Goal: Task Accomplishment & Management: Manage account settings

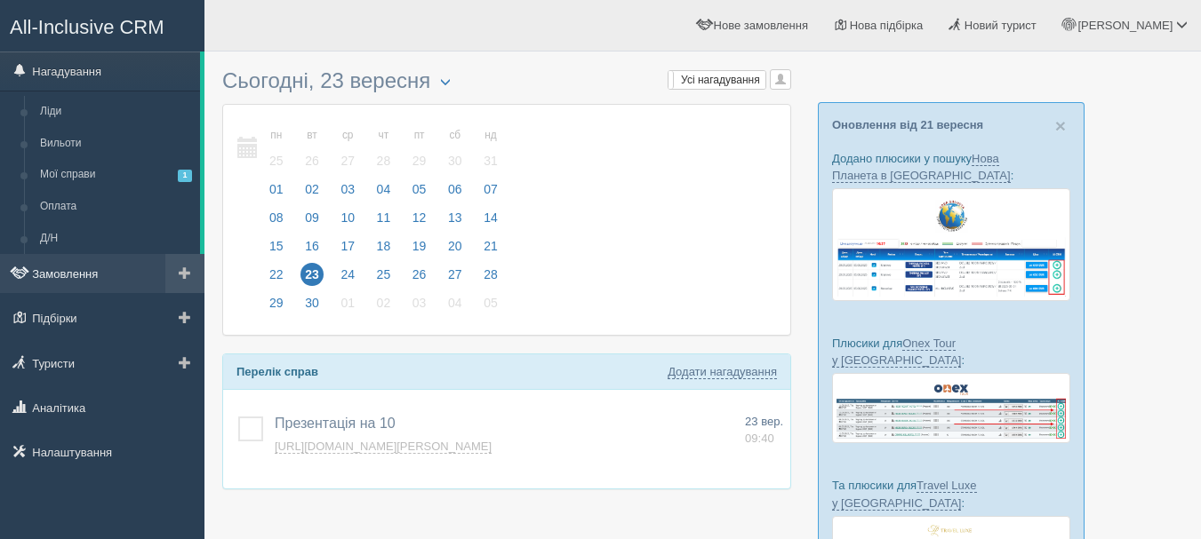
click at [75, 275] on link "Замовлення" at bounding box center [102, 273] width 204 height 39
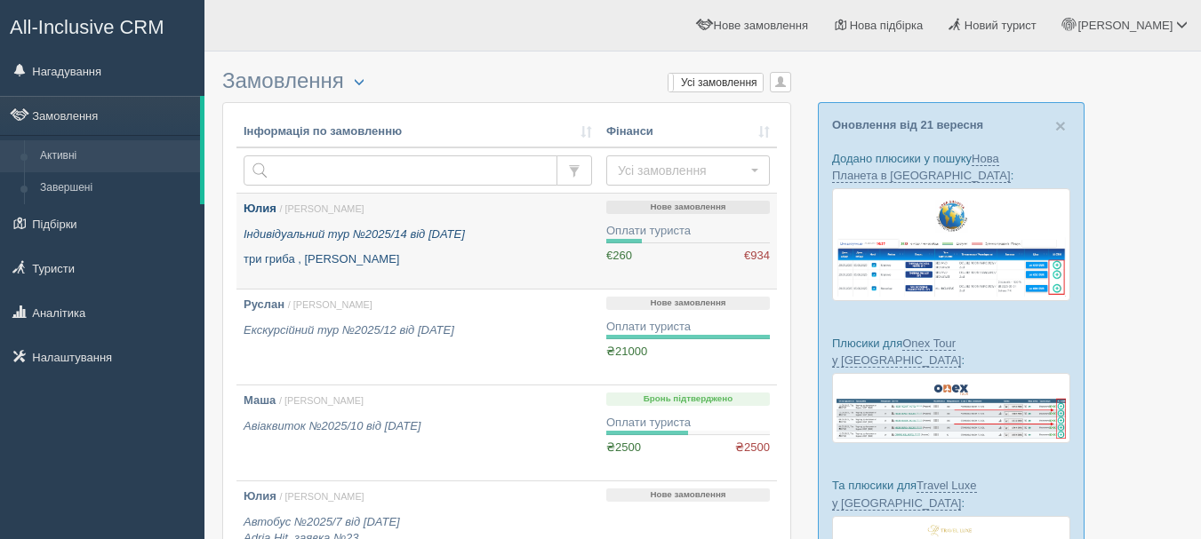
click at [429, 270] on link "Юлия / Anna Т. Індивідуальний тур №2025/14 від 21.05.2025 три гриба , Барбадос" at bounding box center [417, 241] width 363 height 95
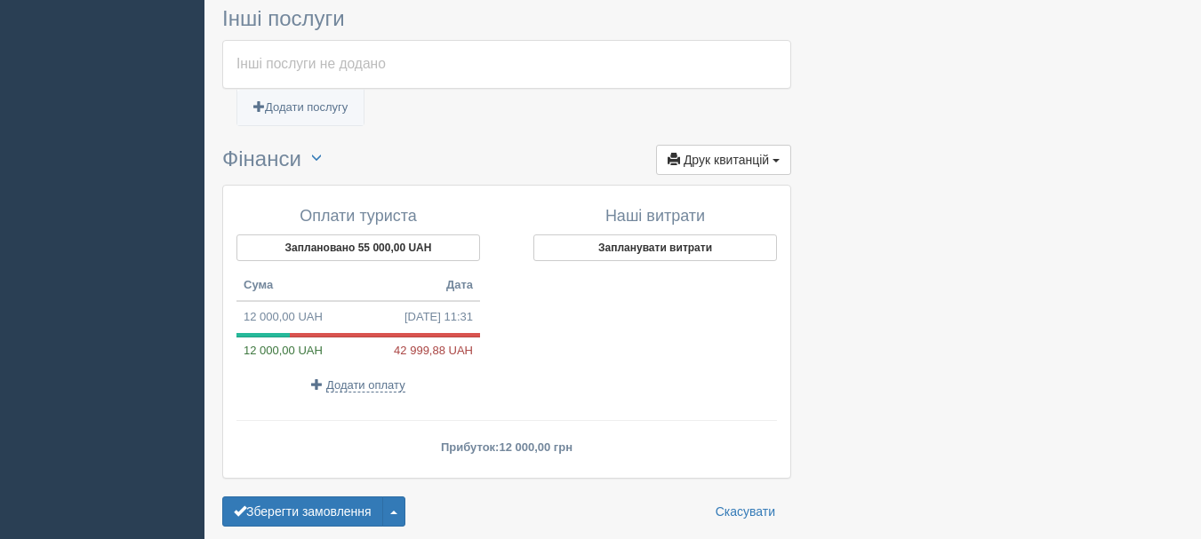
scroll to position [1352, 0]
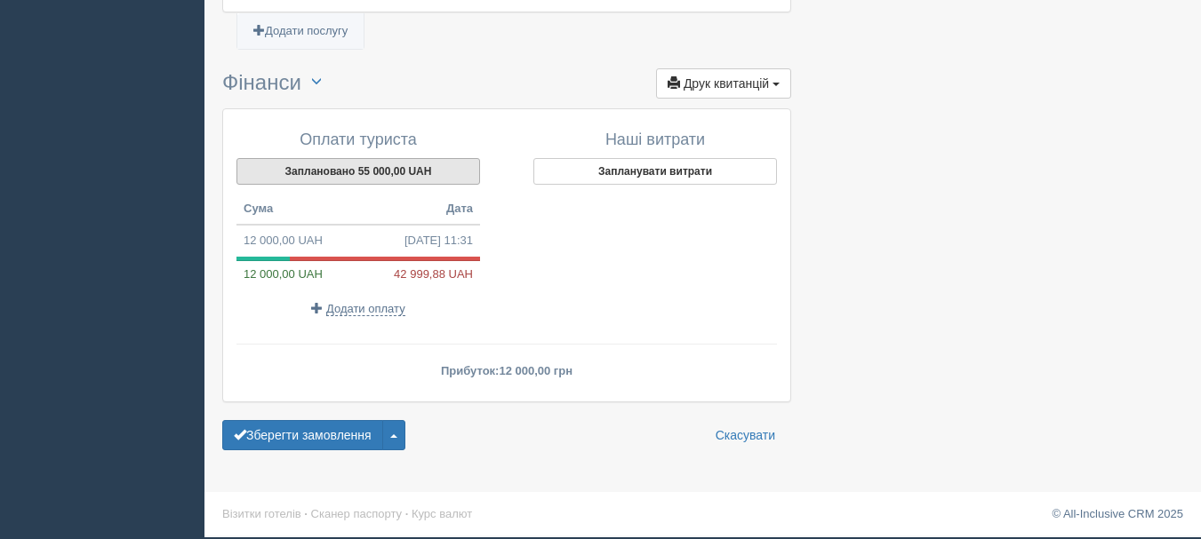
click at [332, 174] on button "Заплановано 55 000,00 UAH" at bounding box center [358, 171] width 244 height 27
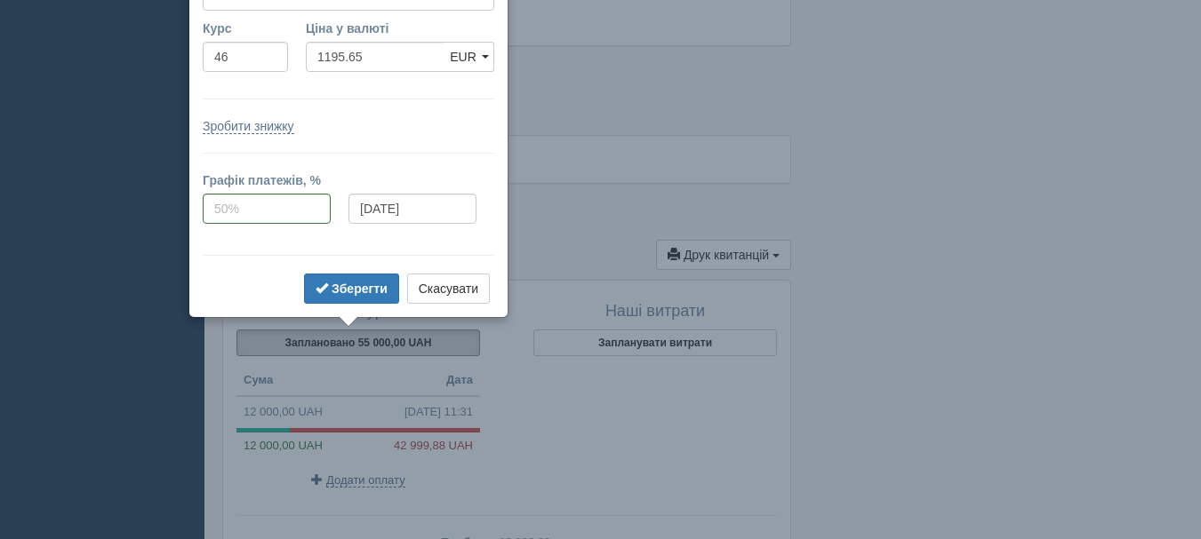
scroll to position [1100, 0]
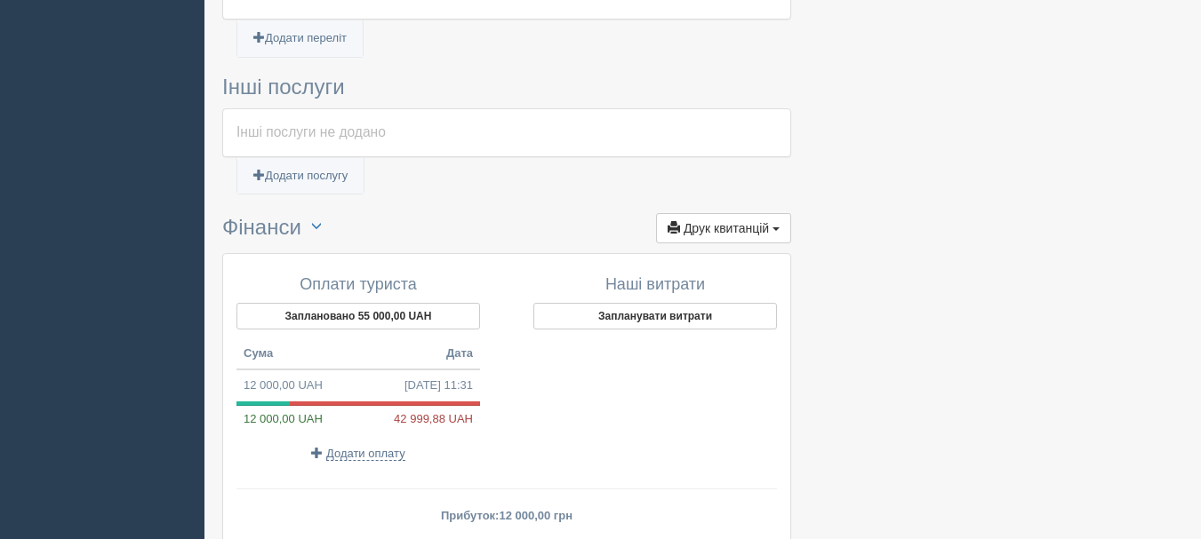
scroll to position [1278, 0]
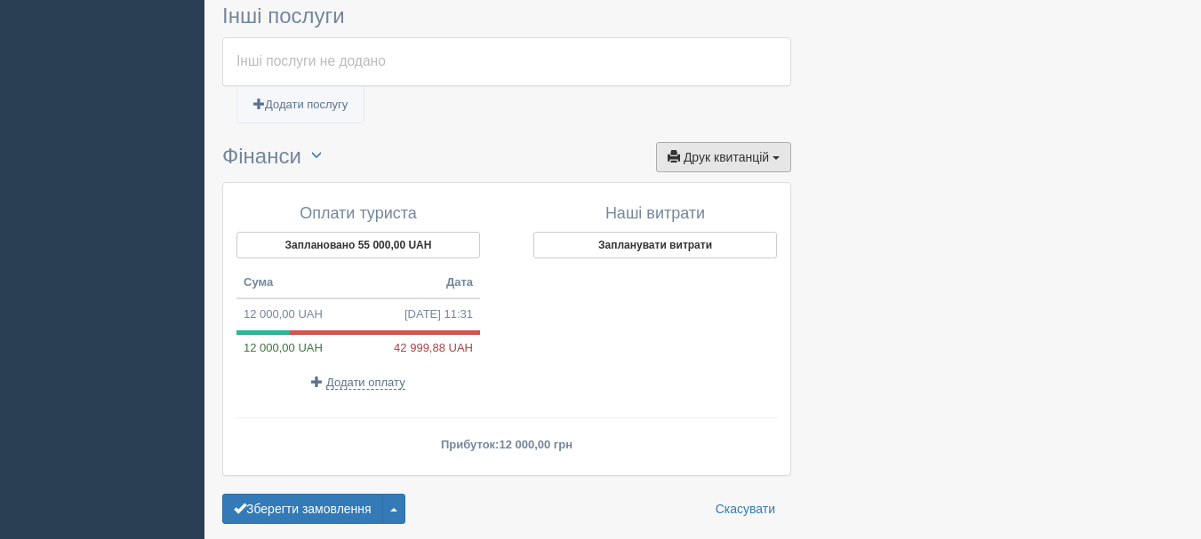
click at [717, 156] on span "Друк квитанцій" at bounding box center [725, 157] width 85 height 14
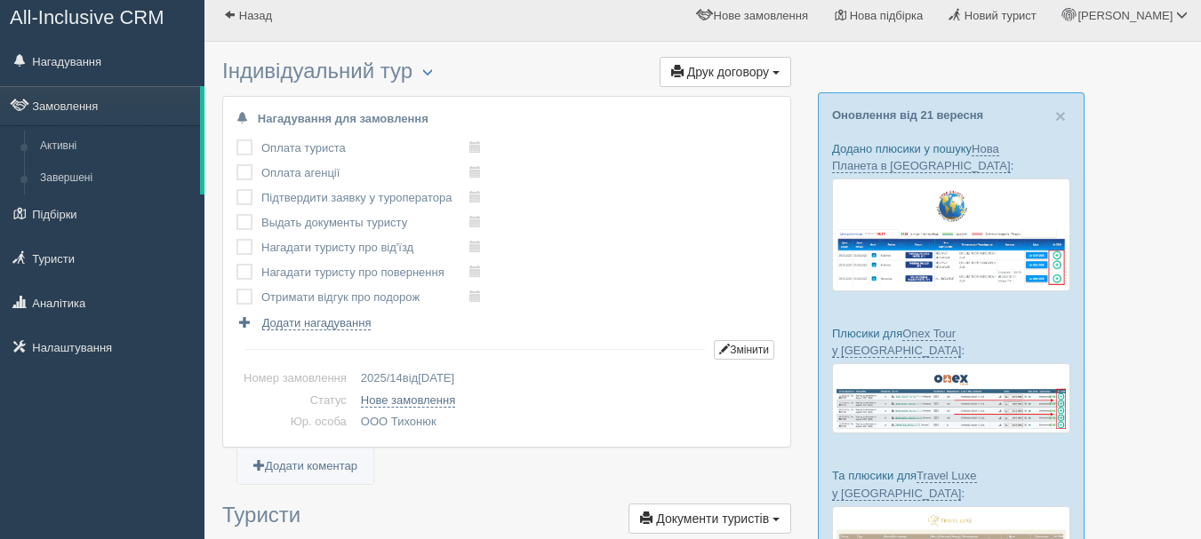
scroll to position [0, 0]
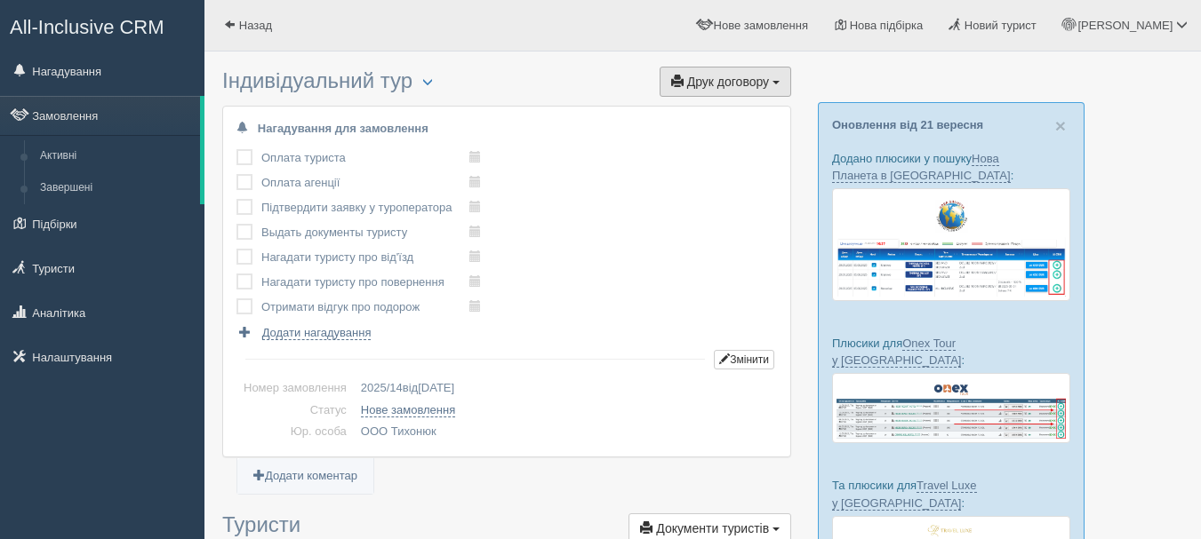
click at [785, 89] on button "Друк договору Друк" at bounding box center [725, 82] width 132 height 30
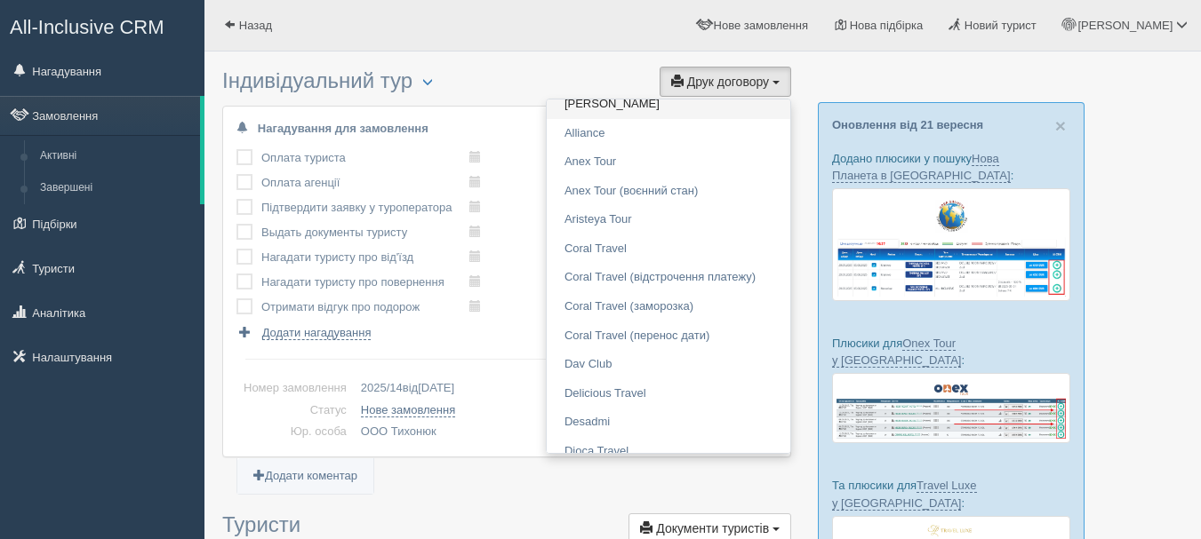
scroll to position [444, 0]
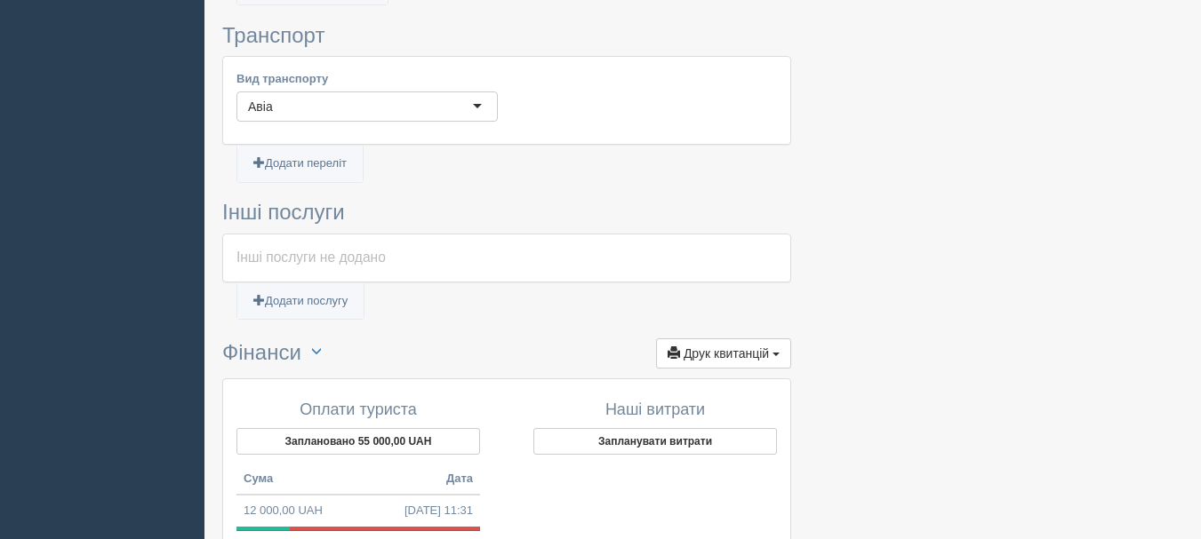
scroll to position [1155, 0]
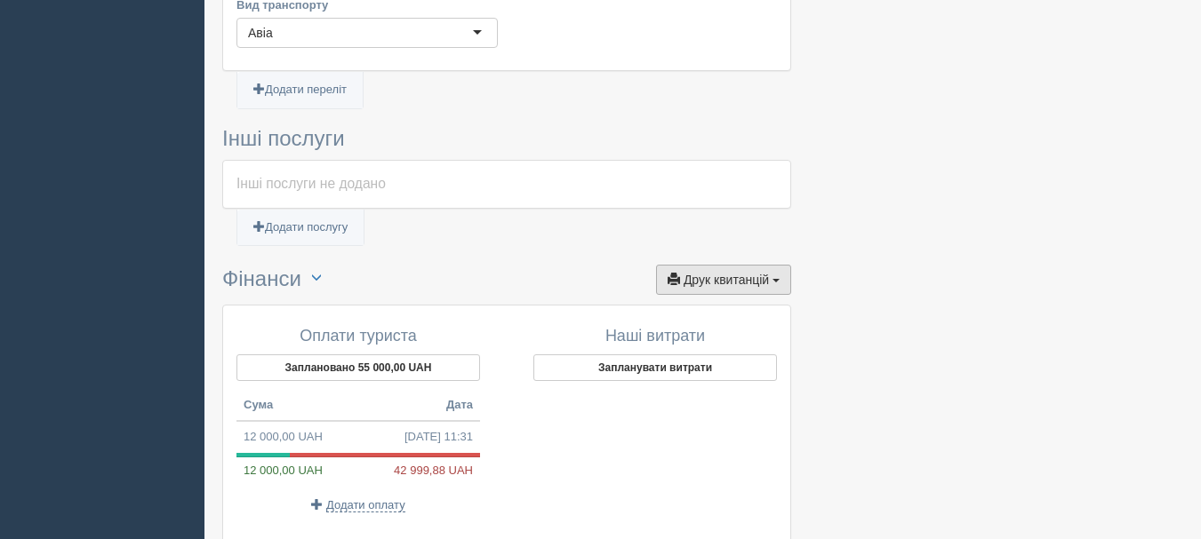
click at [771, 286] on button "Друк квитанцій Друк" at bounding box center [723, 280] width 135 height 30
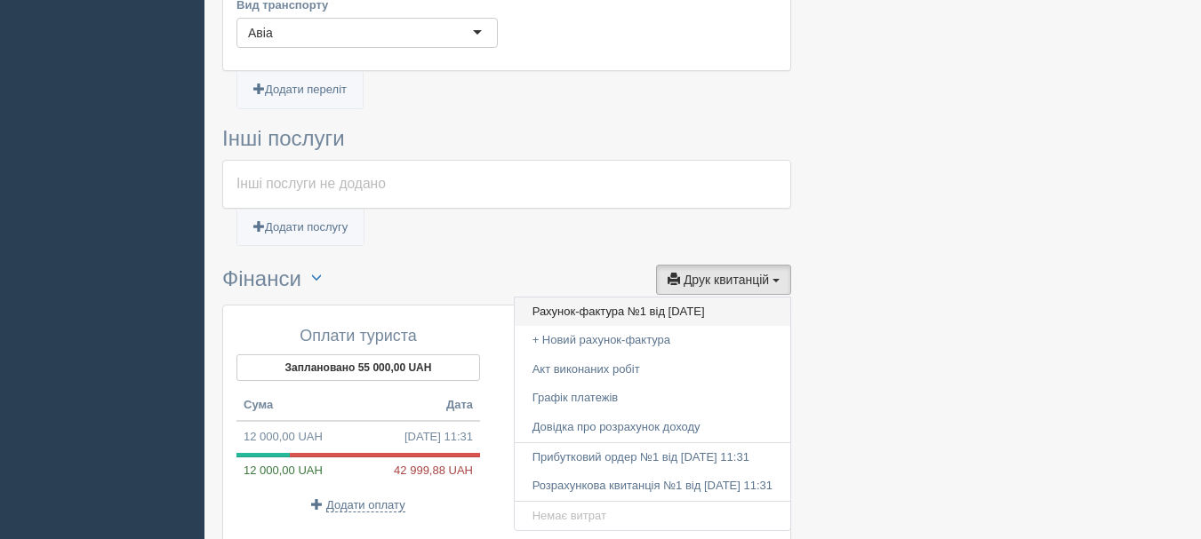
click at [685, 317] on link "Рахунок-фактура №1 від 03.09.2025" at bounding box center [652, 312] width 275 height 29
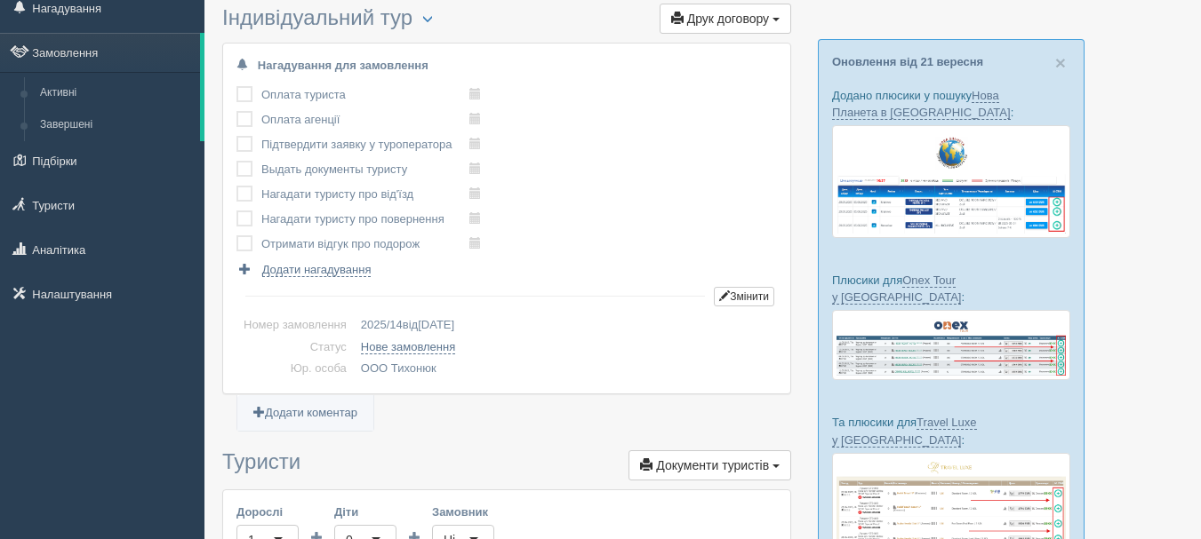
scroll to position [89, 0]
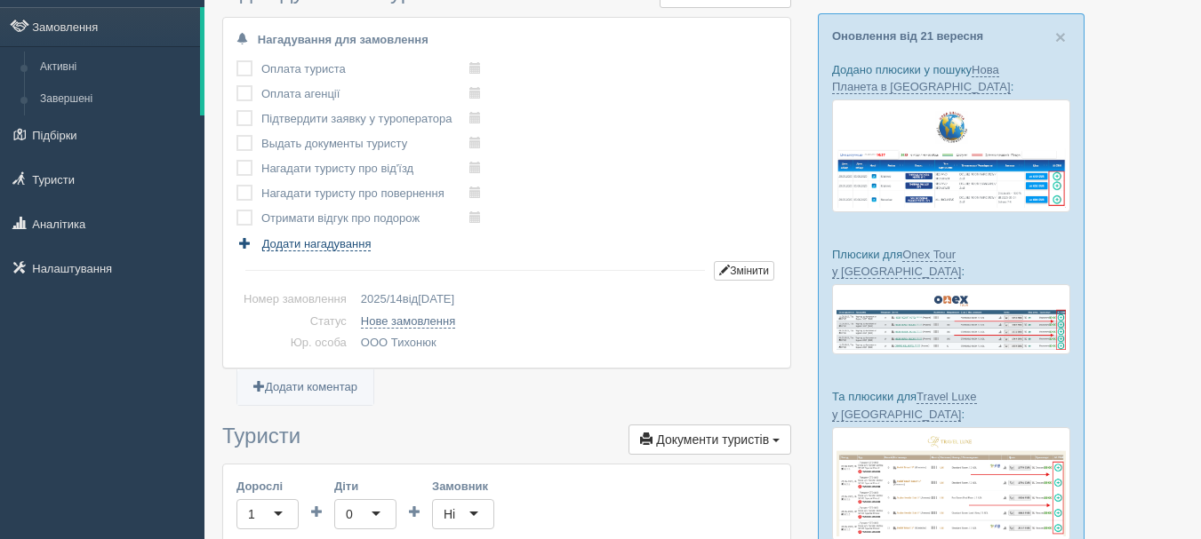
click at [357, 244] on span "Додати нагадування" at bounding box center [316, 244] width 109 height 14
select select "10"
select select "25"
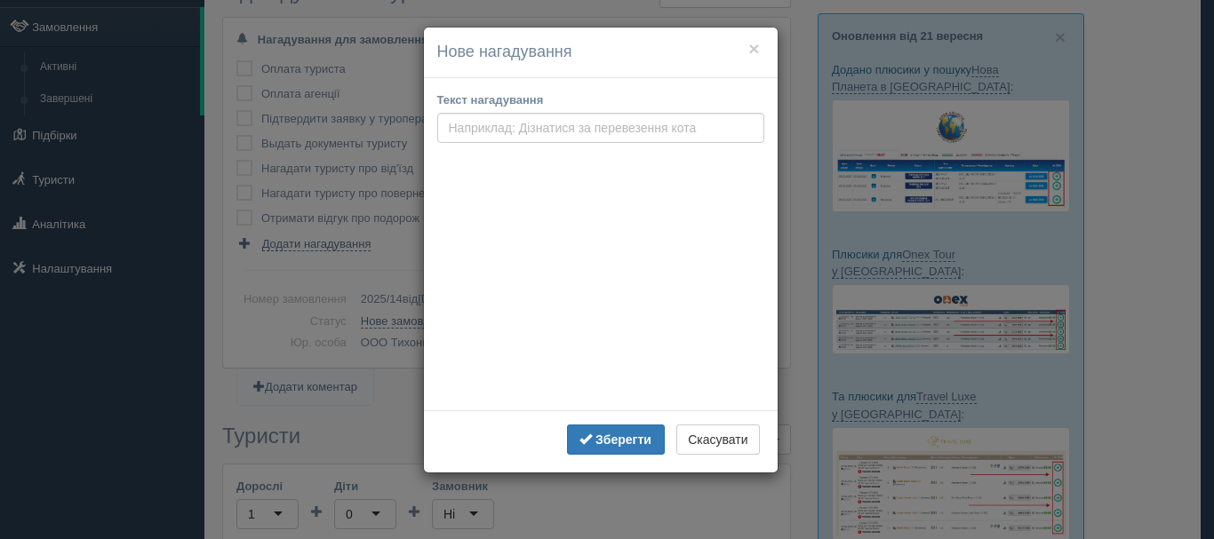
click at [412, 238] on div "× Нове нагадування Текст нагадування Дата і час <Попер Наст> Вересень 2025 Пн В…" at bounding box center [607, 269] width 1214 height 539
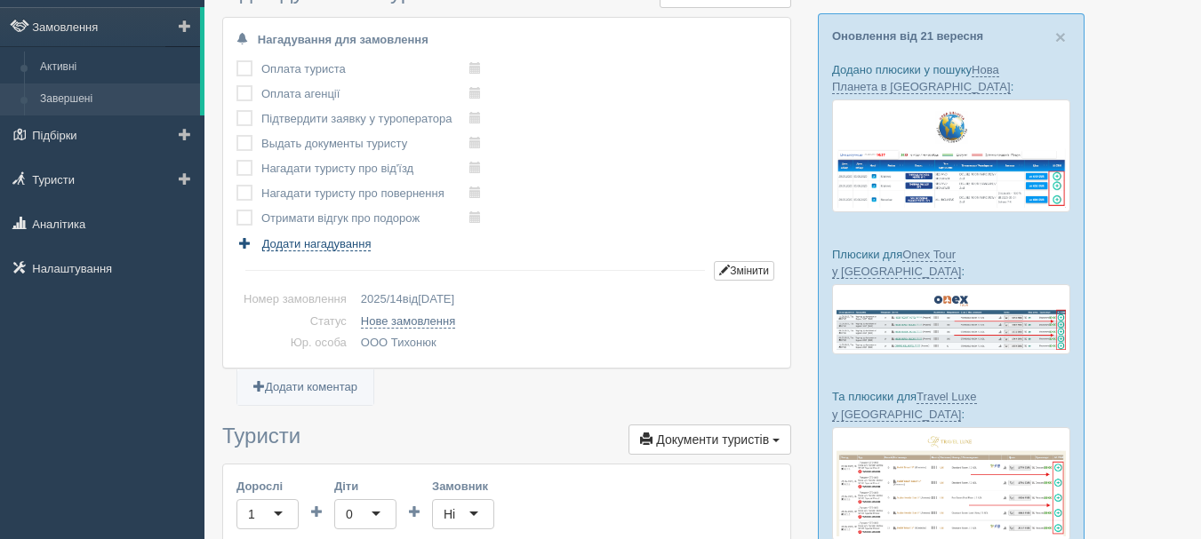
scroll to position [0, 0]
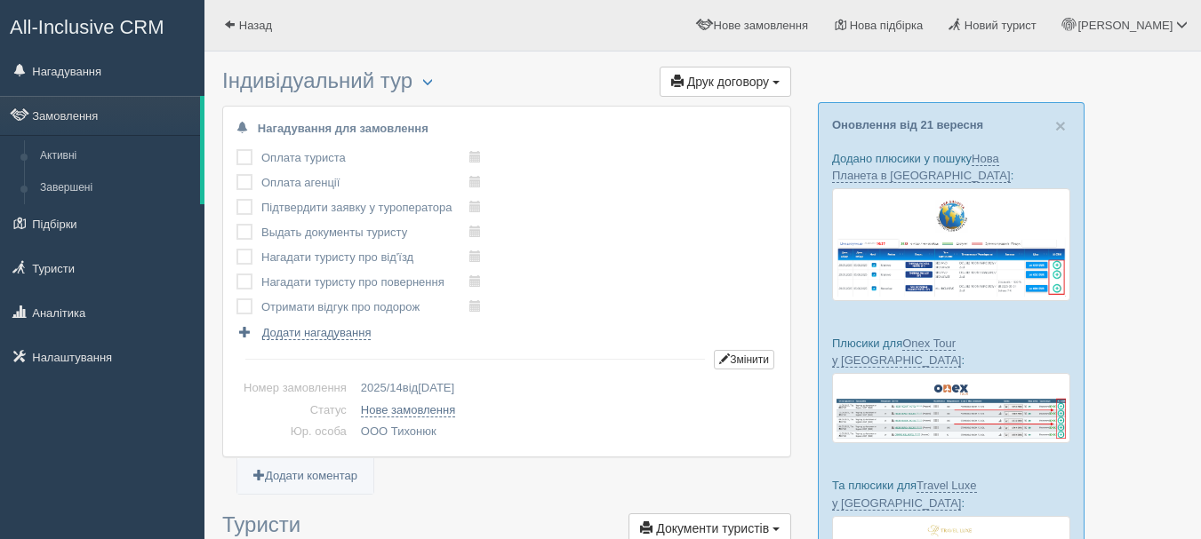
click at [139, 28] on span "All-Inclusive CRM" at bounding box center [87, 27] width 155 height 22
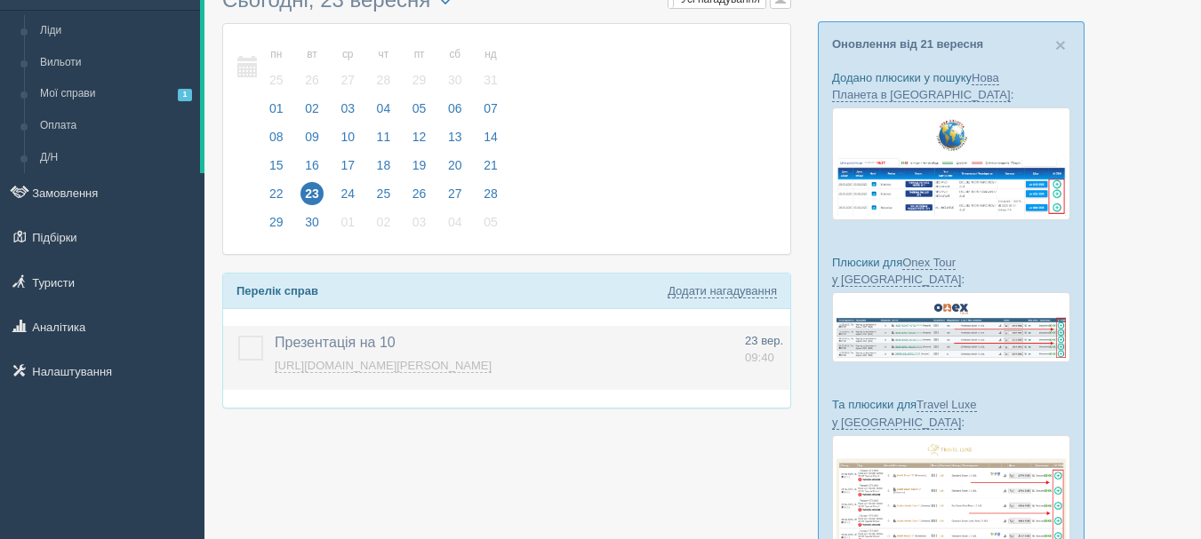
scroll to position [89, 0]
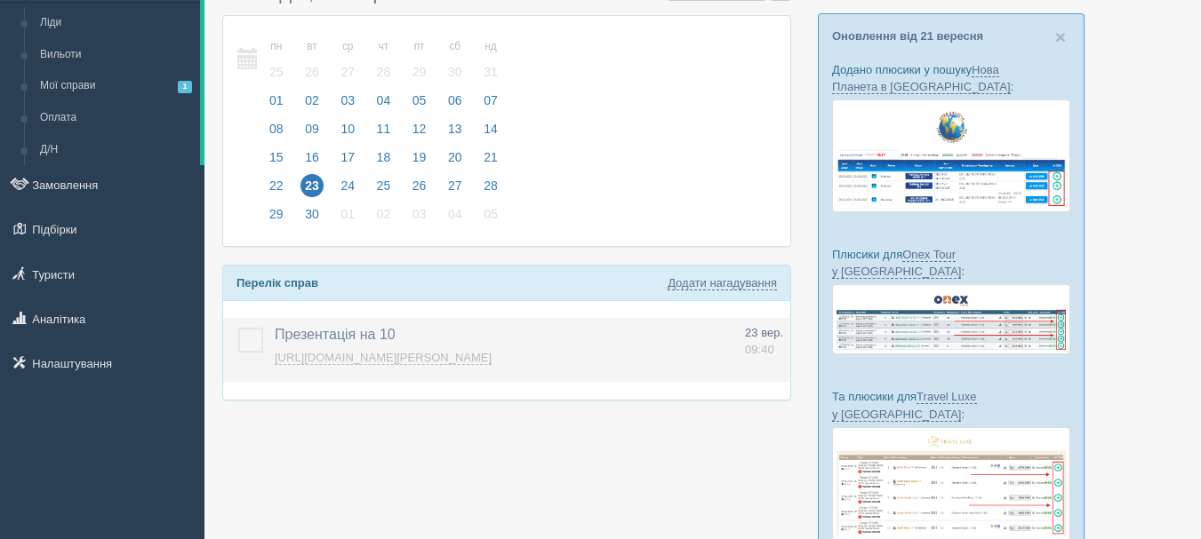
click at [238, 328] on label at bounding box center [238, 328] width 0 height 0
click at [0, 0] on input "checkbox" at bounding box center [0, 0] width 0 height 0
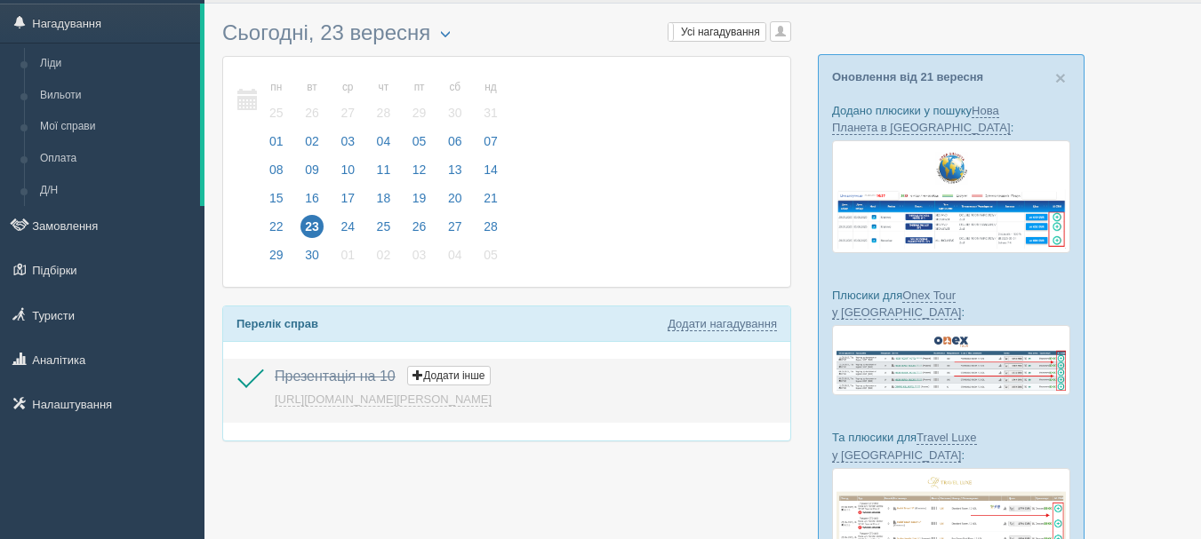
scroll to position [0, 0]
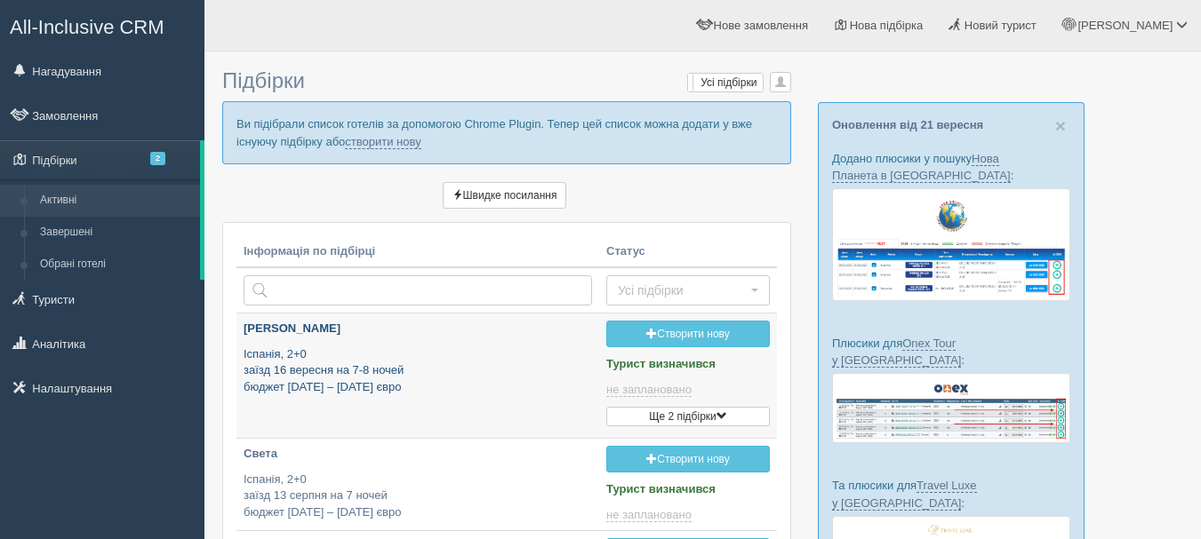
type input "[DATE] 15:20"
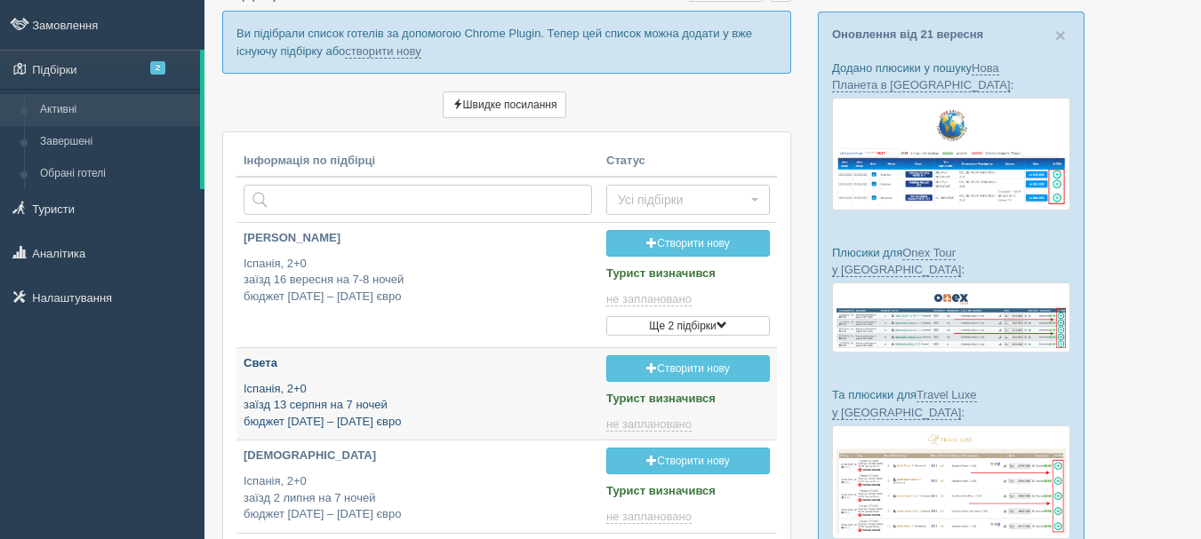
type input "[DATE] 13:05"
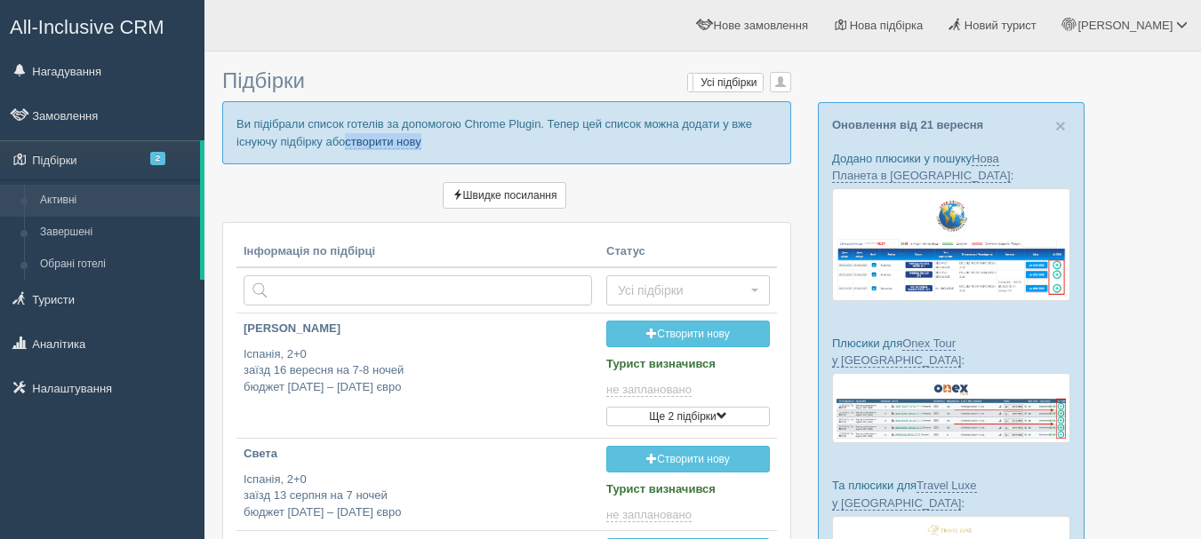
drag, startPoint x: 437, startPoint y: 140, endPoint x: 349, endPoint y: 148, distance: 88.3
click at [349, 148] on p "Ви підібрали список готелів за допомогою Chrome Plugin. Тепер цей список можна …" at bounding box center [506, 132] width 569 height 62
click at [358, 153] on p "Ви підібрали список готелів за допомогою Chrome Plugin. Тепер цей список можна …" at bounding box center [506, 132] width 569 height 62
click at [366, 138] on link "створити нову" at bounding box center [383, 142] width 76 height 14
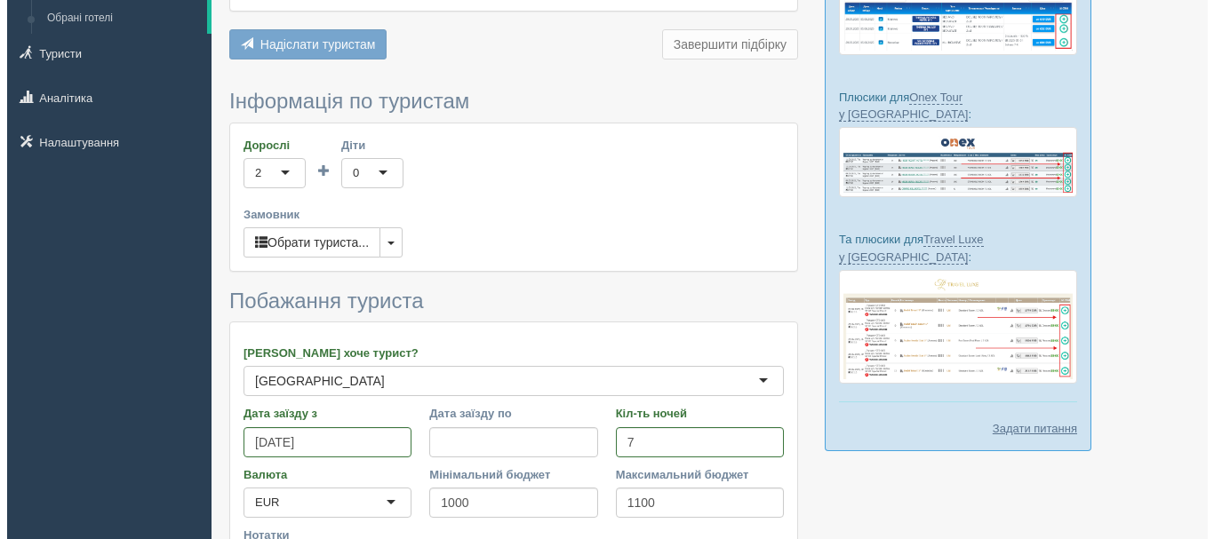
scroll to position [267, 0]
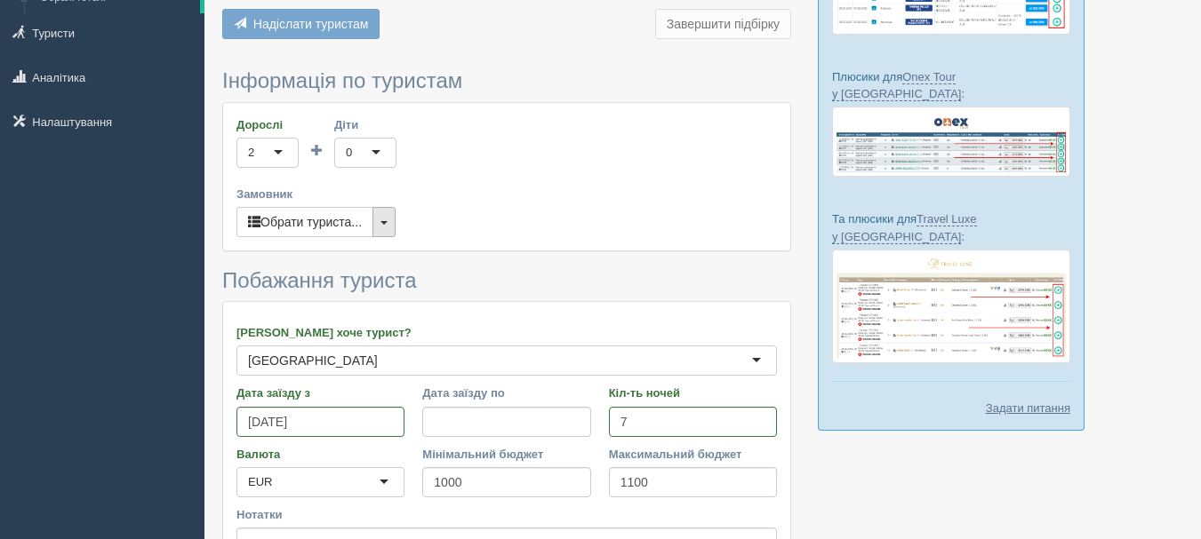
click at [387, 222] on span "button" at bounding box center [383, 223] width 7 height 4
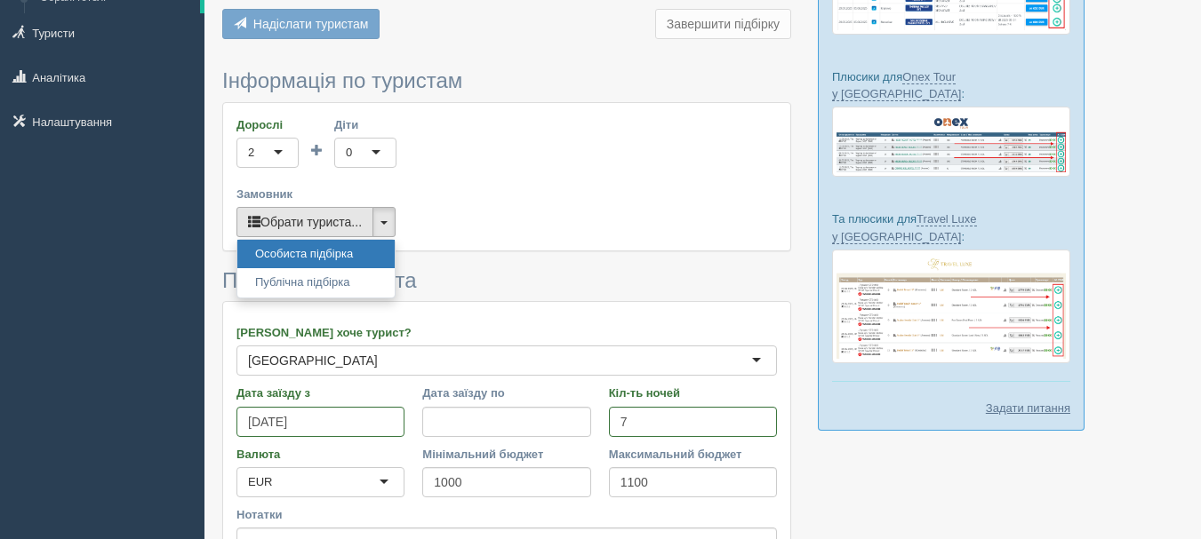
click at [348, 223] on button "Обрати туриста..." at bounding box center [304, 222] width 137 height 30
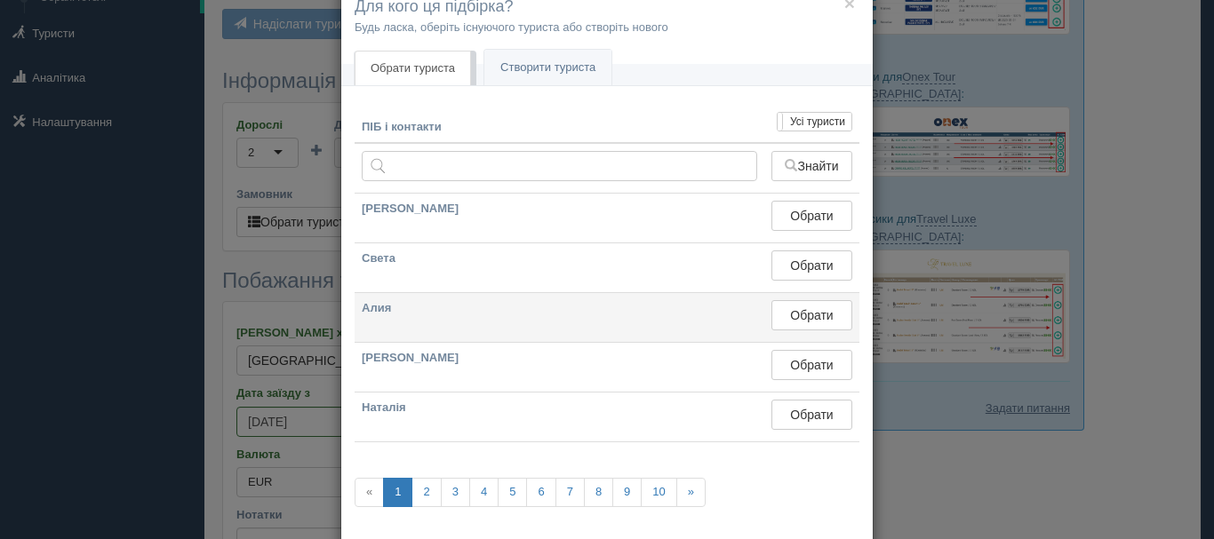
scroll to position [0, 0]
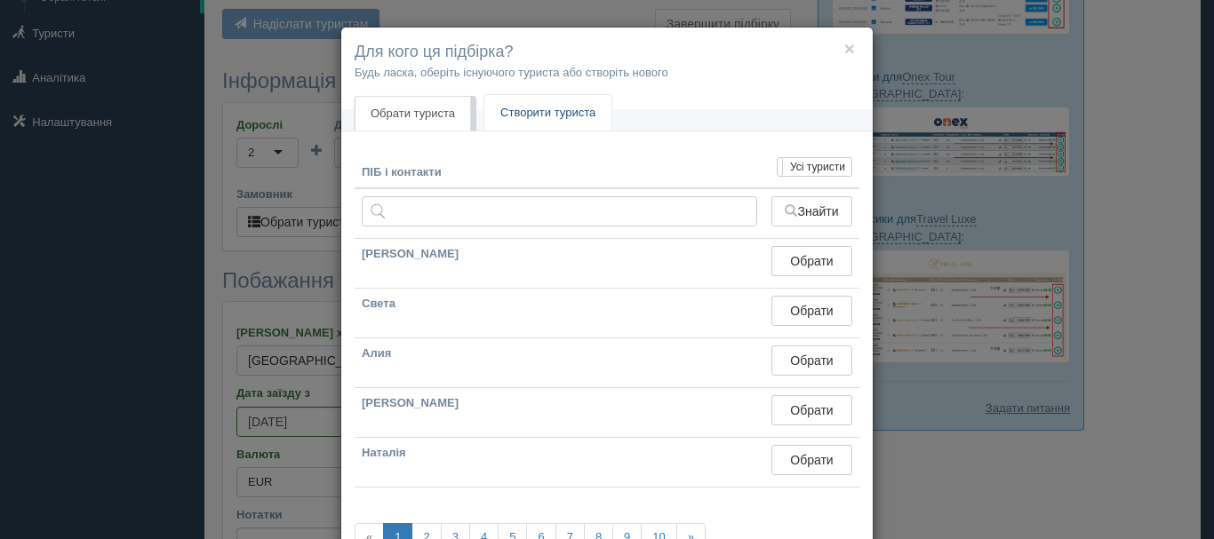
click at [540, 107] on link "Створити туриста" at bounding box center [547, 113] width 127 height 36
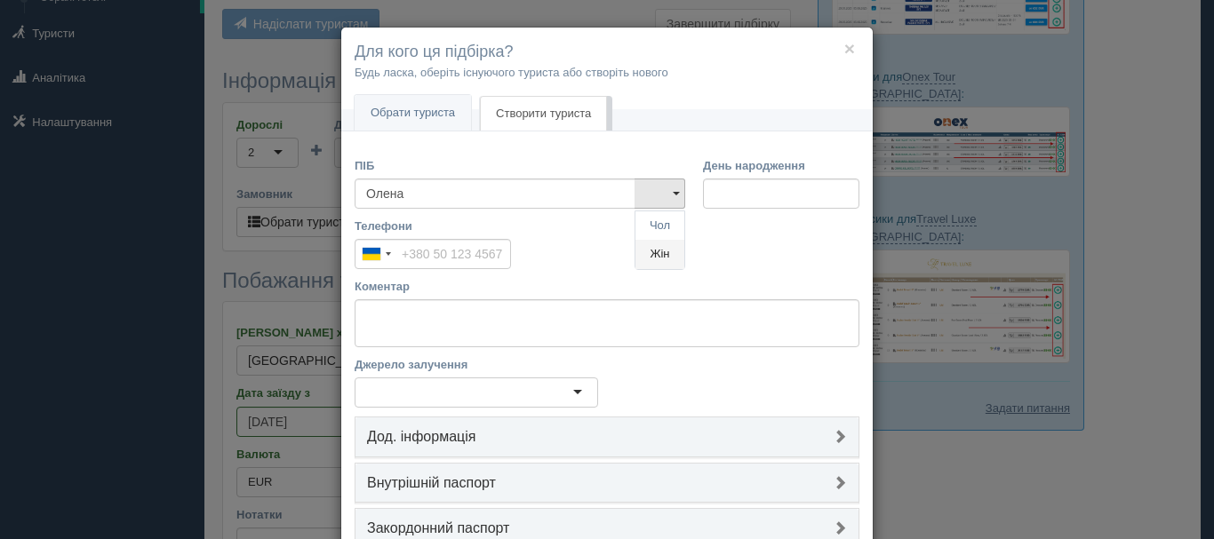
click at [651, 260] on link "Жін" at bounding box center [659, 254] width 49 height 29
type input "Олена"
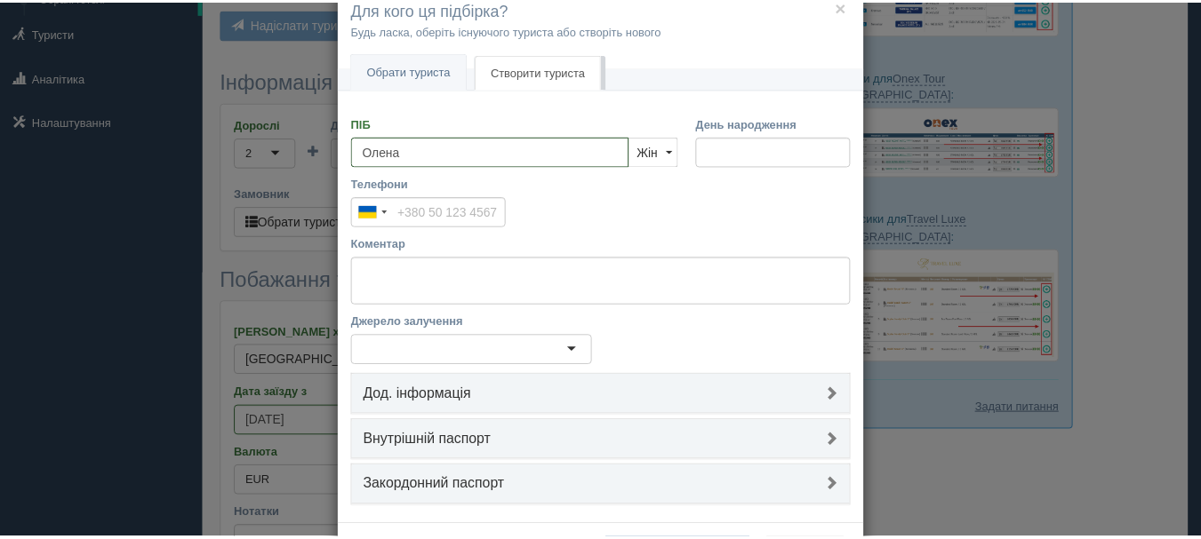
scroll to position [118, 0]
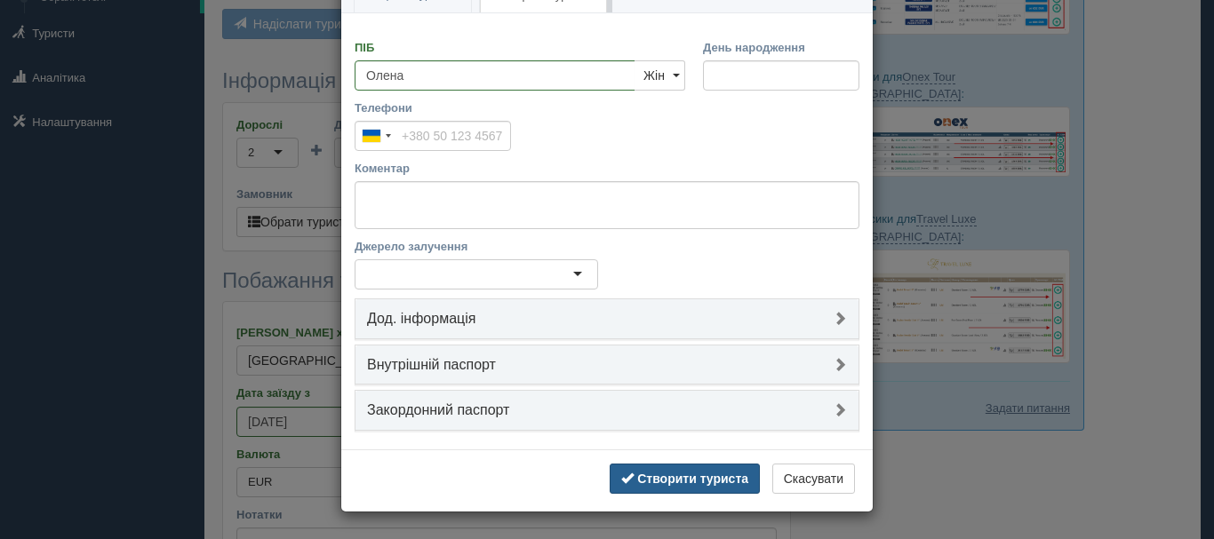
click at [734, 475] on b "Створити туриста" at bounding box center [692, 479] width 111 height 14
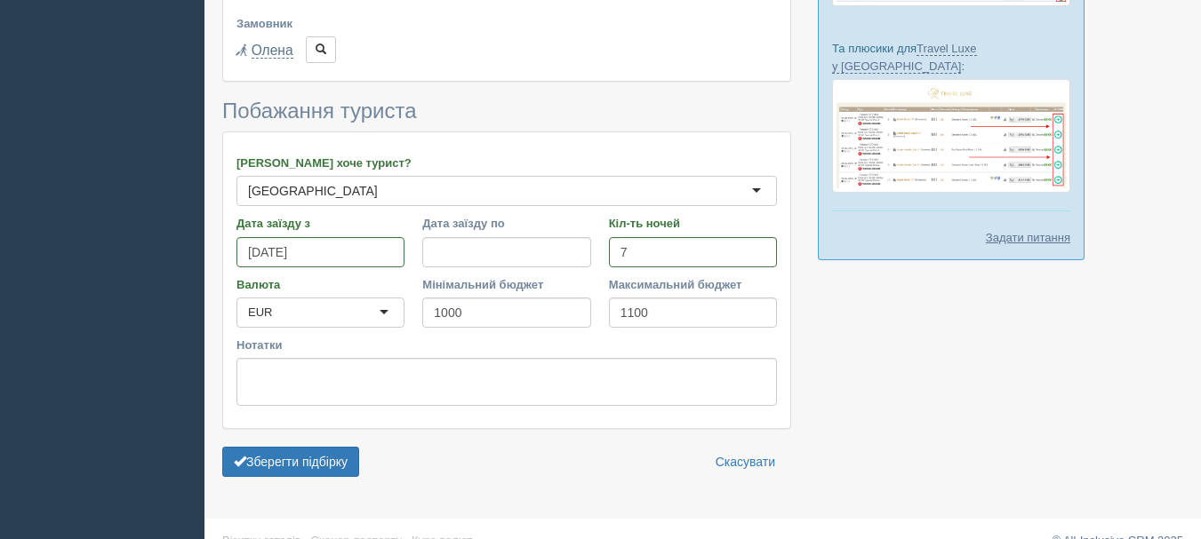
scroll to position [444, 0]
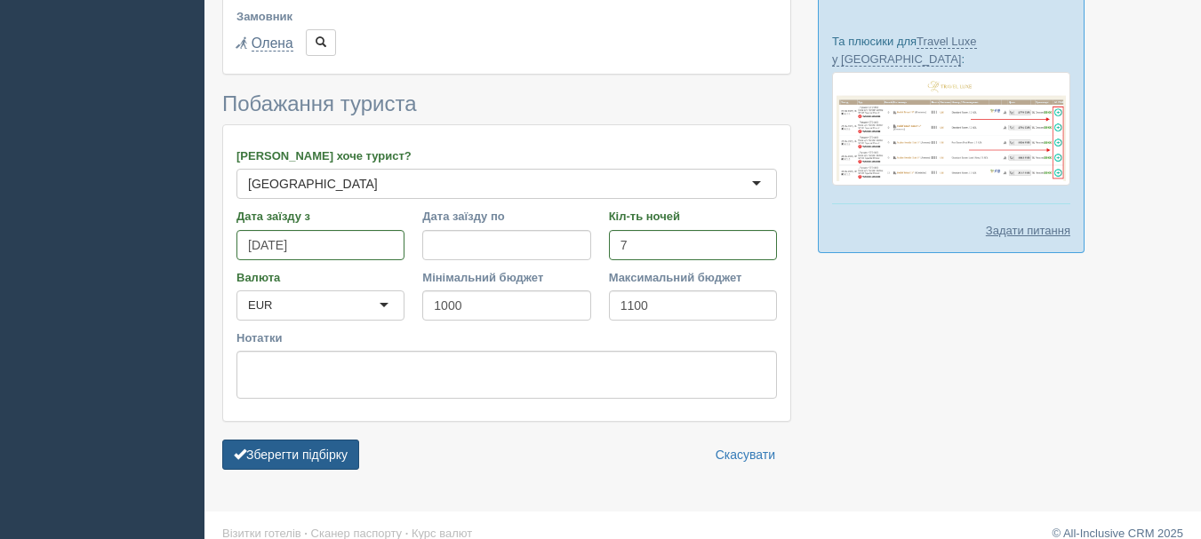
click at [314, 462] on button "Зберегти підбірку" at bounding box center [290, 455] width 137 height 30
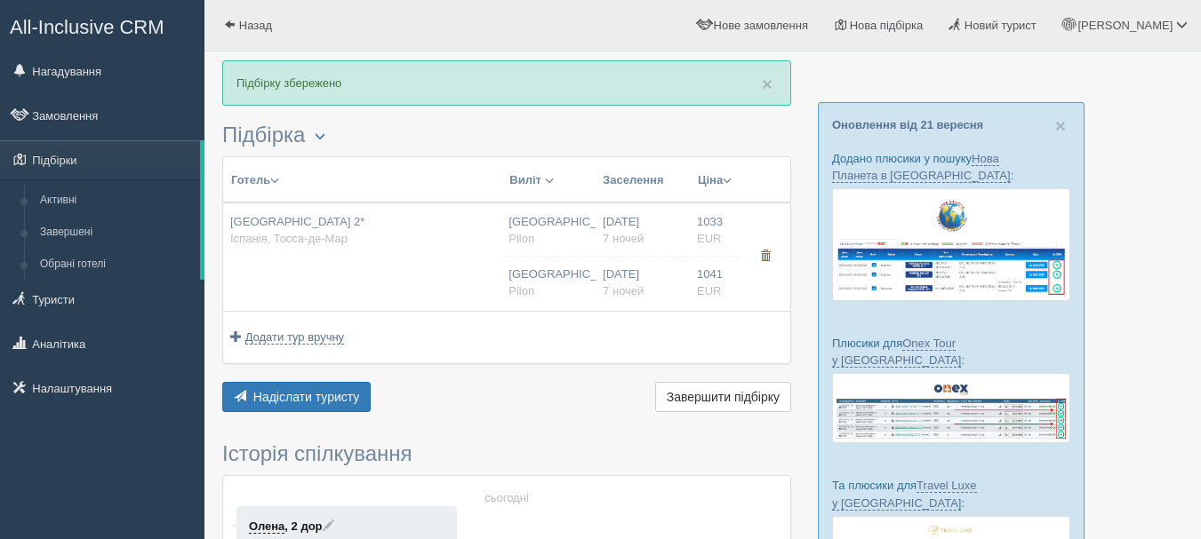
click at [276, 180] on span "button" at bounding box center [274, 180] width 9 height 9
click at [283, 212] on link "Розділити готелі..." at bounding box center [319, 205] width 176 height 29
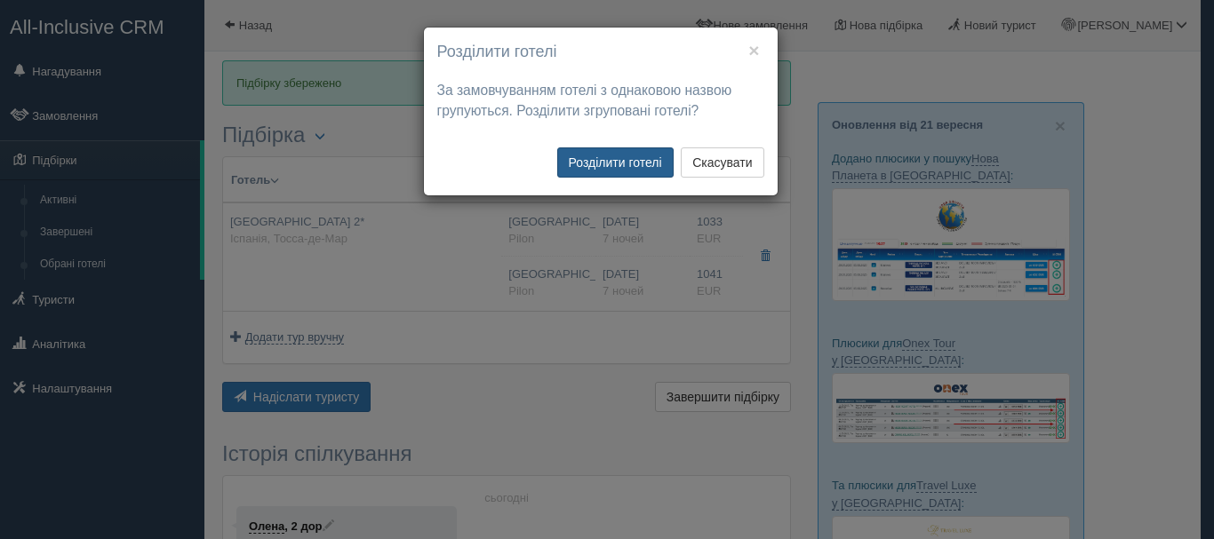
click at [580, 157] on button "Розділити готелі" at bounding box center [615, 163] width 116 height 30
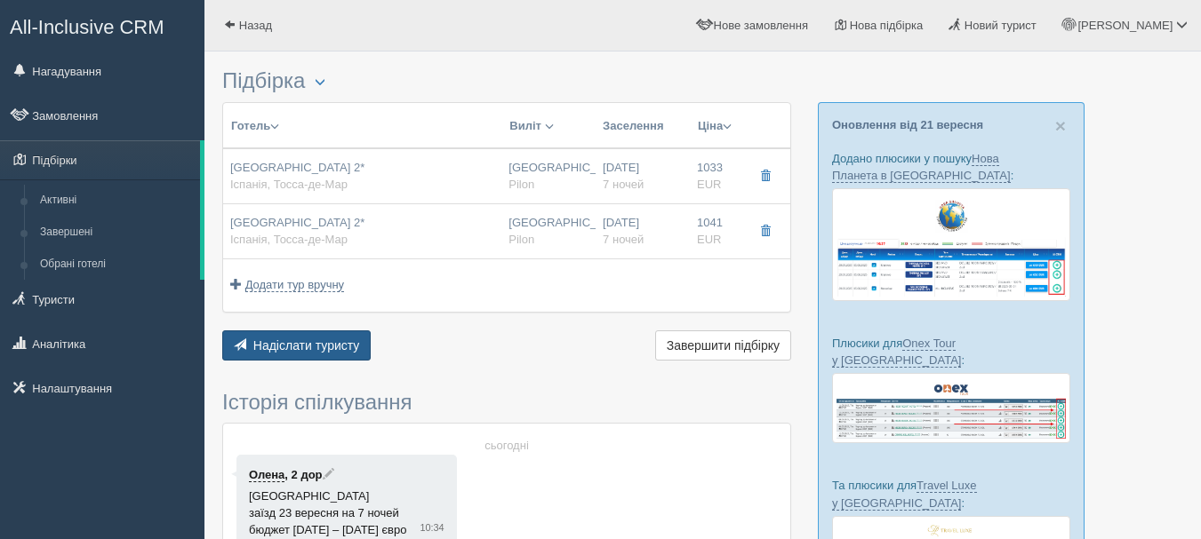
click at [321, 341] on span "Надіслати туристу" at bounding box center [306, 346] width 107 height 14
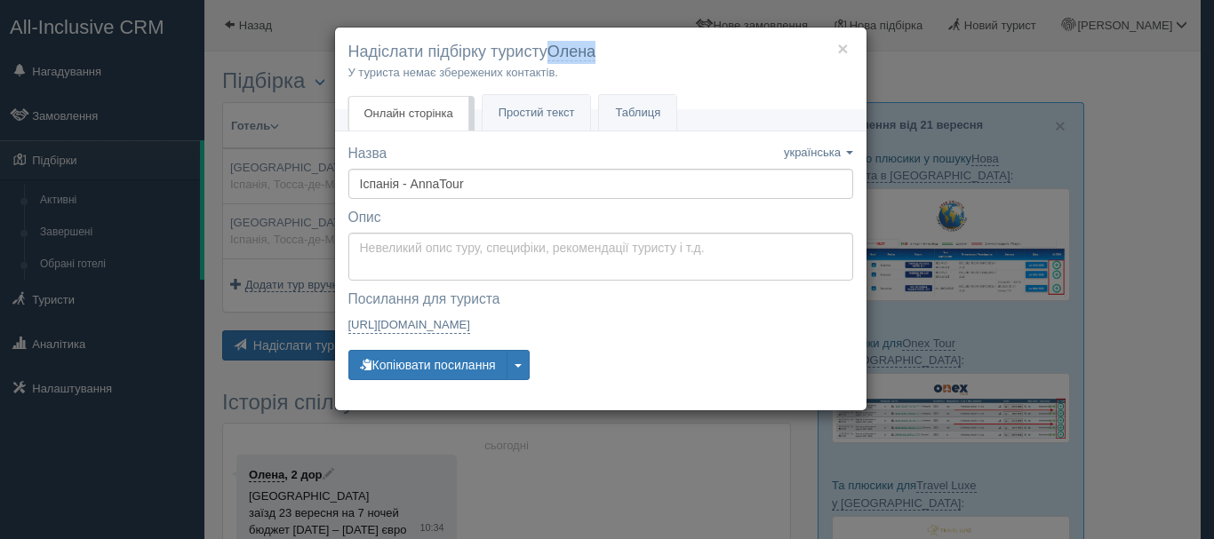
drag, startPoint x: 611, startPoint y: 53, endPoint x: 547, endPoint y: 61, distance: 64.5
click at [547, 61] on h4 "Надіслати підбірку туристу Олена" at bounding box center [600, 52] width 505 height 23
click at [631, 67] on div "У туриста немає збережених контактів." at bounding box center [600, 72] width 505 height 17
click at [455, 358] on button "Копіювати посилання" at bounding box center [427, 365] width 159 height 30
click at [471, 324] on link "https://tourist.allinclusivecrm.com/a/3817406522/6110860018/vBwxYz1nKq https://…" at bounding box center [409, 325] width 123 height 18
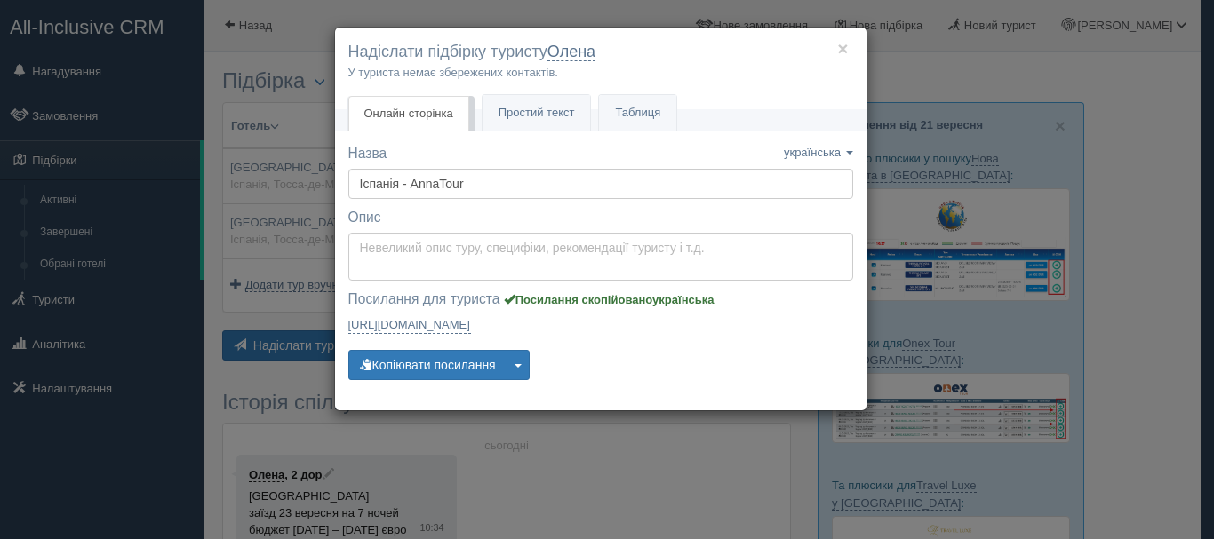
click at [298, 240] on div "× Надіслати підбірку туристу Олена У туриста немає збережених контактів. Онлайн…" at bounding box center [607, 269] width 1214 height 539
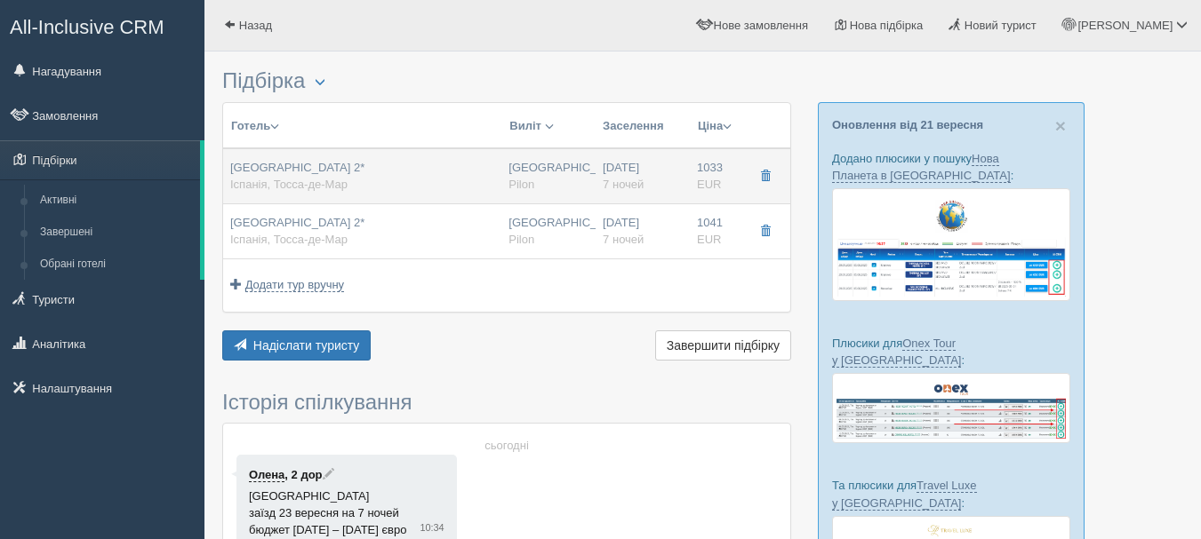
click at [363, 194] on td "GHT Tossa Park Aparthotel 2* Іспанія, Тосса-де-Мар" at bounding box center [362, 176] width 278 height 56
type input "GHT Tossa Park Aparthotel 2*"
type input "Іспанія"
type input "Тосса-де-Мар"
type input "1033.00"
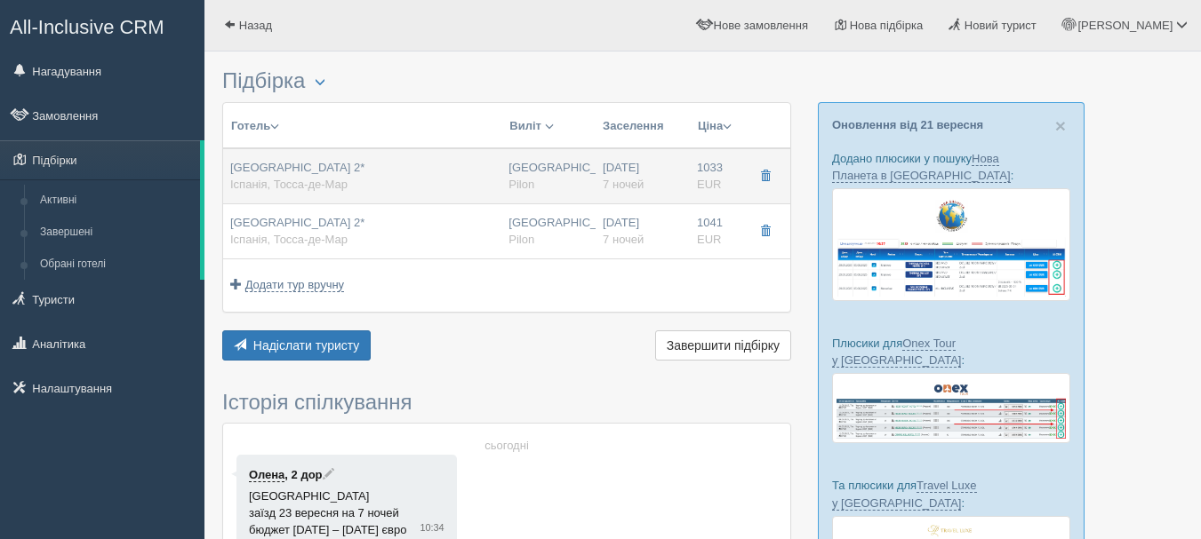
type input "Будапешт"
type input "16:30"
type input "7"
type input "Estudio"
type input "RO"
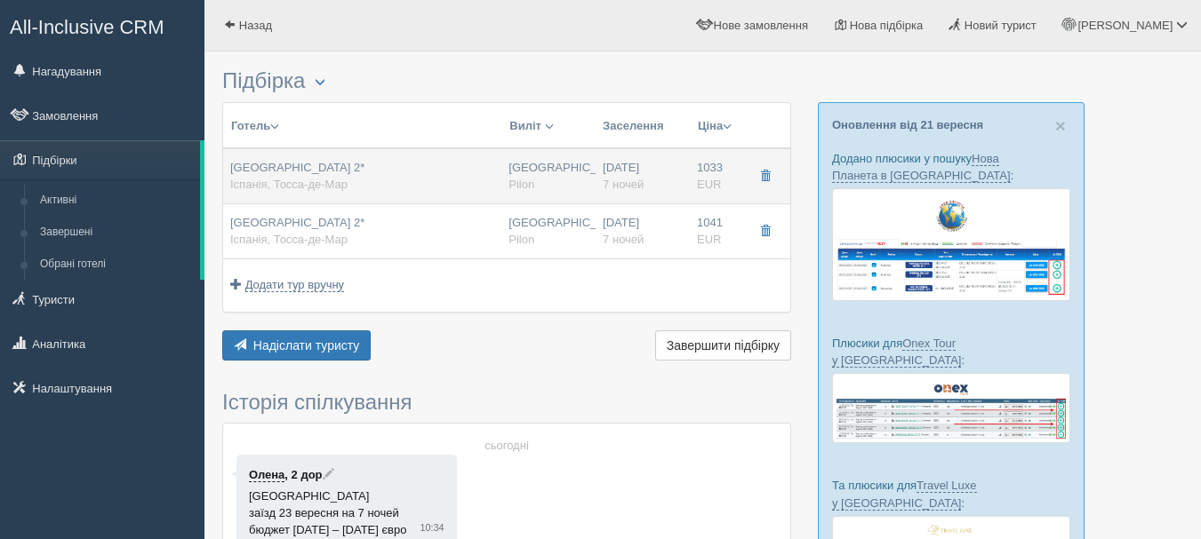
type input "Pilon"
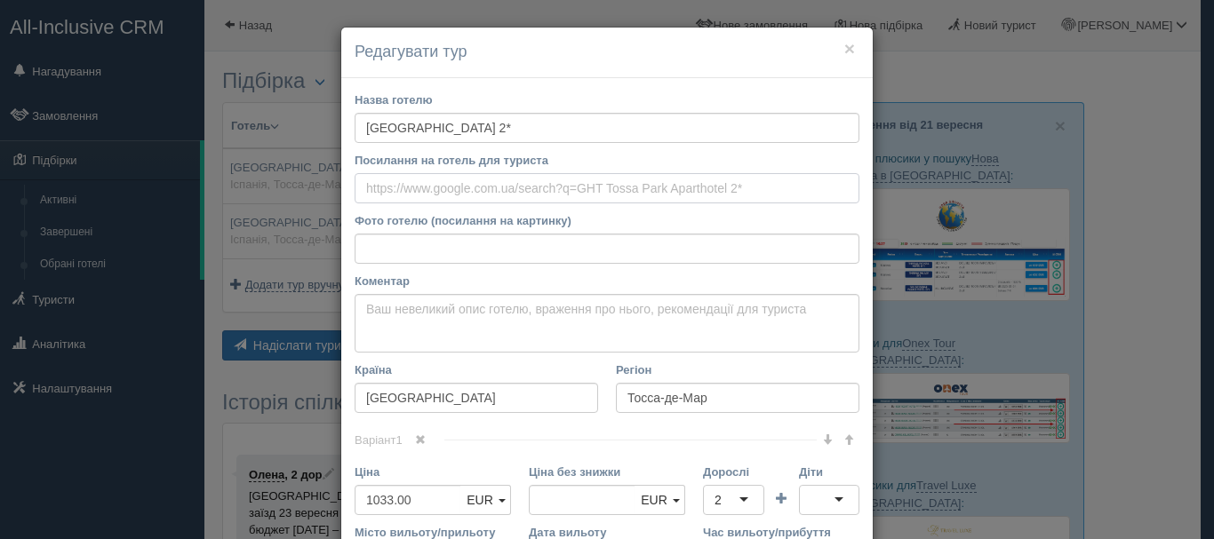
click at [486, 190] on input "Посилання на готель для туриста" at bounding box center [607, 188] width 505 height 30
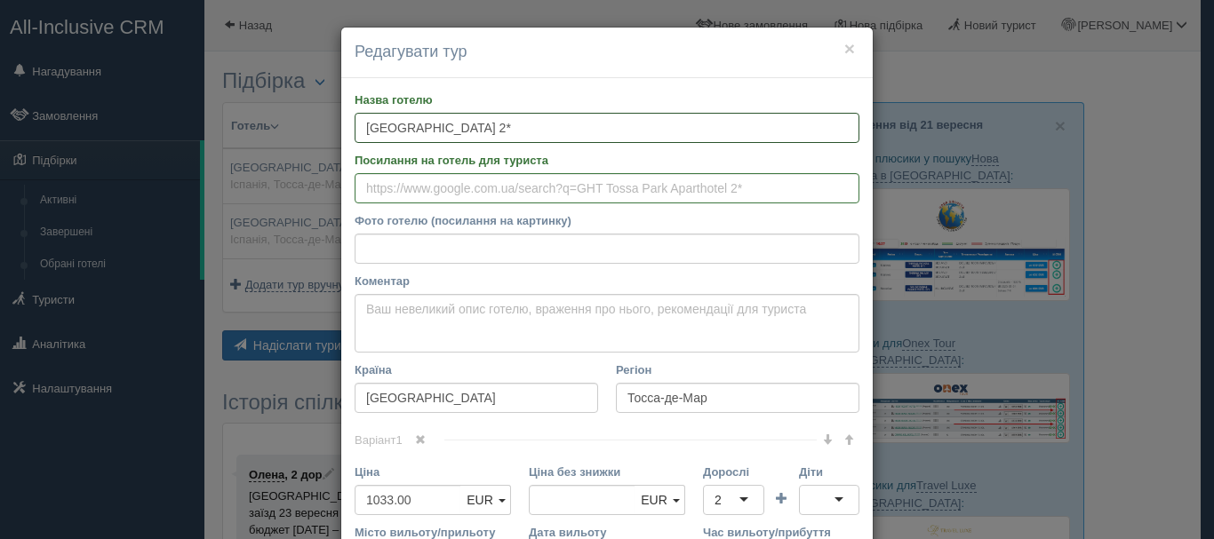
drag, startPoint x: 547, startPoint y: 132, endPoint x: 288, endPoint y: 102, distance: 261.2
click at [290, 104] on div "× Редагувати тур Назва готелю GHT Tossa Park Aparthotel 2* Посилання на готель …" at bounding box center [607, 269] width 1214 height 539
click at [563, 130] on input "GHT Tossa Park Aparthotel 2*" at bounding box center [607, 128] width 505 height 30
click at [326, 98] on div "× Редагувати тур Назва готелю GHT Tossa Park Aparthotel 2* Посилання на готель …" at bounding box center [607, 269] width 1214 height 539
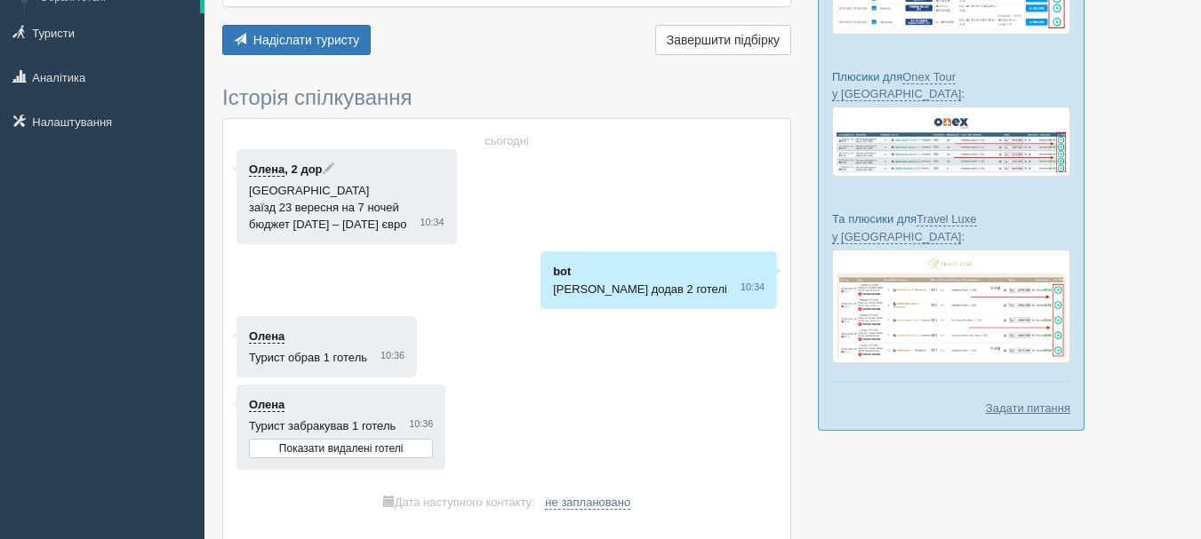
scroll to position [433, 0]
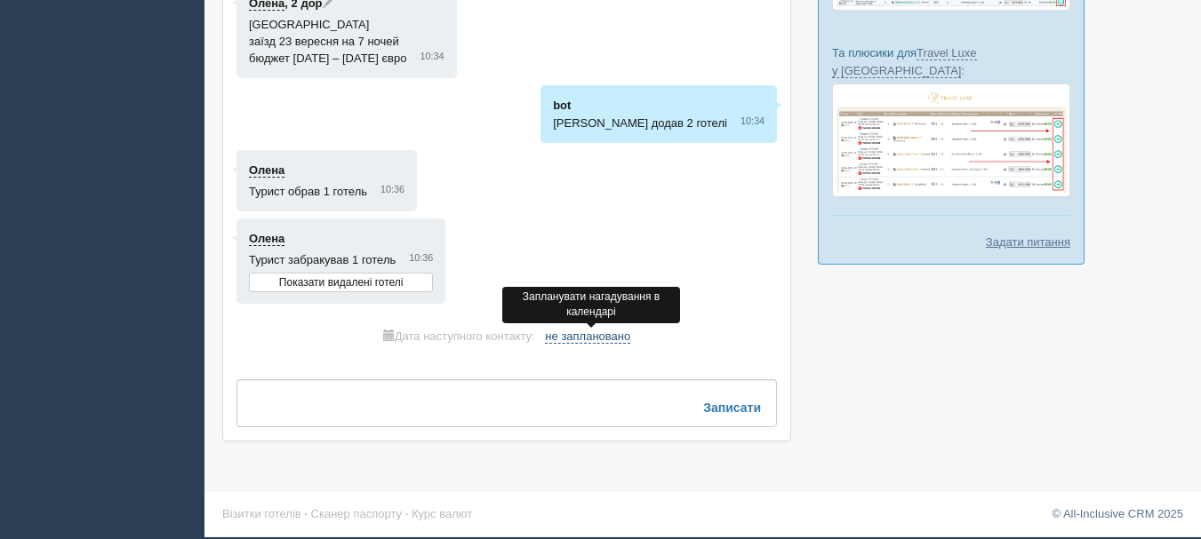
click at [594, 335] on span "не заплановано" at bounding box center [587, 337] width 85 height 14
select select "11"
select select "30"
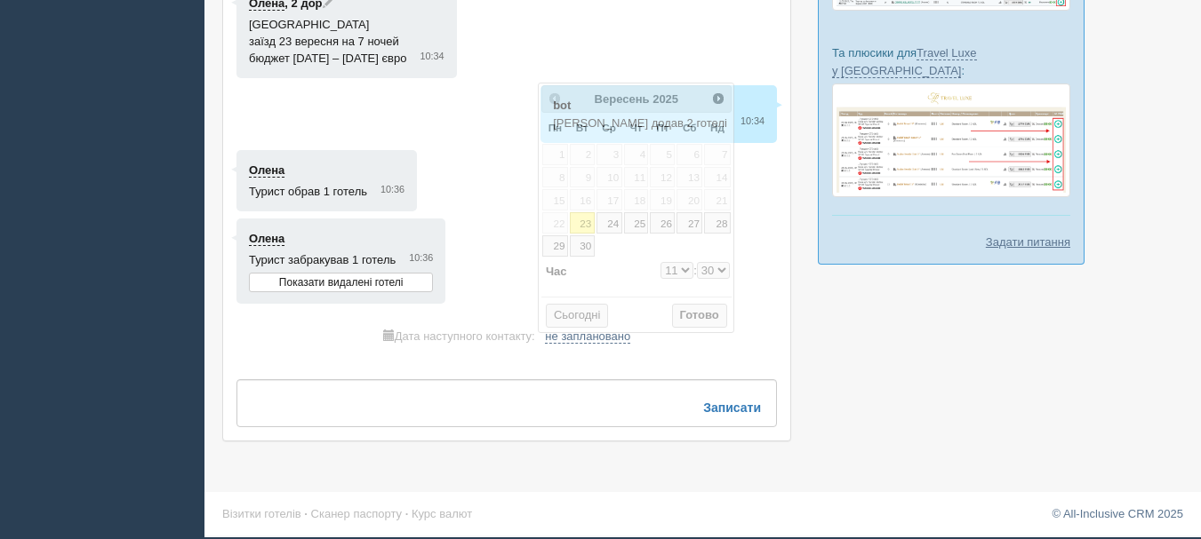
click at [587, 359] on div "сьогодні Олена , 2 дор Іспанія заїзд 23 вересня на 7 ночей бюджет 1000 – 1100 є…" at bounding box center [506, 197] width 567 height 488
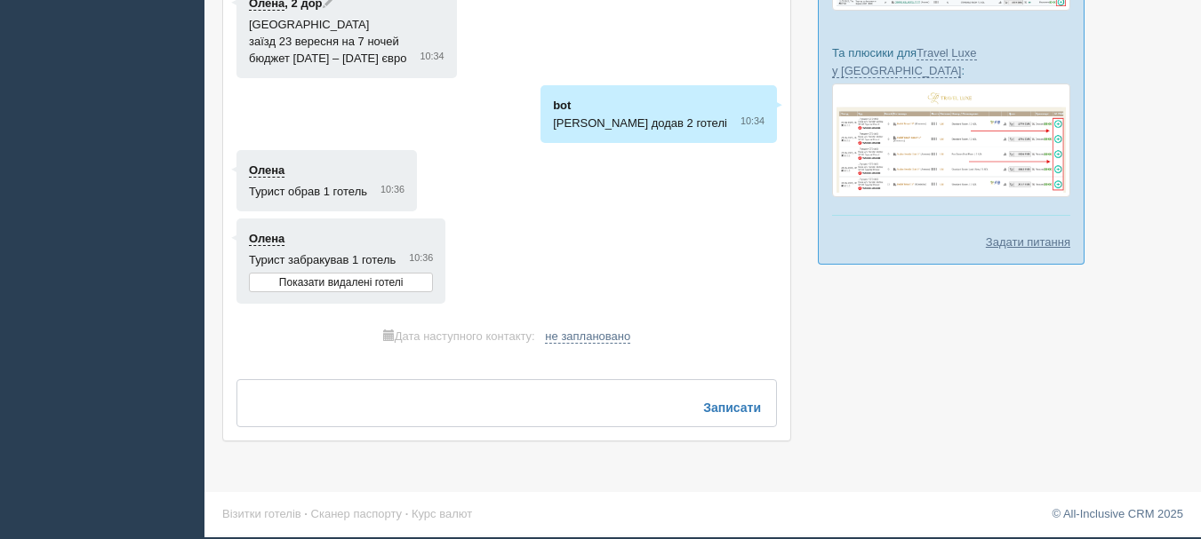
click at [574, 402] on textarea at bounding box center [506, 403] width 540 height 48
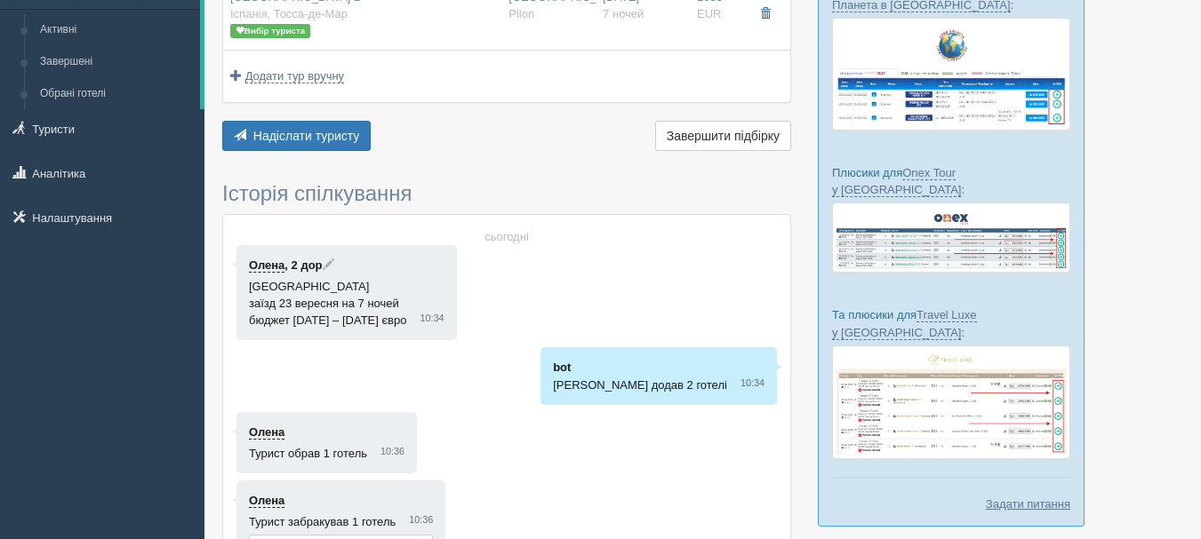
scroll to position [0, 0]
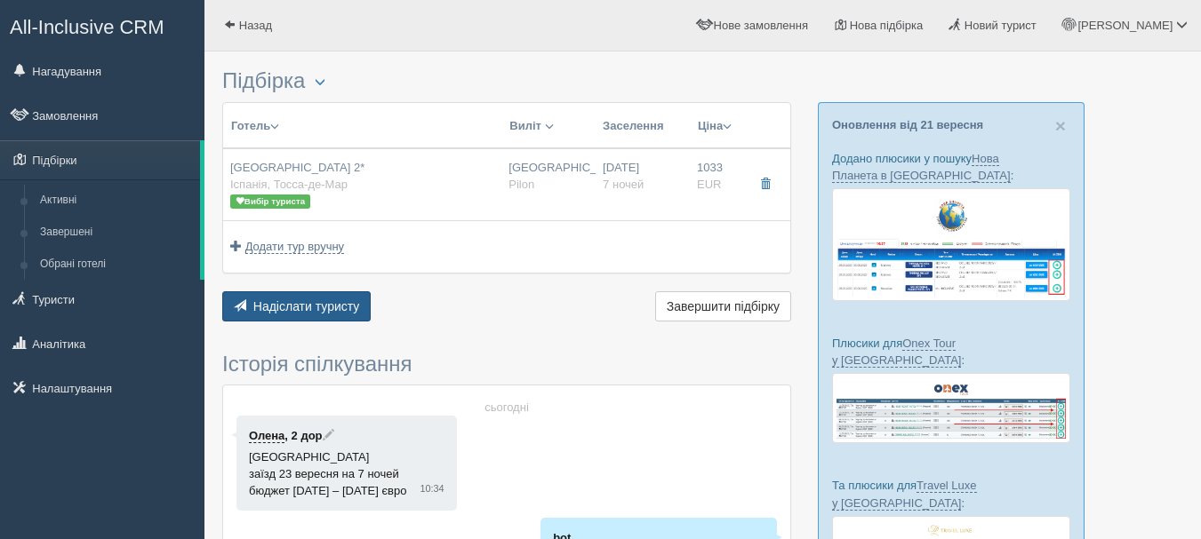
click at [360, 299] on button "Надіслати туристу Надіслати" at bounding box center [296, 306] width 148 height 30
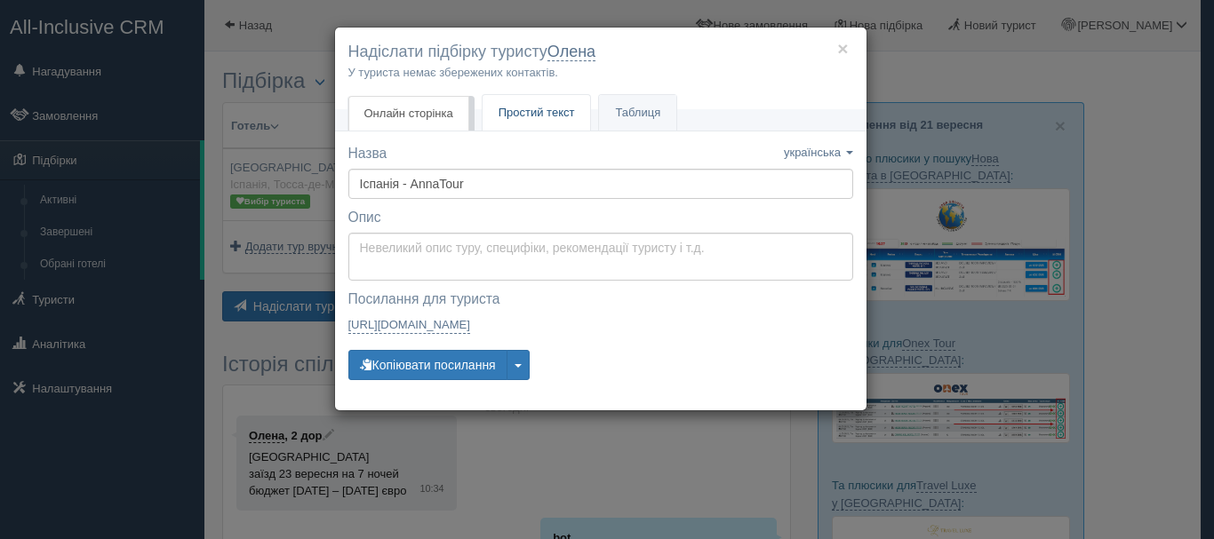
click at [544, 106] on span "Простий текст" at bounding box center [537, 112] width 76 height 13
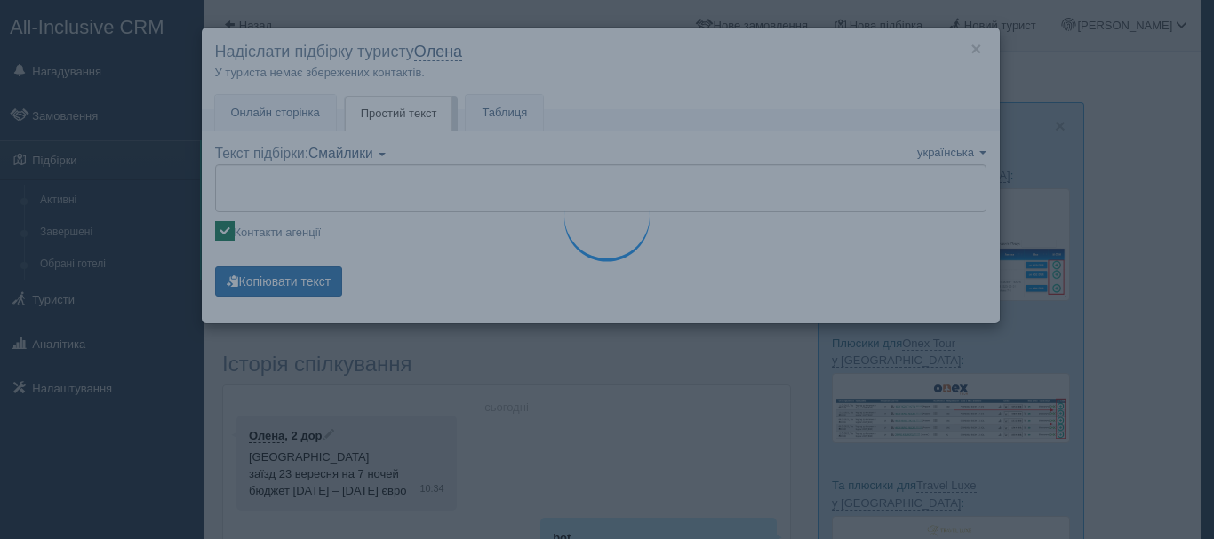
type textarea "🌞 Доброго дня! Пропонуємо Вам розглянути такі варіанти: 🌎 Іспанія, Тосса-де-Мар…"
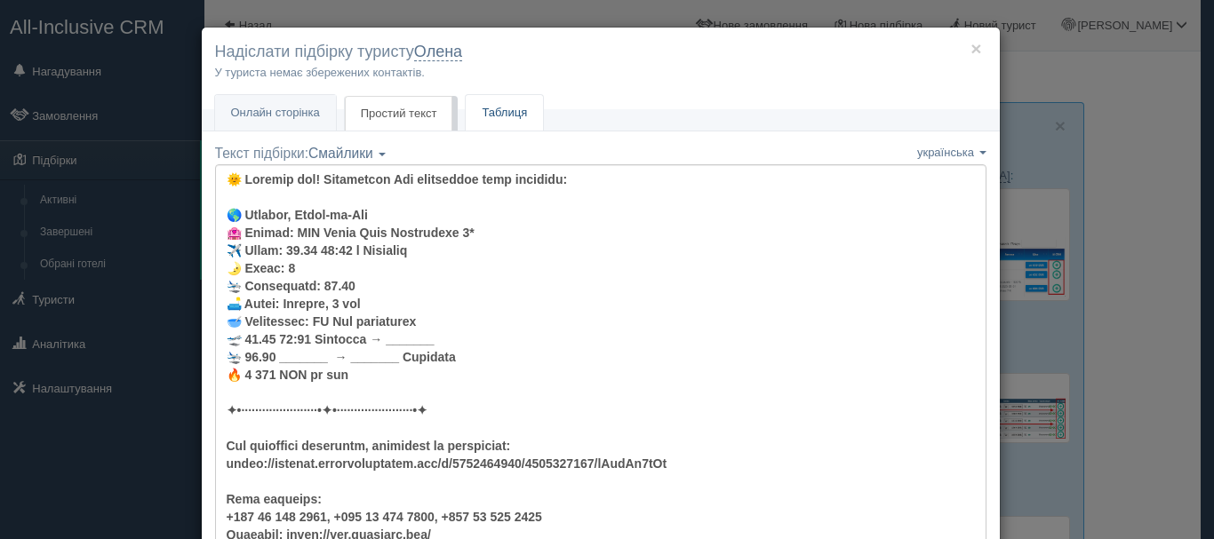
click at [491, 109] on link "Таблиця" at bounding box center [504, 113] width 77 height 36
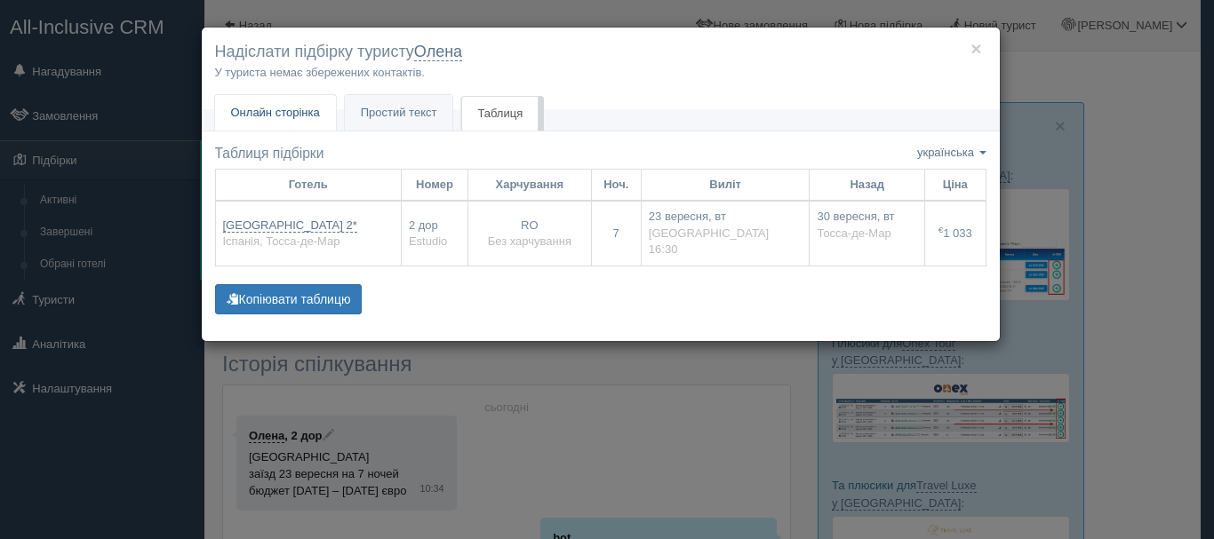
click at [313, 100] on link "Онлайн сторінка Онлайн" at bounding box center [275, 113] width 121 height 36
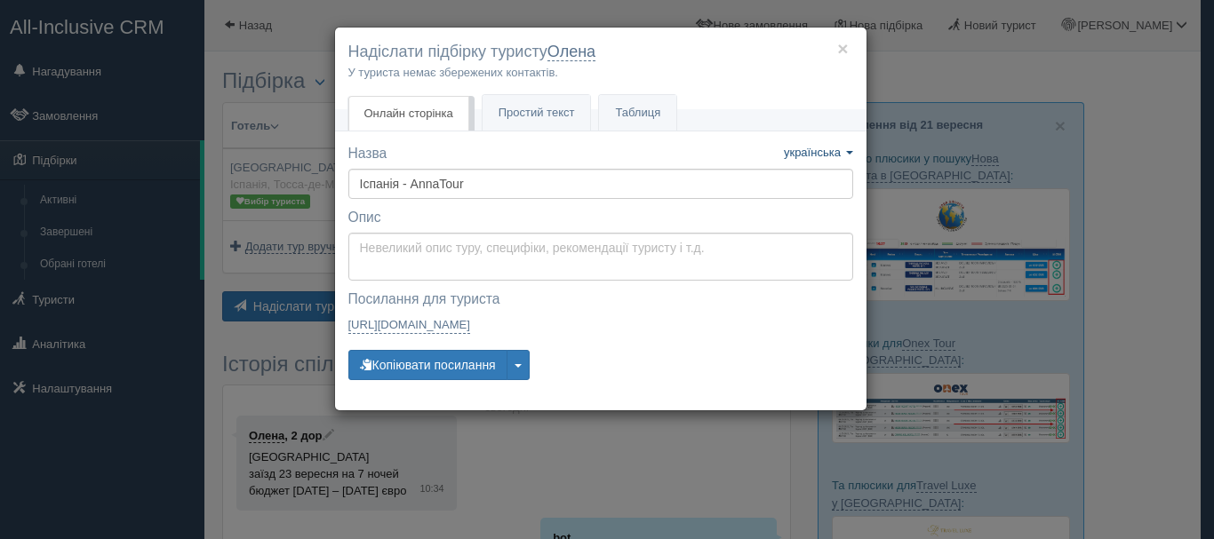
click at [829, 148] on span "українська" at bounding box center [812, 152] width 57 height 13
click at [573, 140] on div "× Надіслати підбірку туристу Олена У туриста немає збережених контактів. Онлайн…" at bounding box center [600, 219] width 533 height 385
click at [307, 134] on div "× Надіслати підбірку туристу Олена У туриста немає збережених контактів. Онлайн…" at bounding box center [607, 269] width 1214 height 539
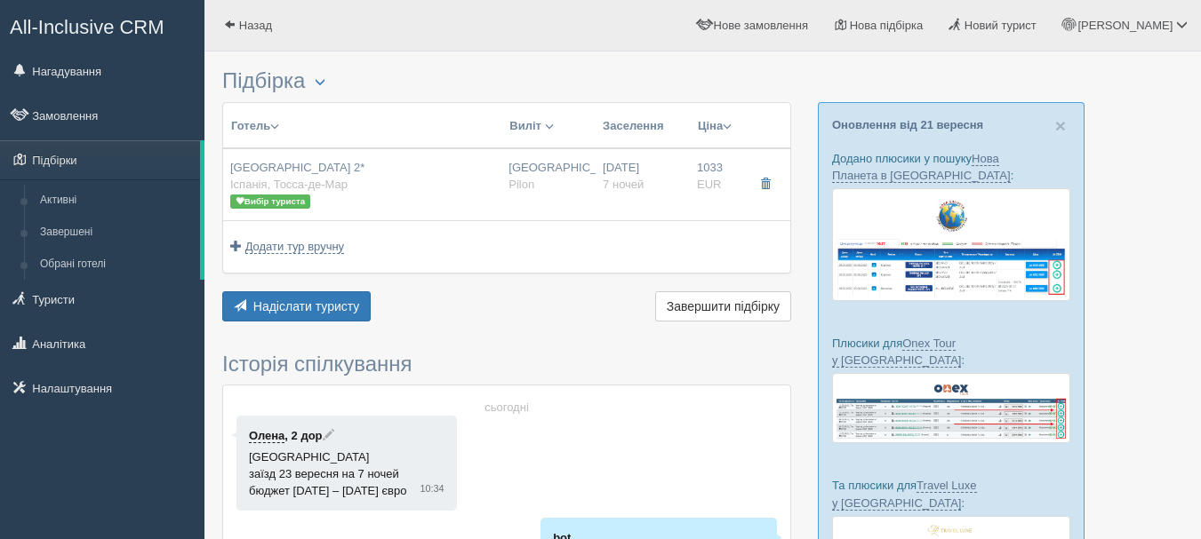
click at [109, 26] on span "All-Inclusive CRM" at bounding box center [87, 27] width 155 height 22
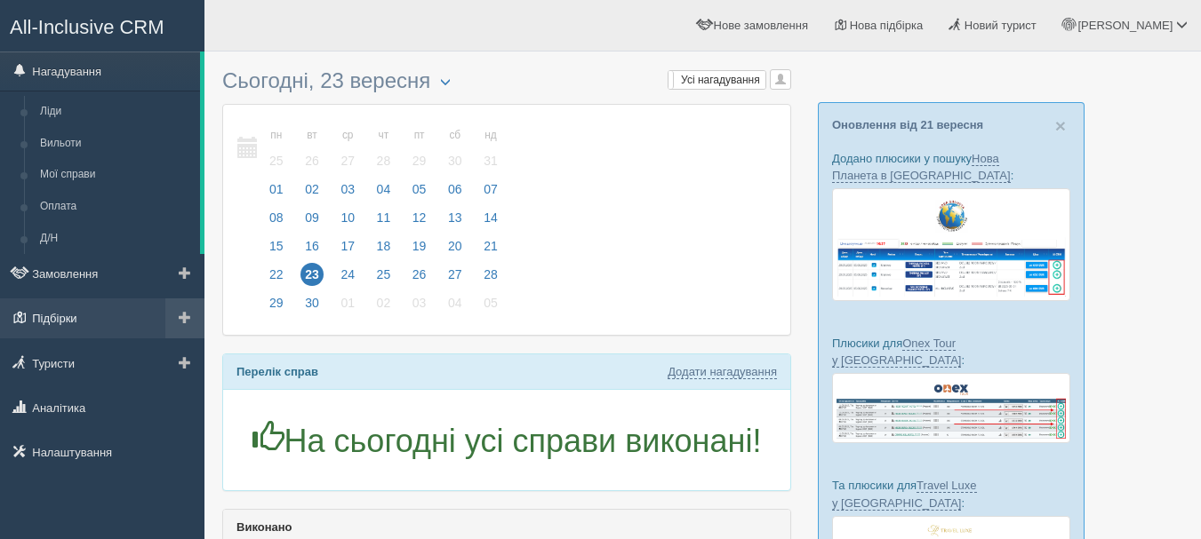
click at [91, 315] on link "Підбірки" at bounding box center [102, 318] width 204 height 39
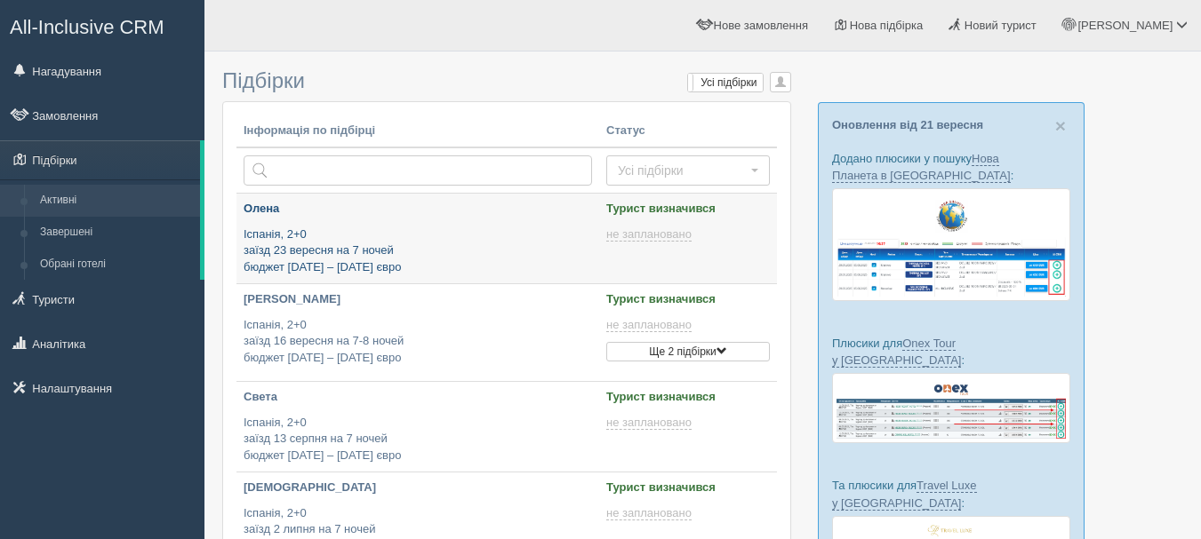
type input "[DATE] 11:30"
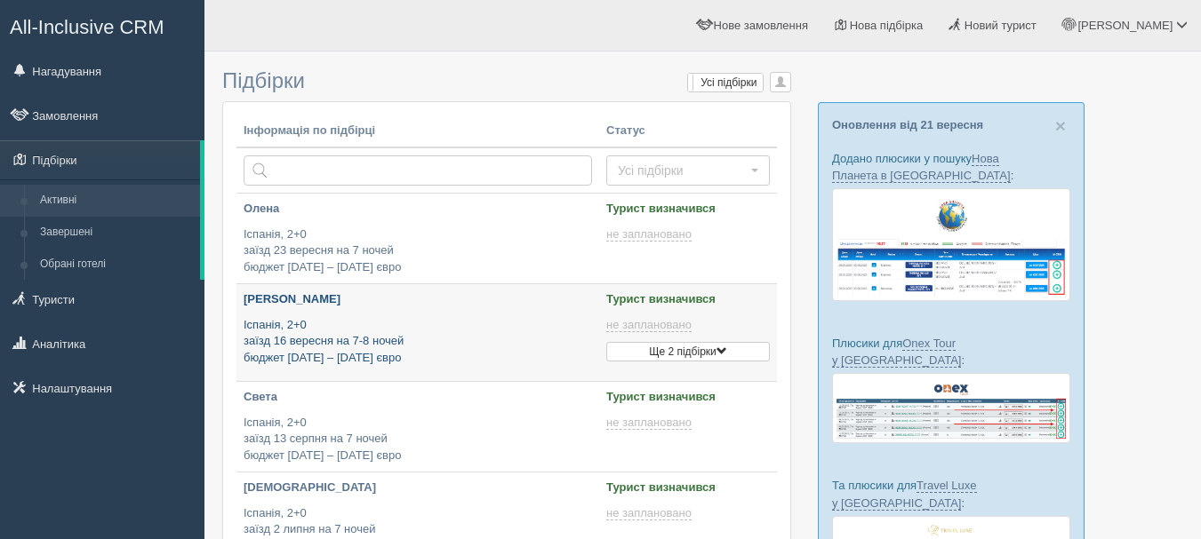
type input "[DATE] 15:20"
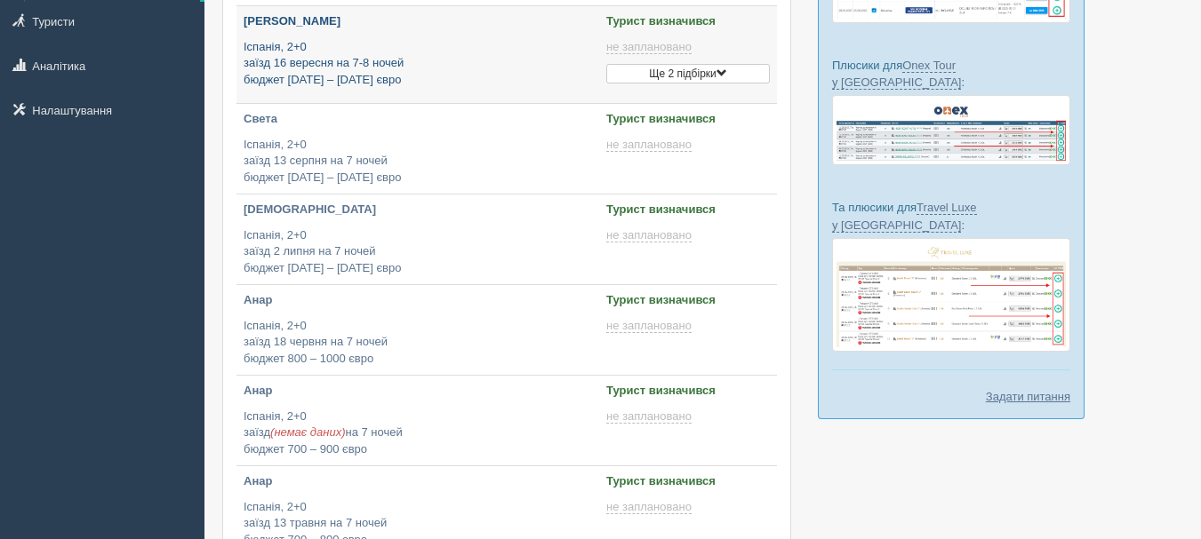
scroll to position [355, 0]
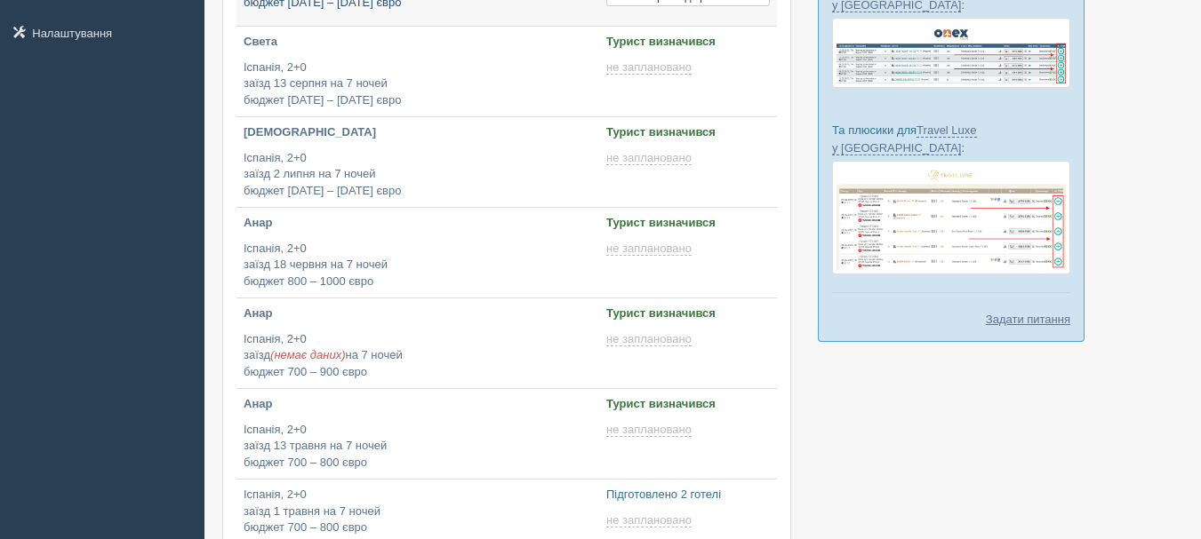
type input "[DATE] 14:45"
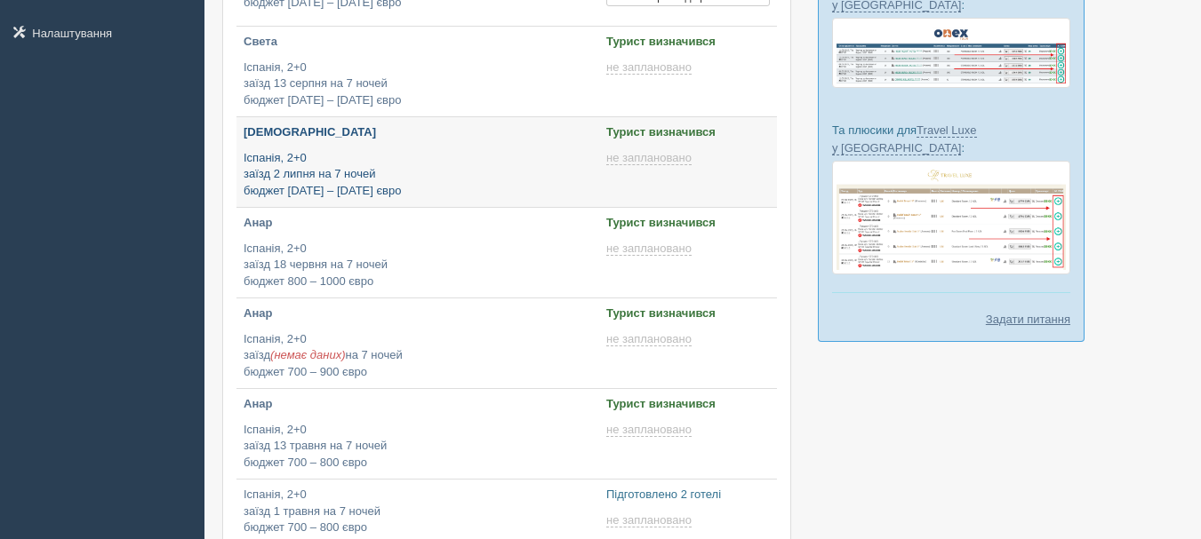
type input "[DATE] 11:25"
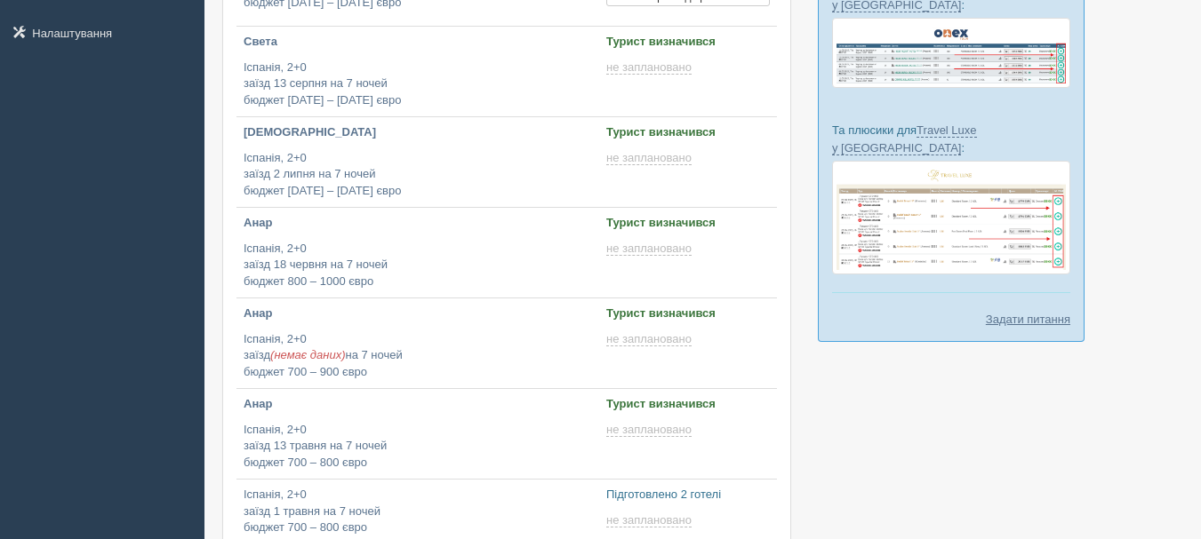
scroll to position [0, 0]
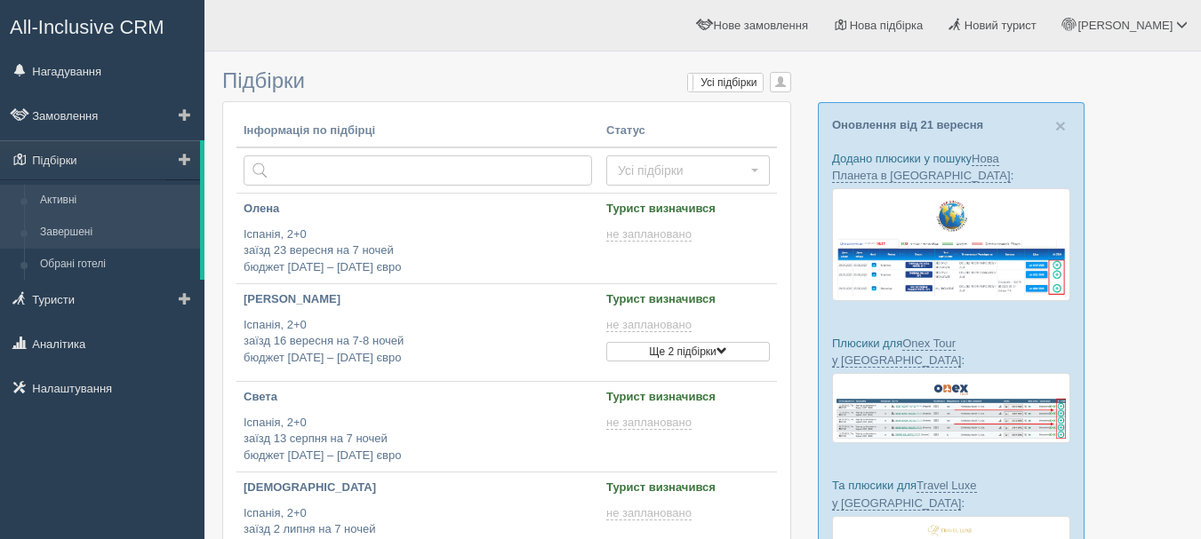
click at [76, 227] on link "Завершені" at bounding box center [116, 233] width 168 height 32
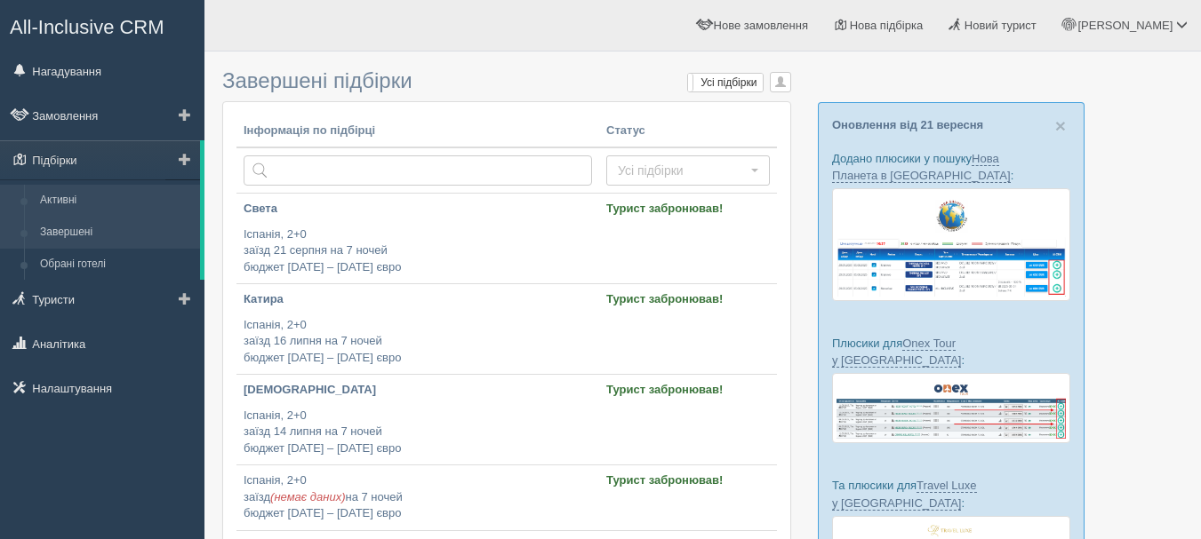
click at [109, 200] on link "Активні" at bounding box center [116, 201] width 168 height 32
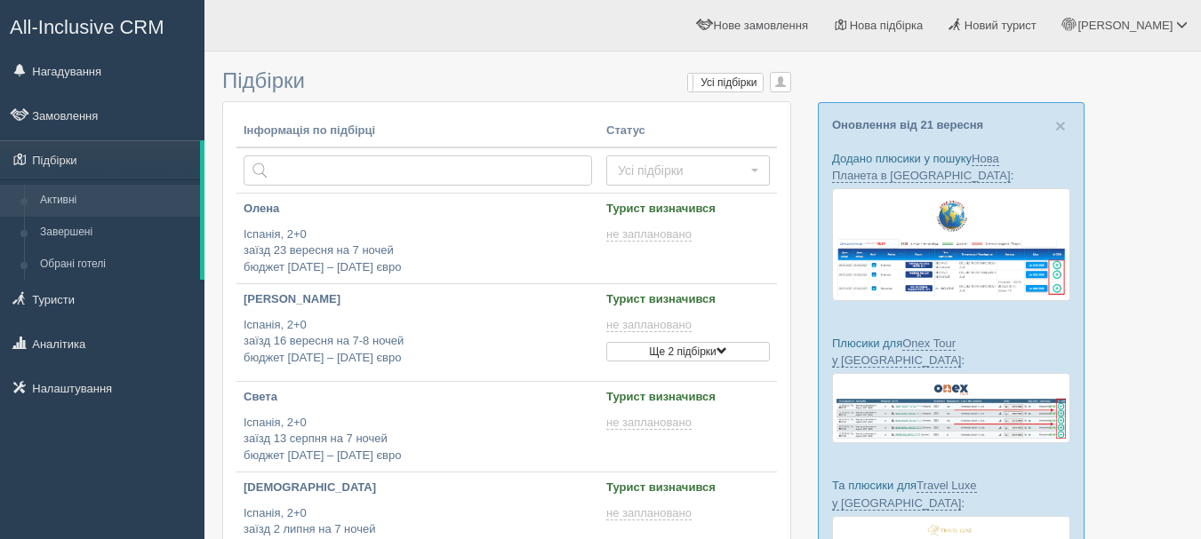
click at [500, 237] on p "Іспанія, 2+0 заїзд 23 вересня на 7 ночей бюджет [DATE] – [DATE] євро" at bounding box center [418, 252] width 348 height 50
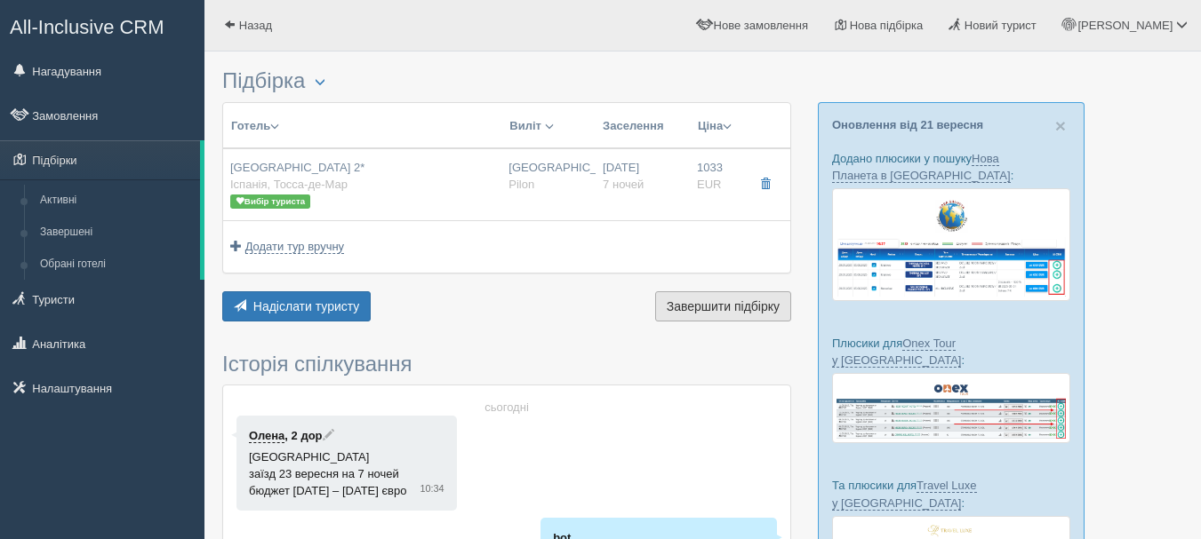
click at [713, 309] on span "Завершити підбірку" at bounding box center [723, 306] width 113 height 14
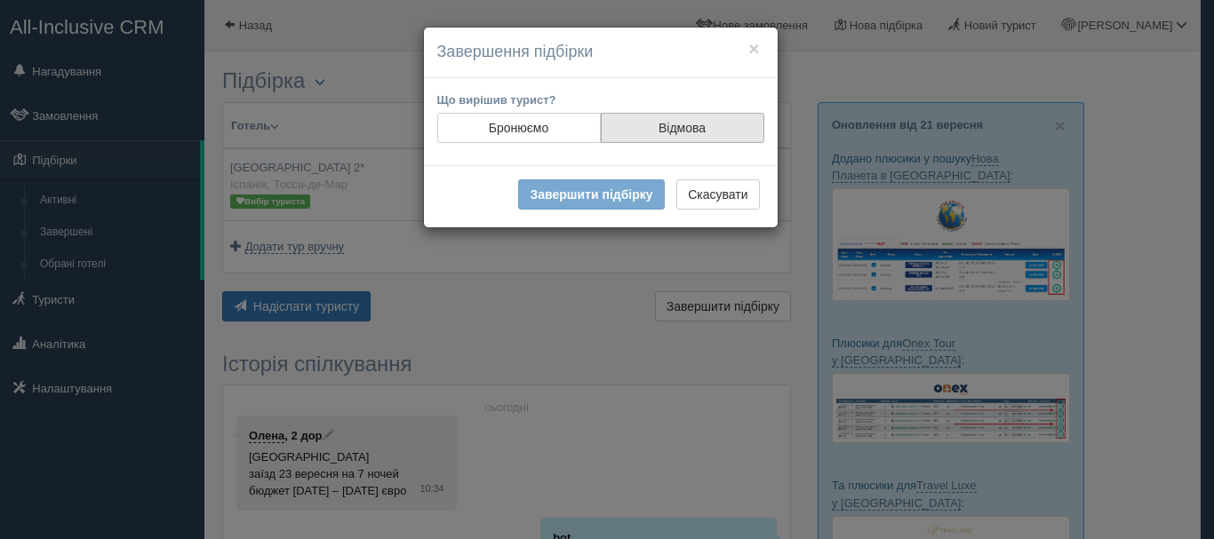
click at [679, 132] on label "Відмова" at bounding box center [683, 128] width 164 height 30
radio input "true"
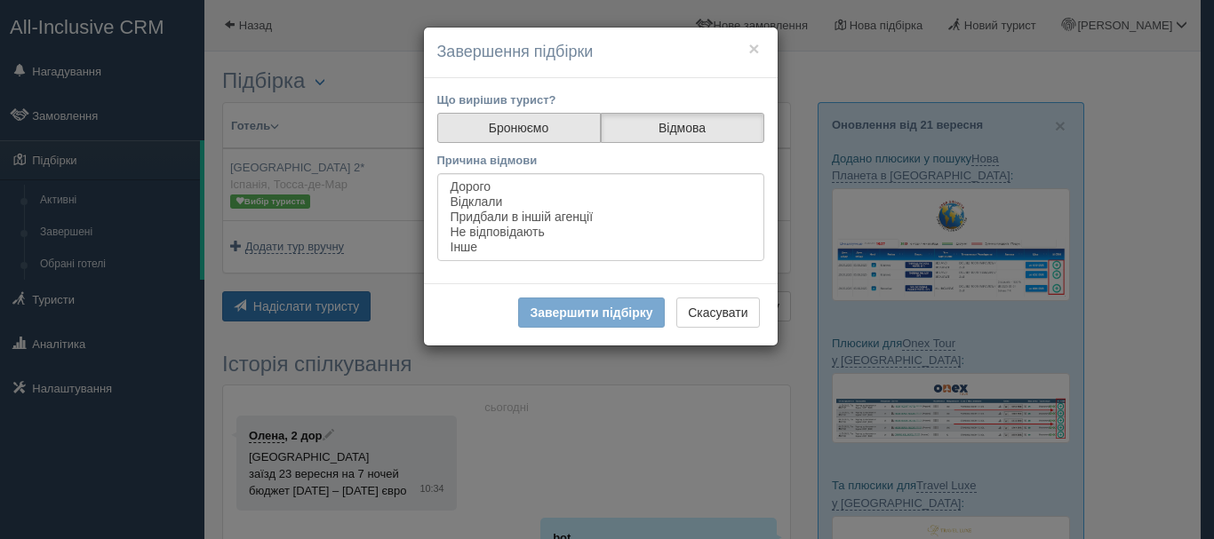
click at [545, 126] on label "Бронюємо" at bounding box center [519, 128] width 164 height 30
radio input "true"
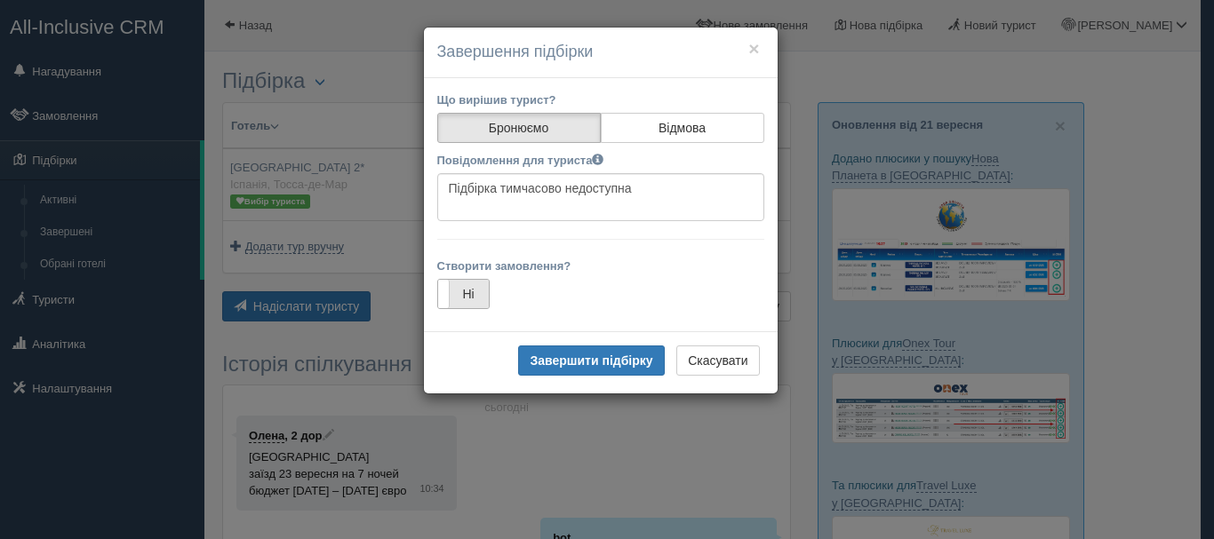
click at [464, 297] on label "Ні" at bounding box center [463, 294] width 51 height 28
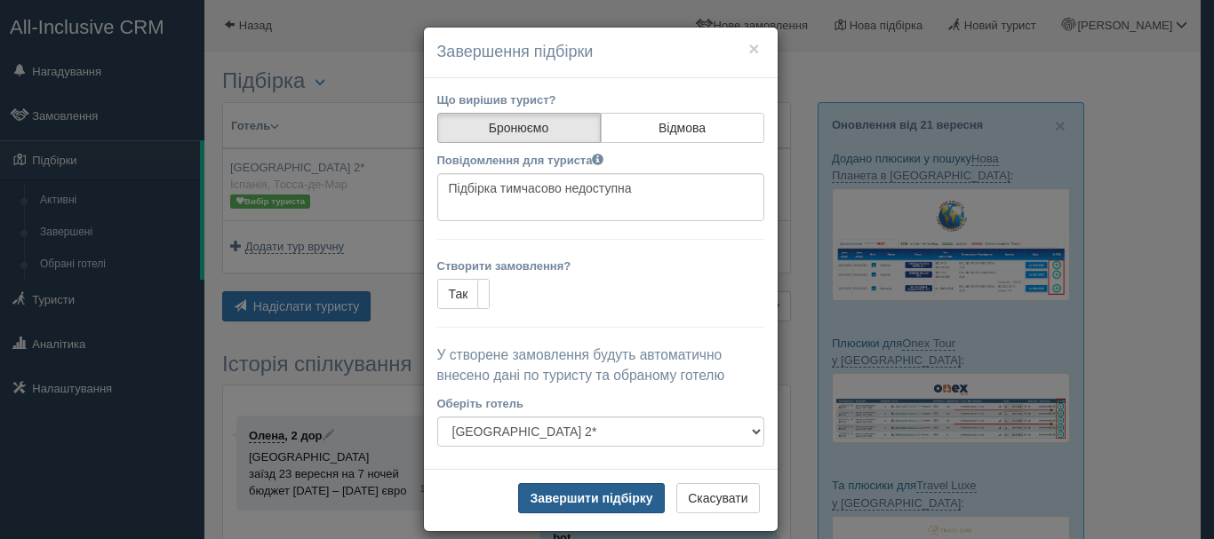
click at [626, 505] on button "Завершити підбірку" at bounding box center [591, 498] width 146 height 30
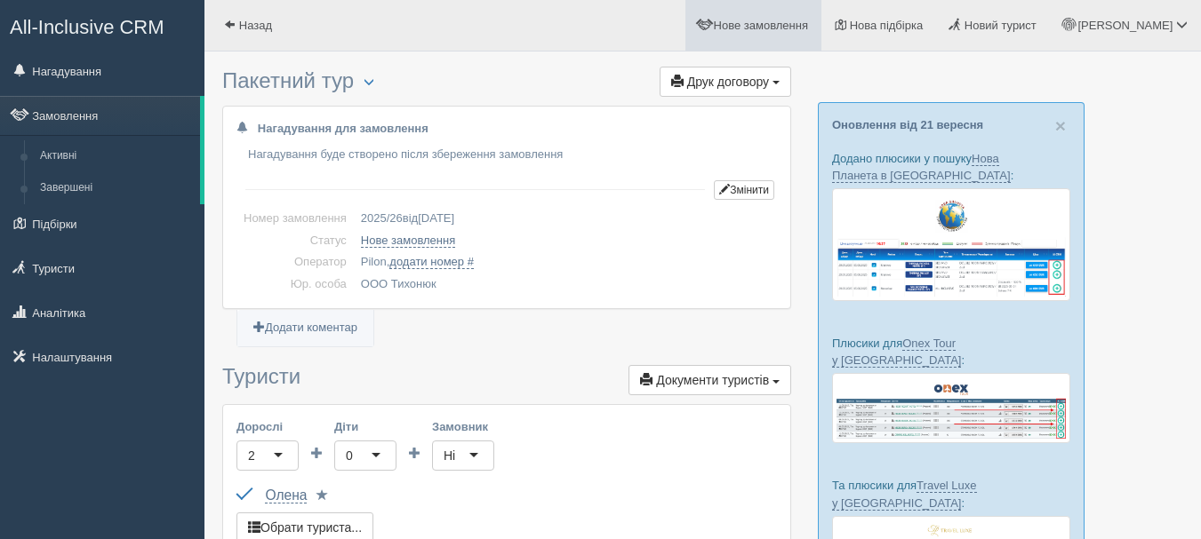
click at [821, 36] on link "Нове замовлення" at bounding box center [753, 25] width 136 height 51
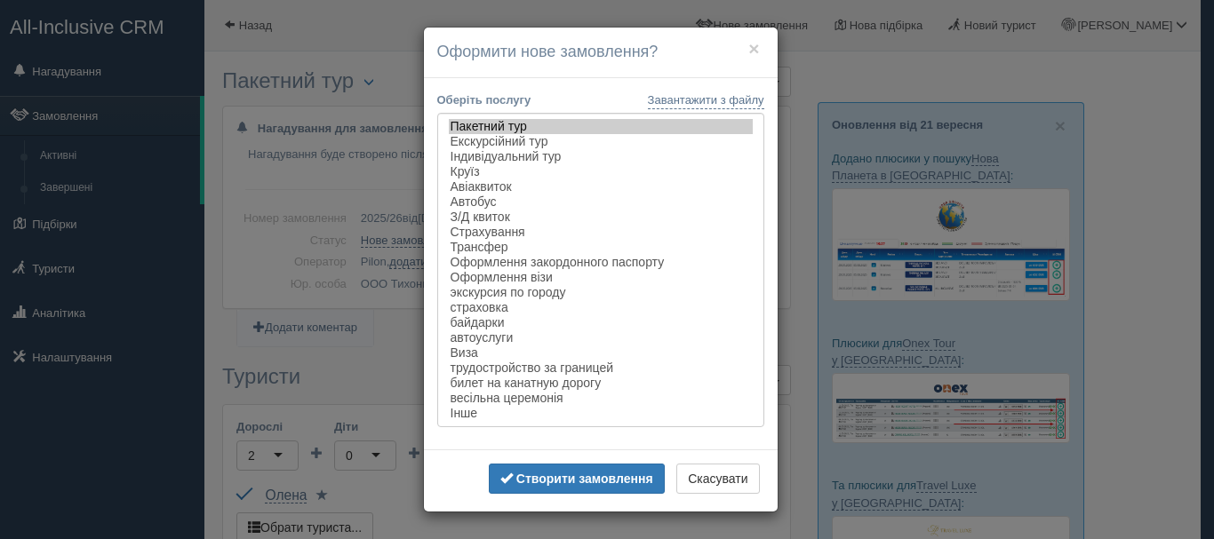
click at [850, 47] on div "× Оформити нове замовлення? Завантажити з файлу Оберіть послугу Пакетний тур Ек…" at bounding box center [607, 269] width 1214 height 539
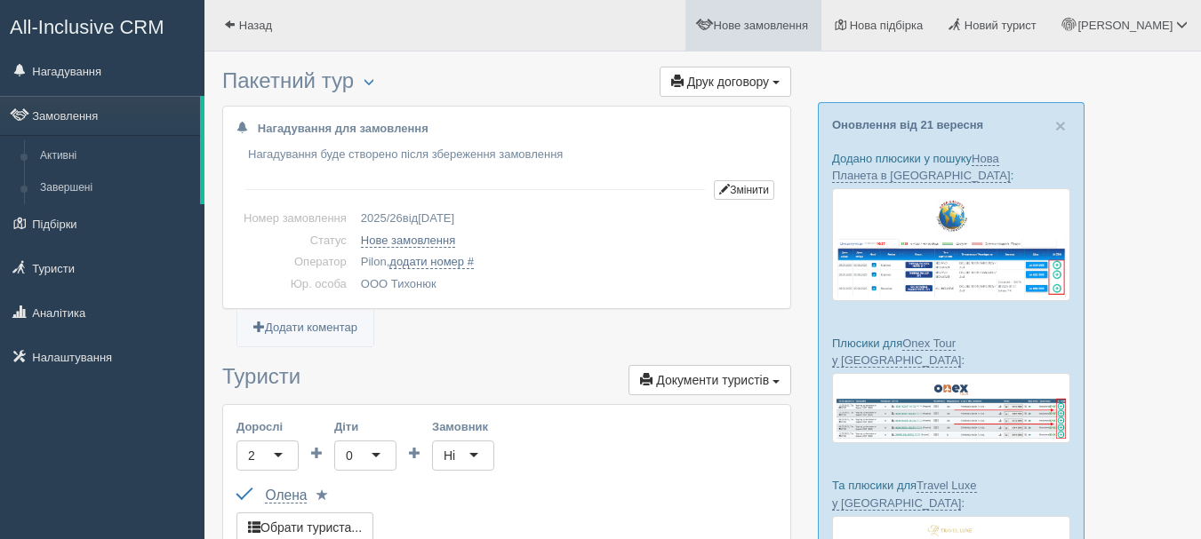
click at [808, 26] on span "Нове замовлення" at bounding box center [761, 25] width 94 height 13
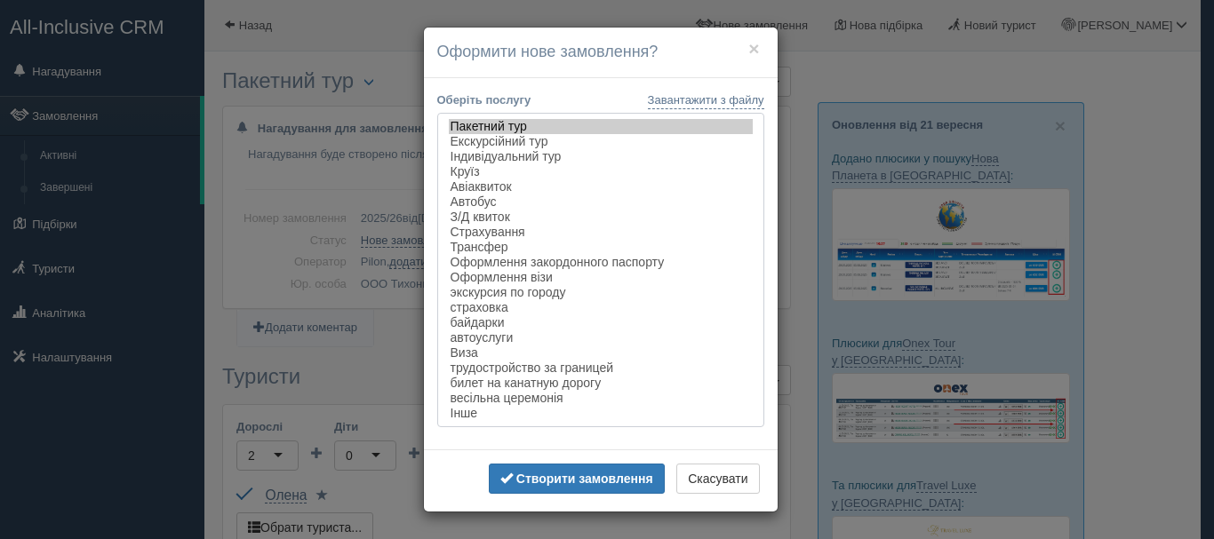
select select "flight"
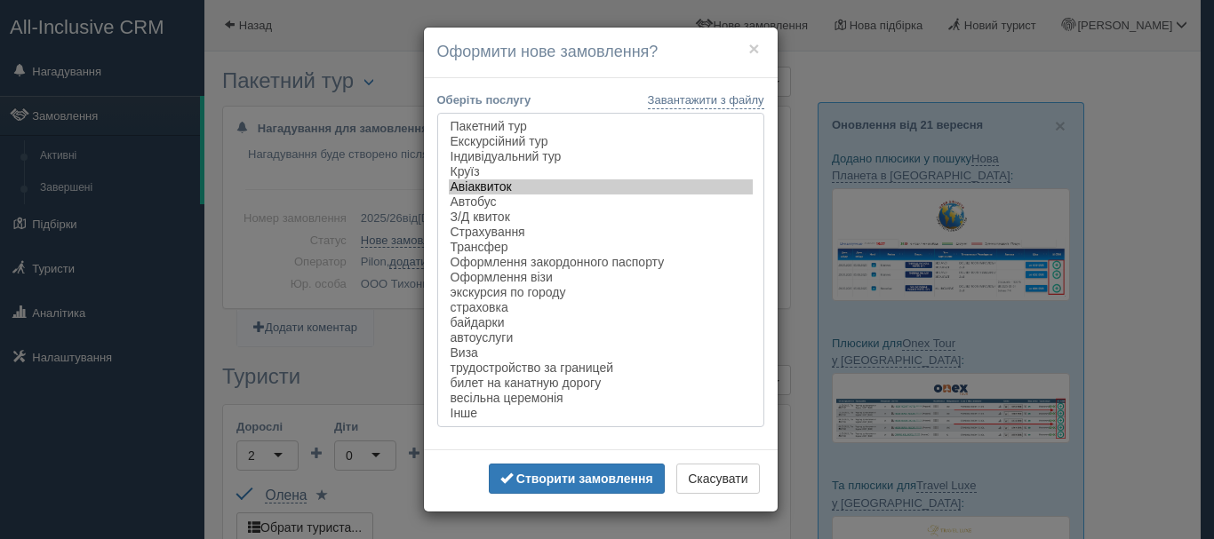
click at [515, 192] on option "Авіаквиток" at bounding box center [601, 187] width 304 height 15
click at [391, 145] on div "× Оформити нове замовлення? Завантажити з файлу Оберіть послугу Пакетний тур Ек…" at bounding box center [607, 269] width 1214 height 539
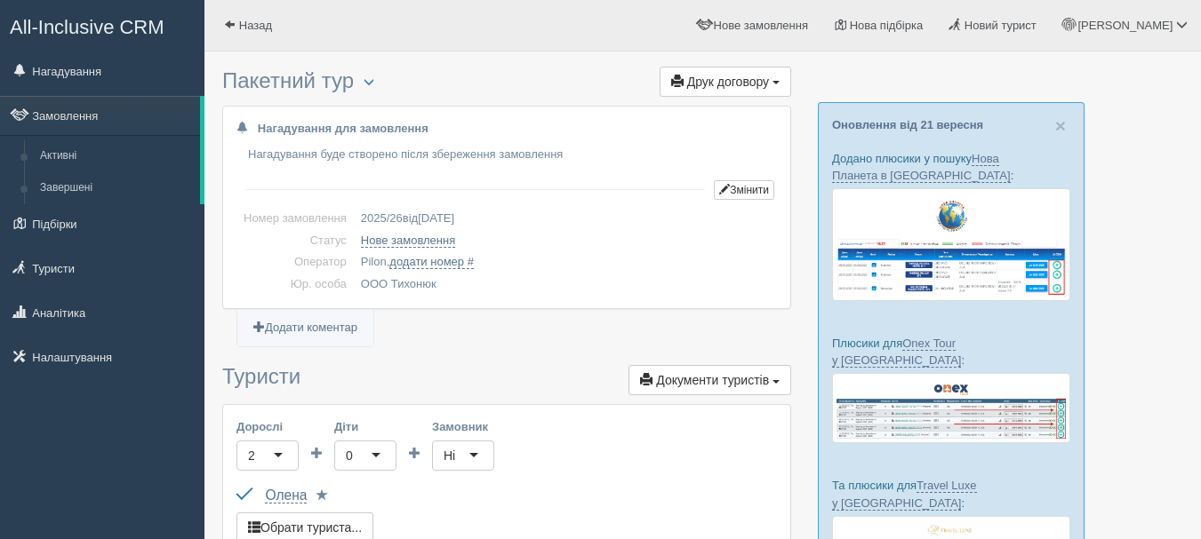
click at [152, 27] on span "All-Inclusive CRM" at bounding box center [87, 27] width 155 height 22
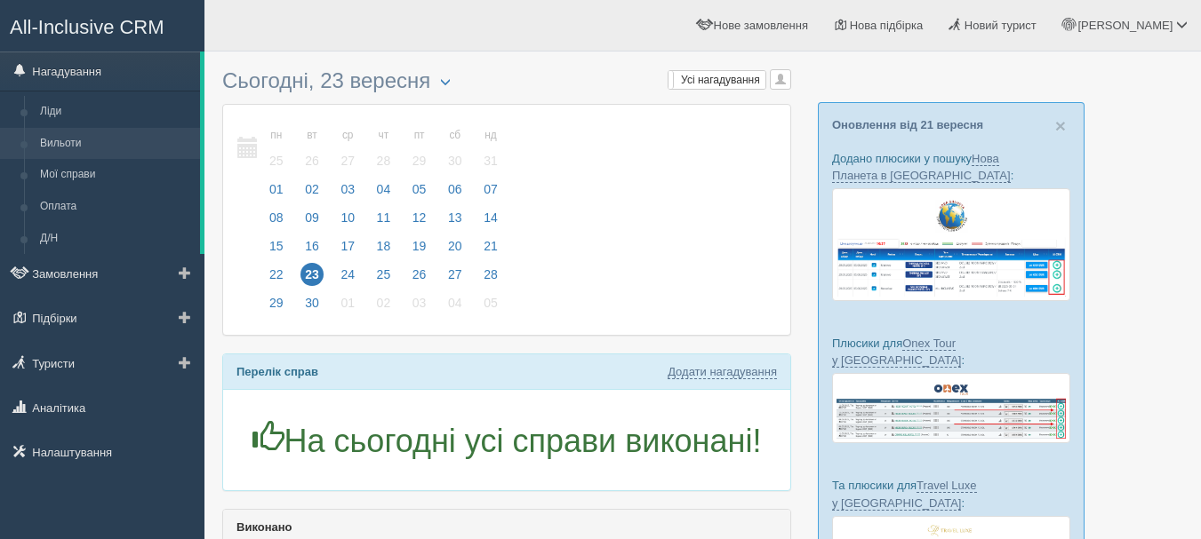
click at [117, 147] on link "Вильоти" at bounding box center [116, 144] width 168 height 32
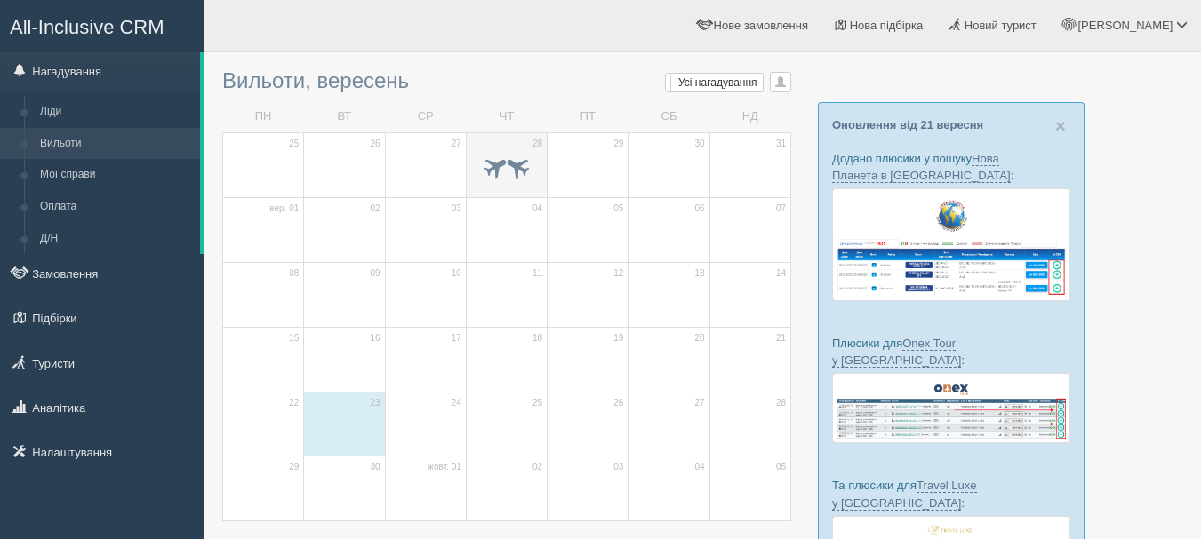
click at [507, 179] on span at bounding box center [506, 170] width 62 height 30
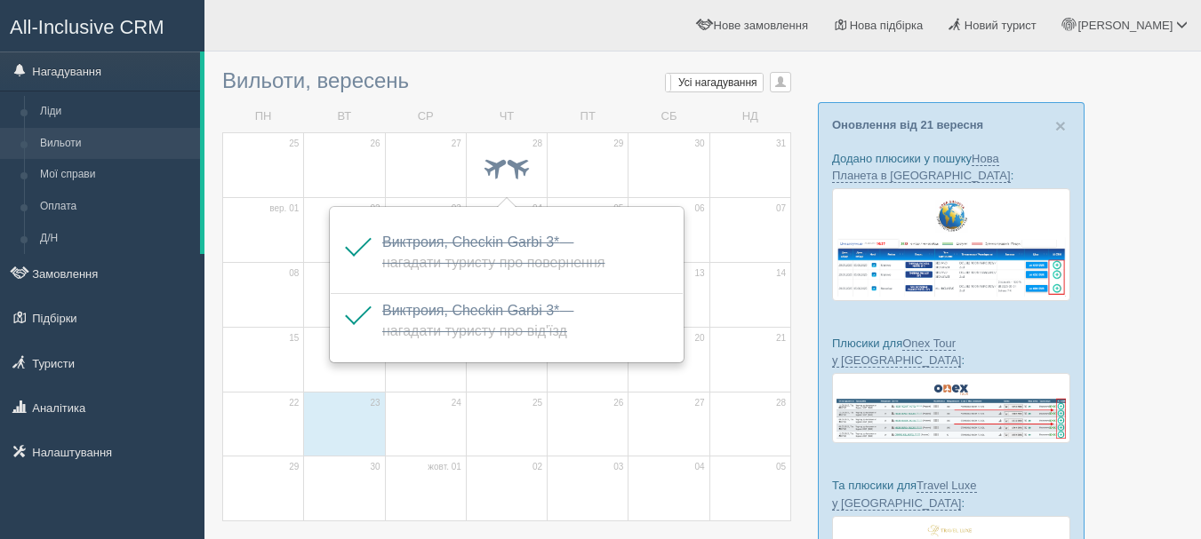
click at [540, 83] on h3 "Вильоти, вересень Мої нагадування [PERSON_NAME] Усі нагадування Усі Усі нагадув…" at bounding box center [506, 80] width 569 height 23
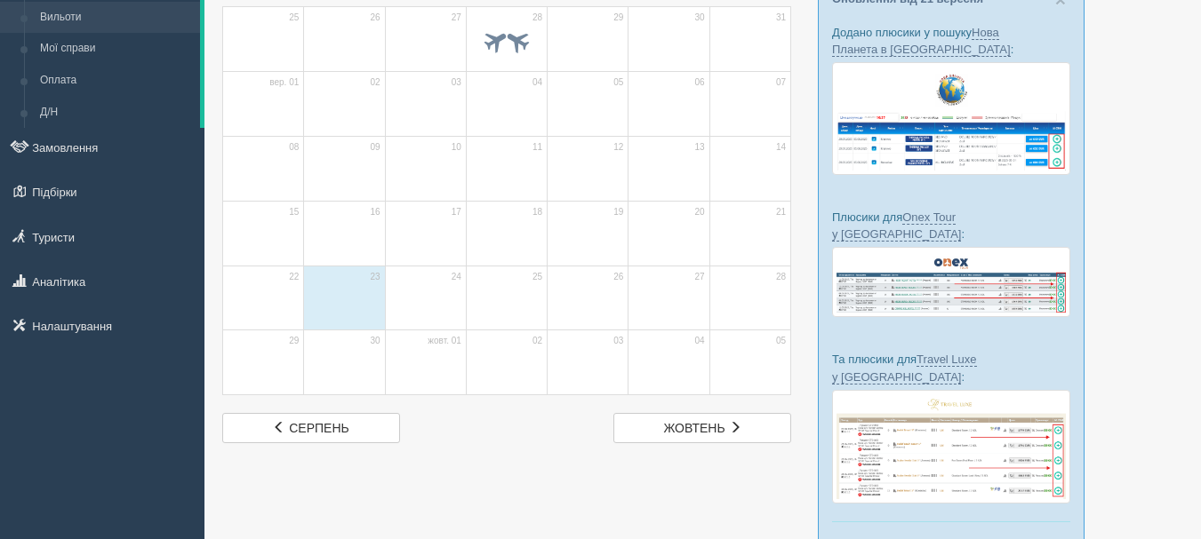
scroll to position [223, 0]
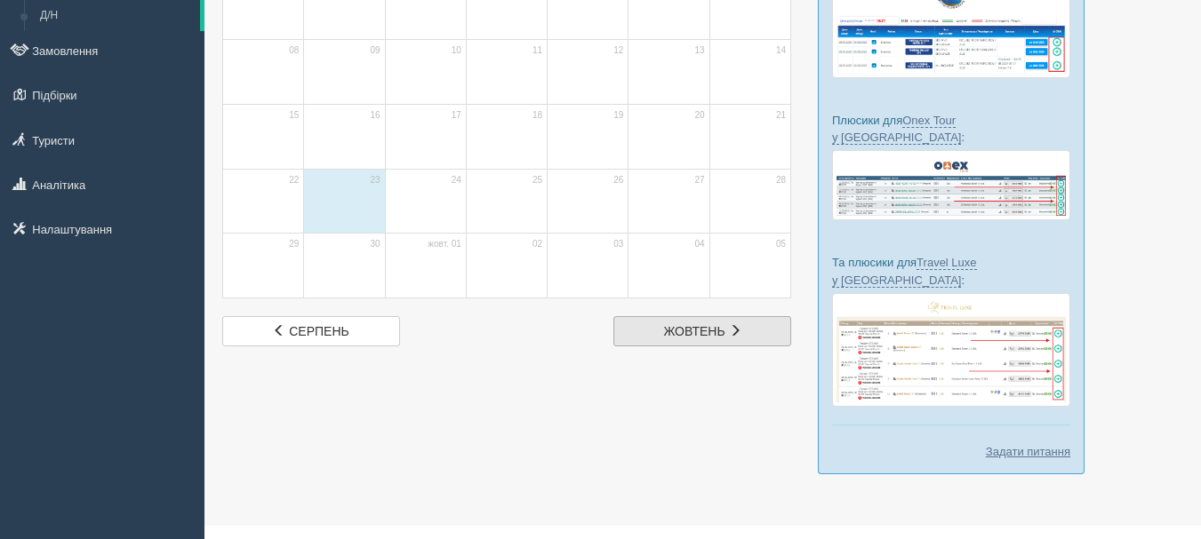
click at [700, 338] on span "жовтень" at bounding box center [694, 331] width 61 height 14
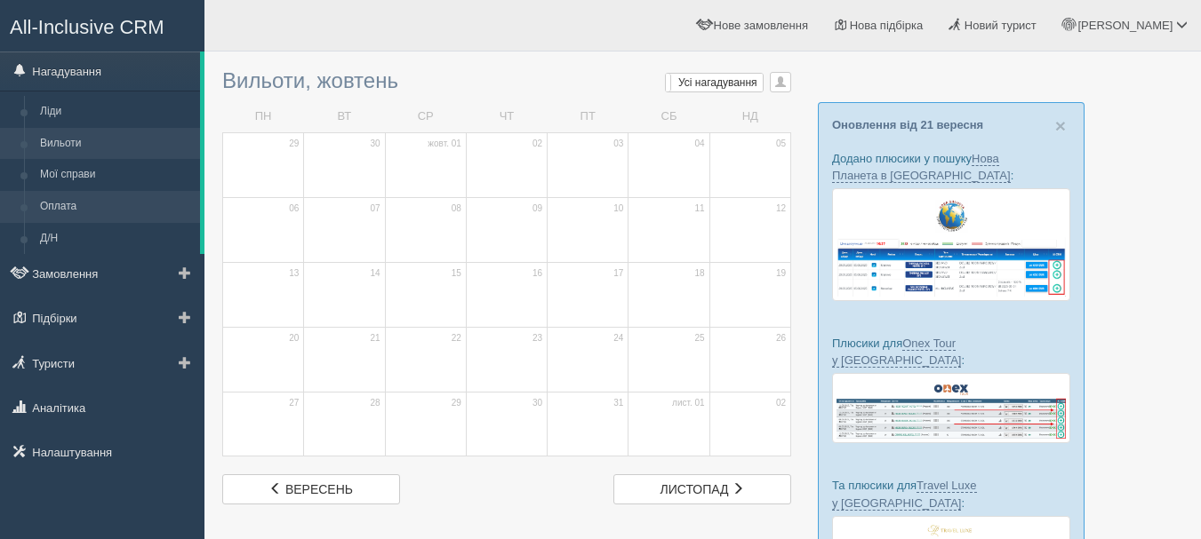
click at [102, 201] on link "Оплата" at bounding box center [116, 207] width 168 height 32
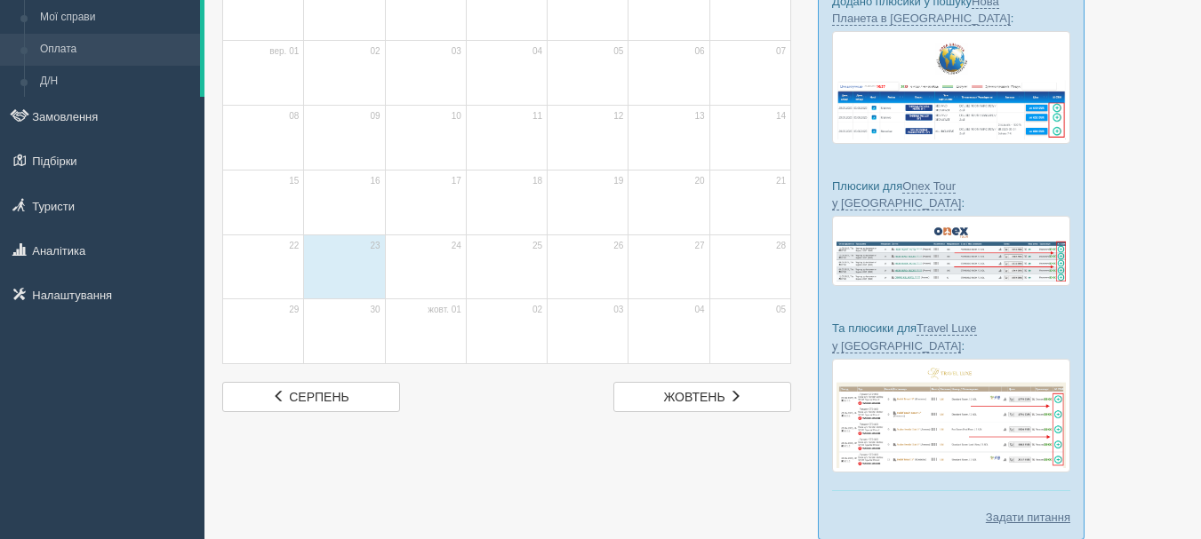
scroll to position [223, 0]
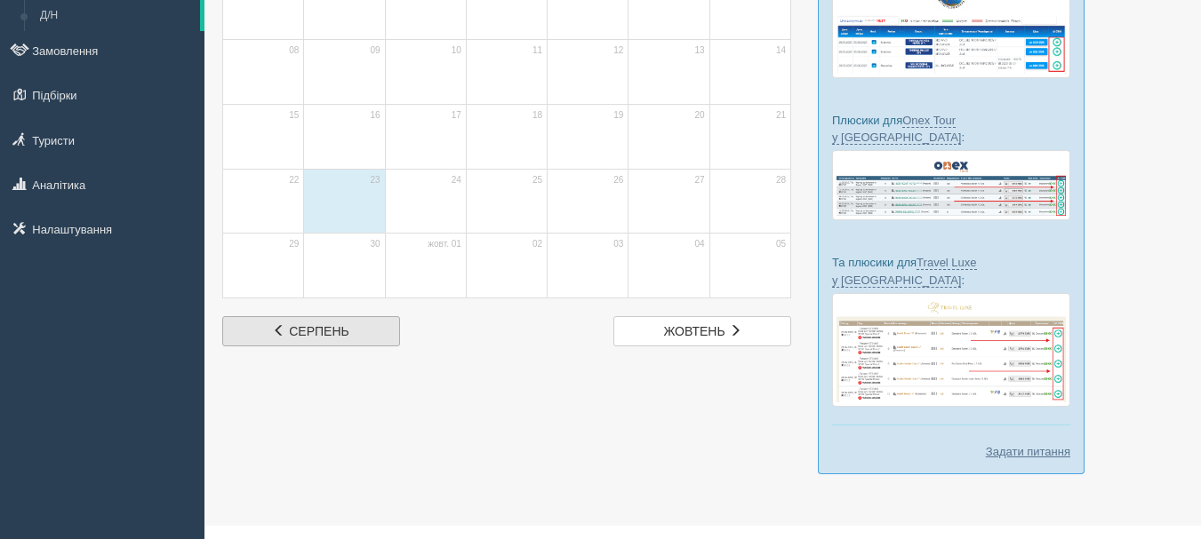
click at [339, 329] on span "серпень" at bounding box center [319, 331] width 60 height 14
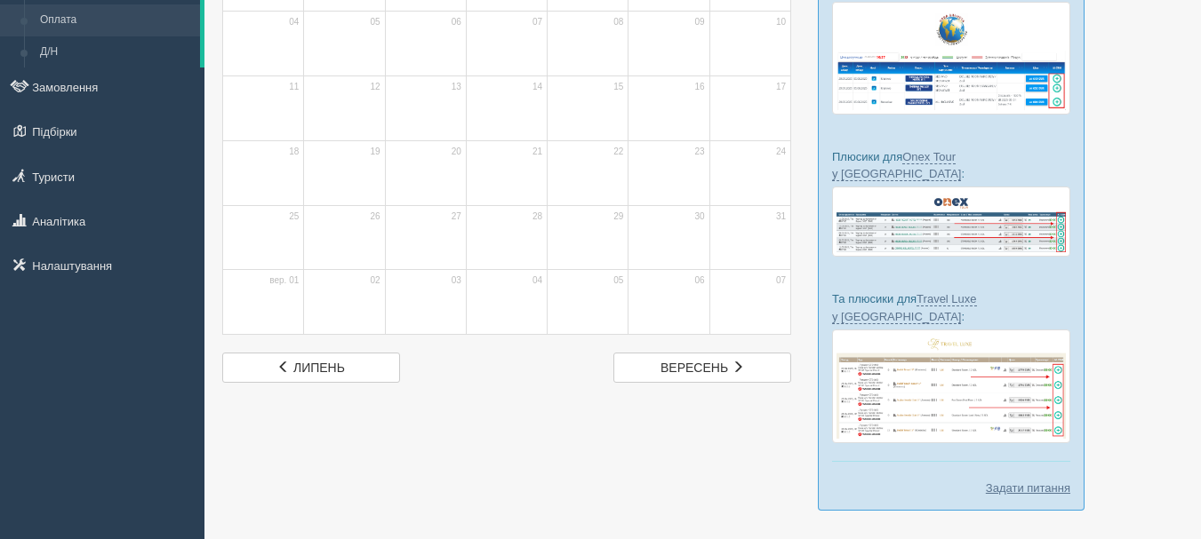
scroll to position [223, 0]
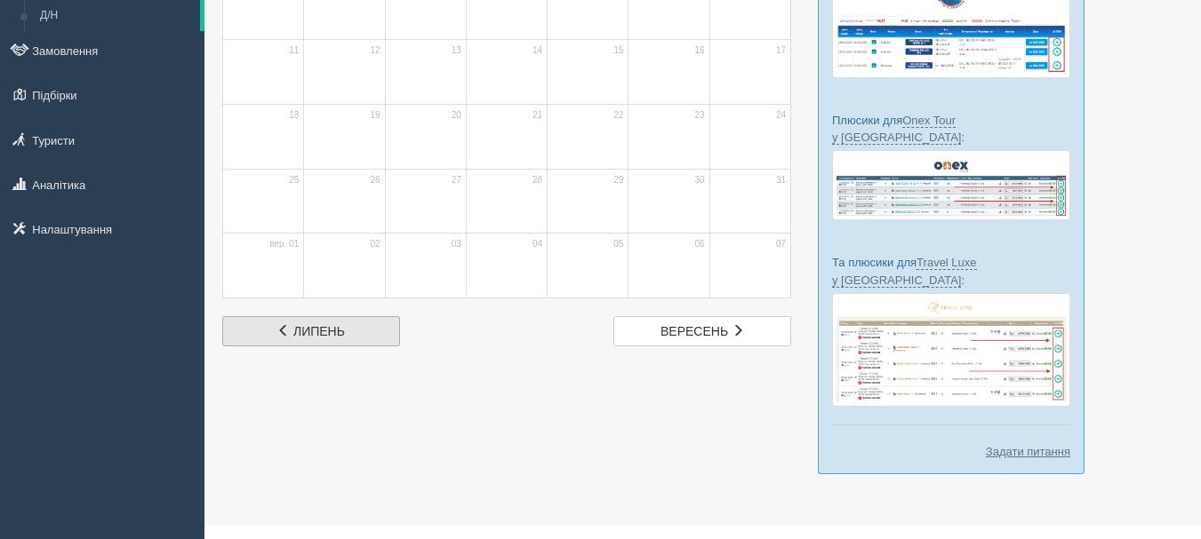
click at [341, 335] on span "липень" at bounding box center [319, 331] width 52 height 14
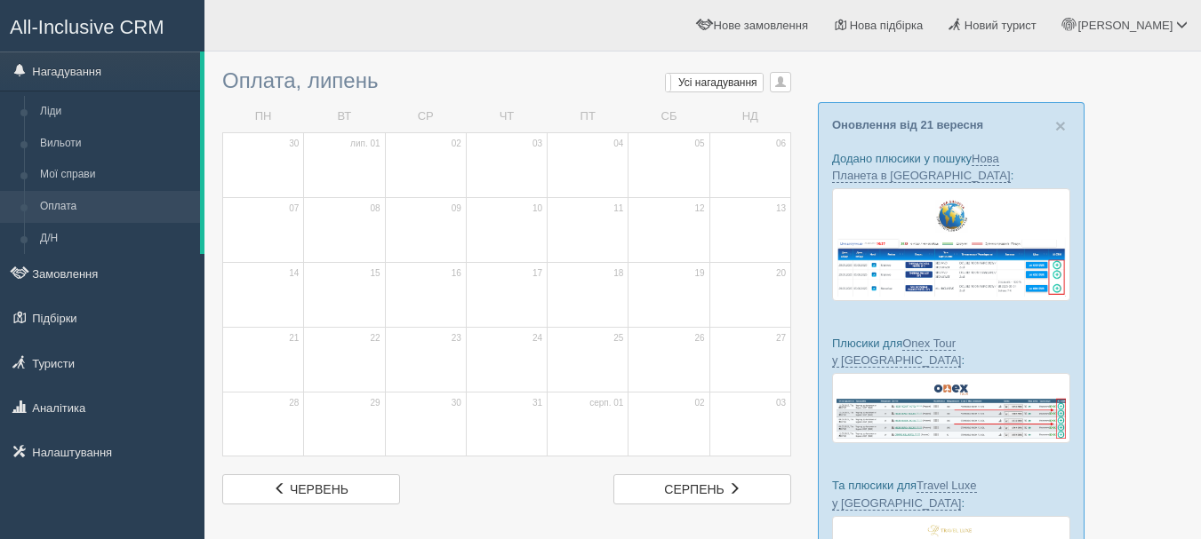
scroll to position [178, 0]
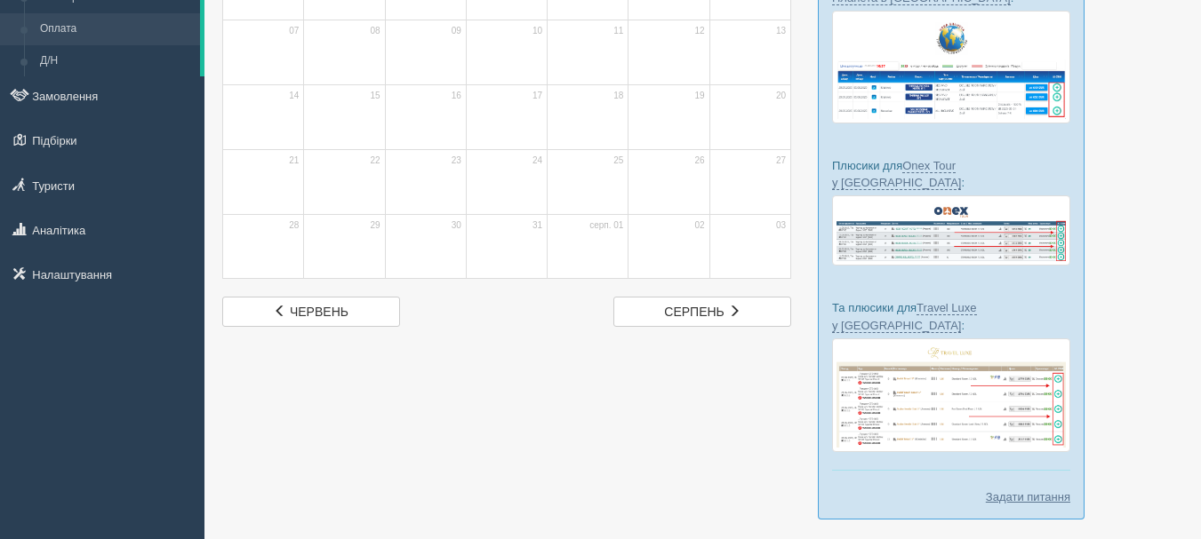
click at [347, 330] on div at bounding box center [702, 210] width 961 height 655
click at [347, 323] on link "черв. червень" at bounding box center [311, 312] width 178 height 30
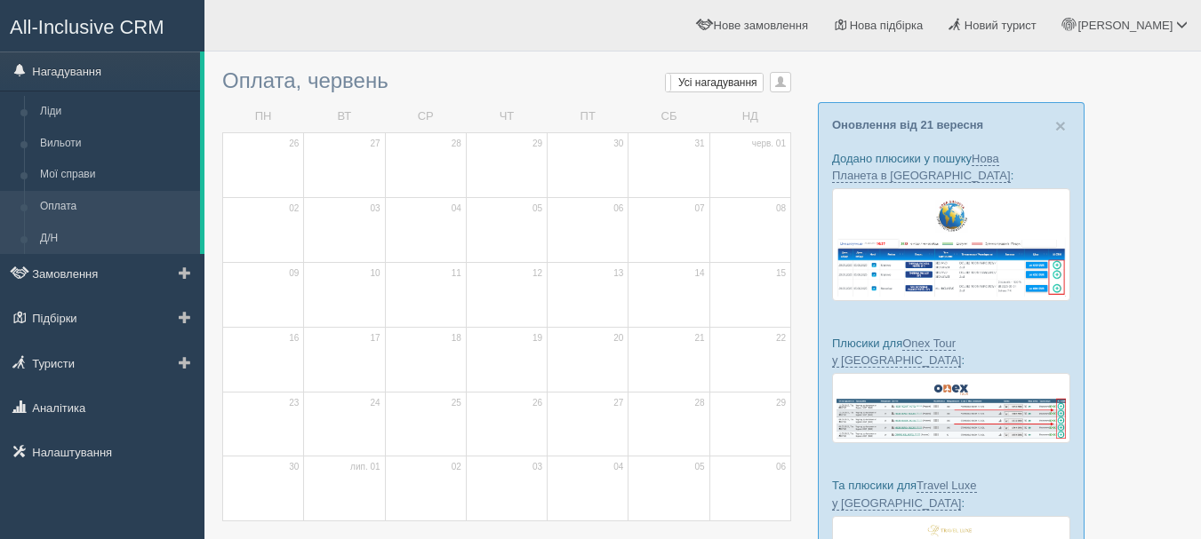
click at [125, 254] on link "Замовлення" at bounding box center [102, 273] width 204 height 39
click at [123, 243] on link "Д/Н" at bounding box center [116, 239] width 168 height 32
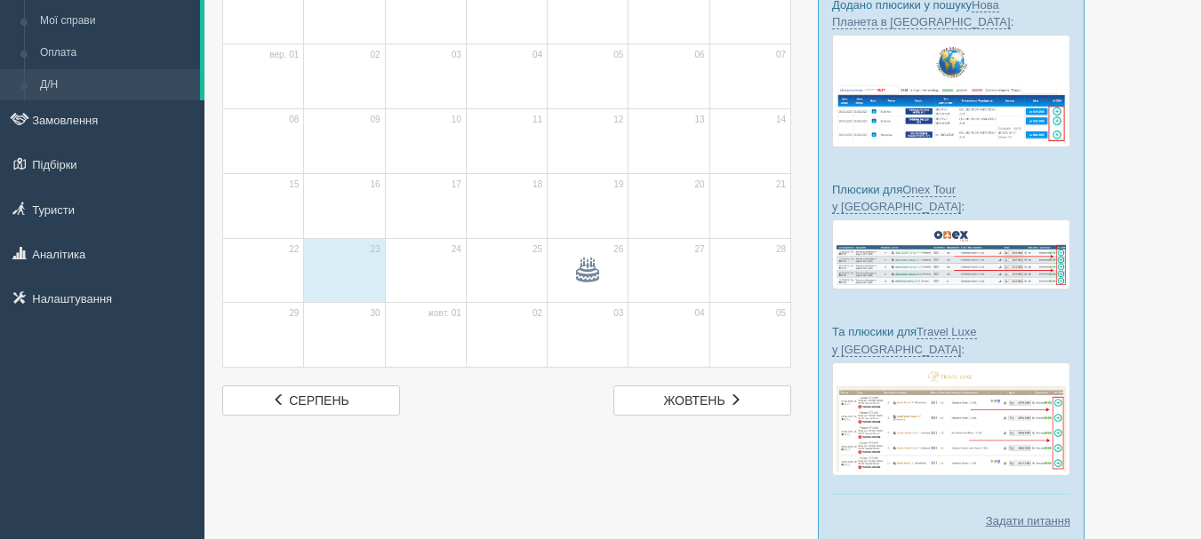
scroll to position [178, 0]
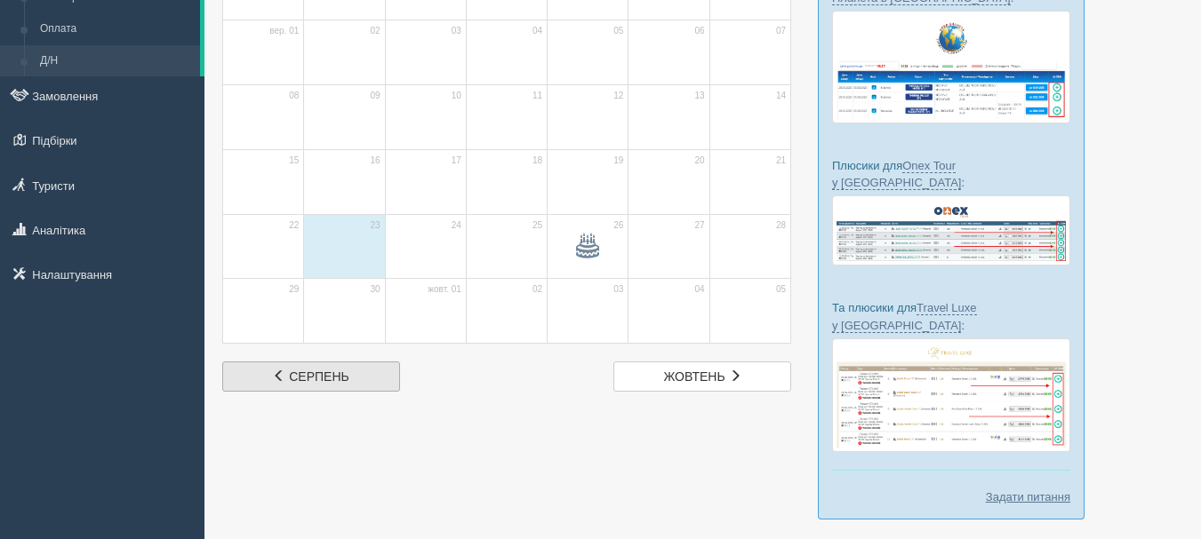
click at [396, 379] on link "серп. серпень" at bounding box center [311, 377] width 178 height 30
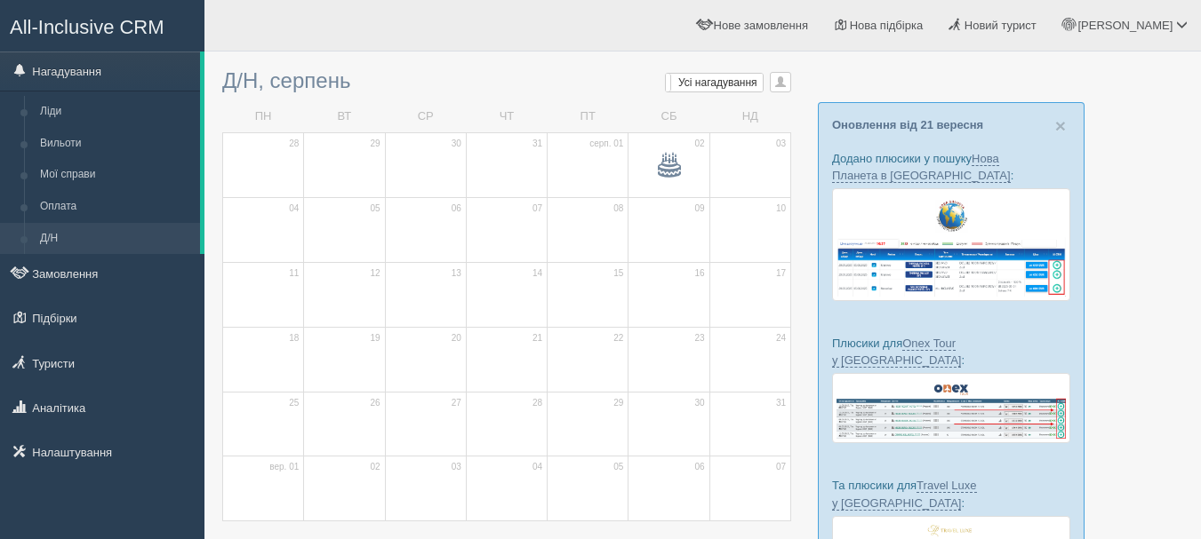
click at [146, 25] on span "All-Inclusive CRM" at bounding box center [87, 27] width 155 height 22
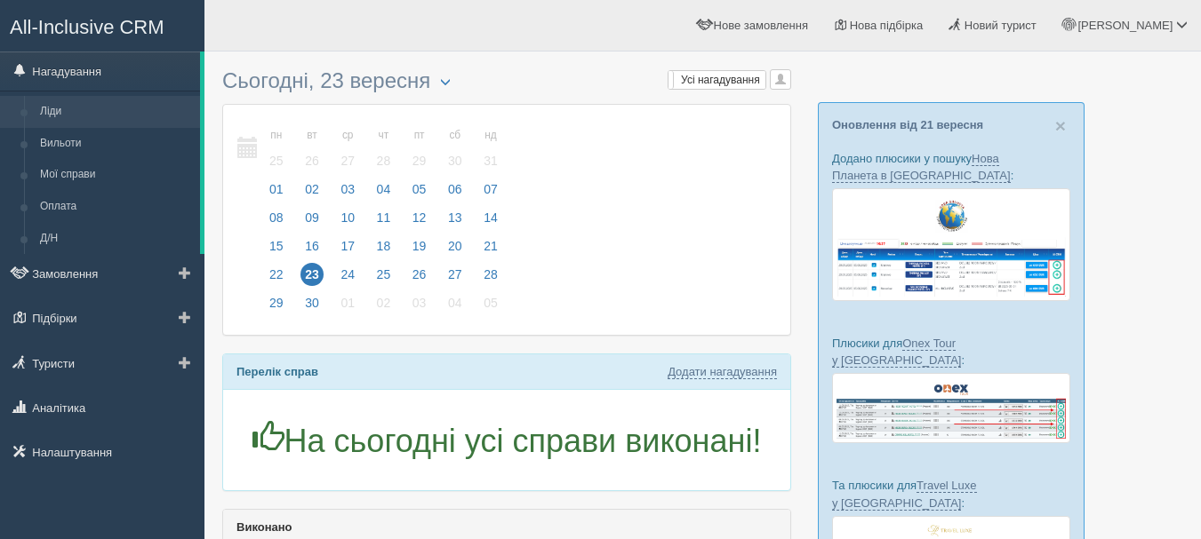
click at [92, 101] on link "Ліди" at bounding box center [116, 112] width 168 height 32
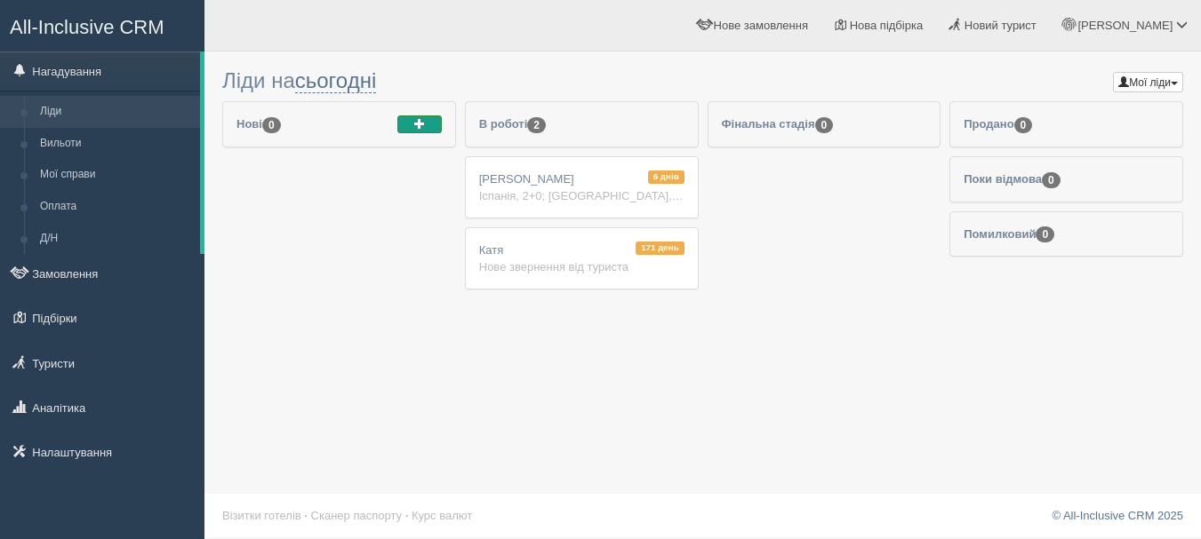
click at [420, 124] on span "button" at bounding box center [419, 123] width 11 height 11
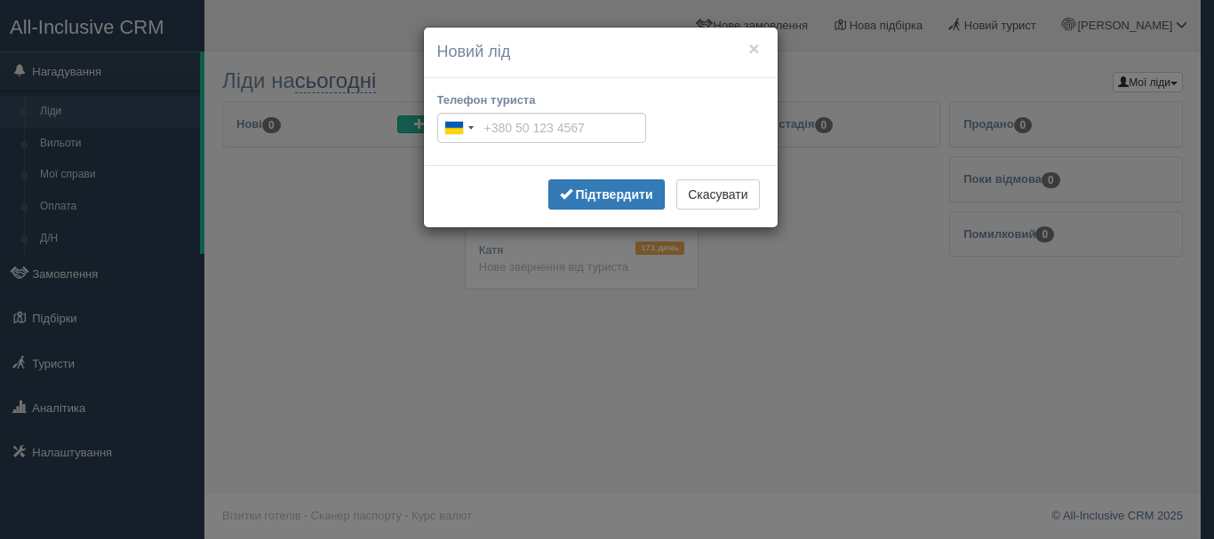
click at [404, 188] on div "× Новий лід Телефон туриста Ukraine +380 244 results found Afghanistan +93 Alba…" at bounding box center [607, 269] width 1214 height 539
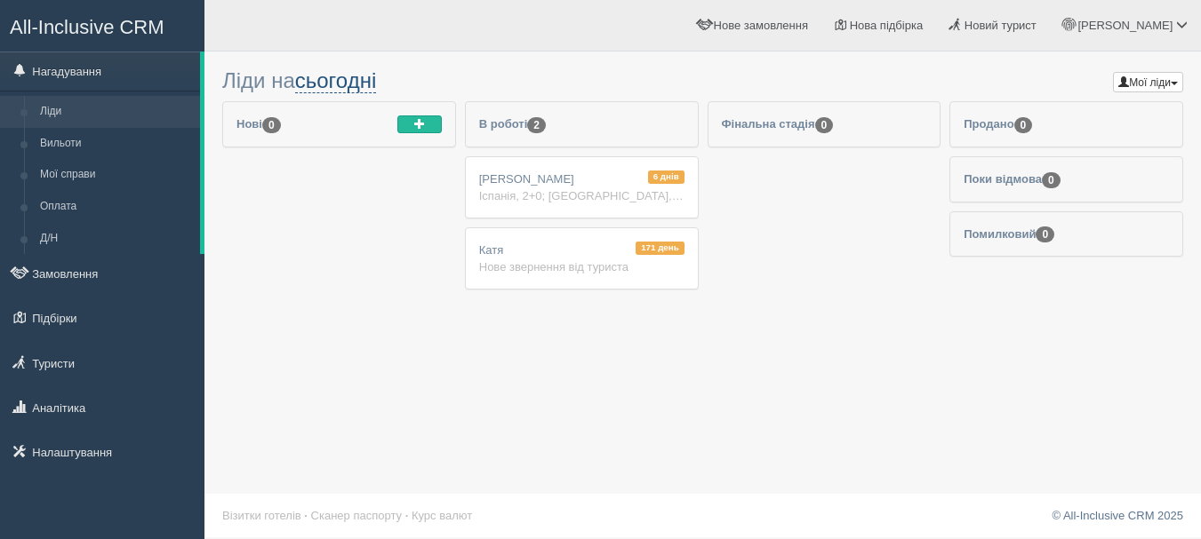
click at [367, 85] on link "сьогодні" at bounding box center [336, 80] width 82 height 25
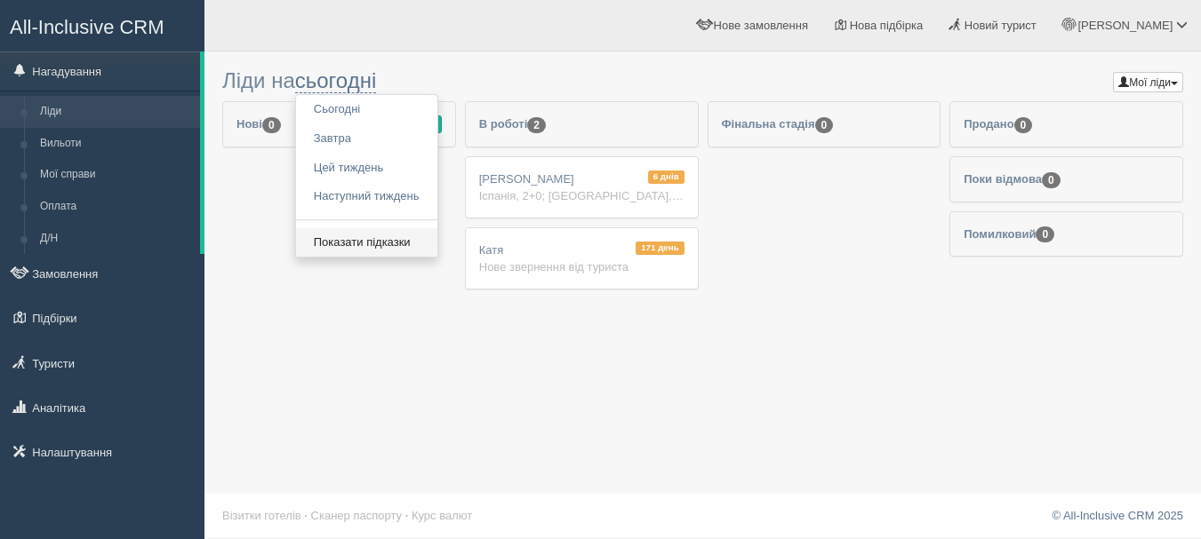
click at [421, 237] on link "Показати підказки" at bounding box center [366, 242] width 141 height 29
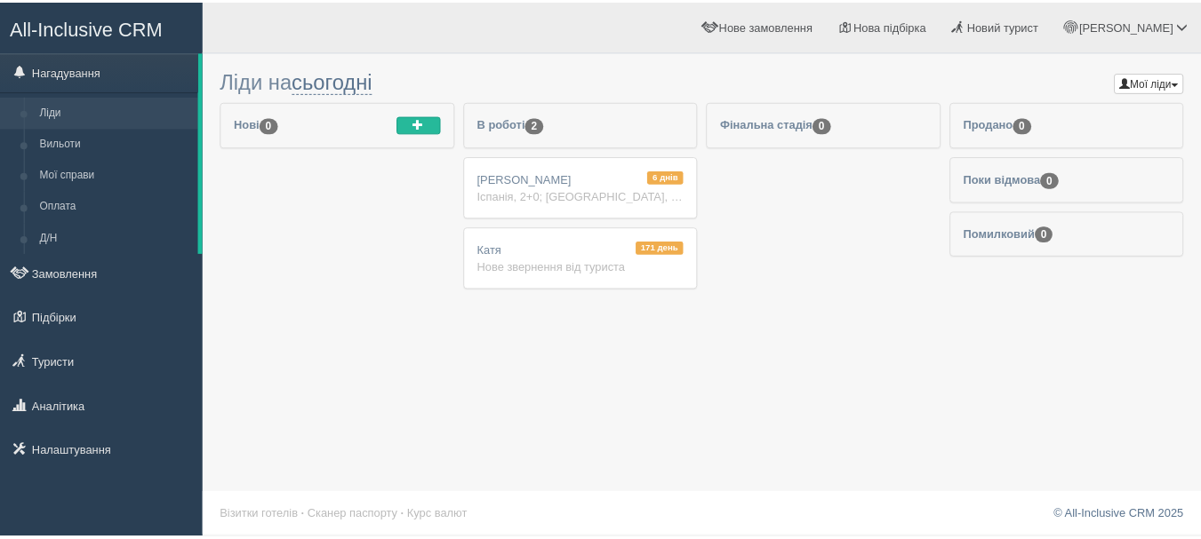
scroll to position [2, 0]
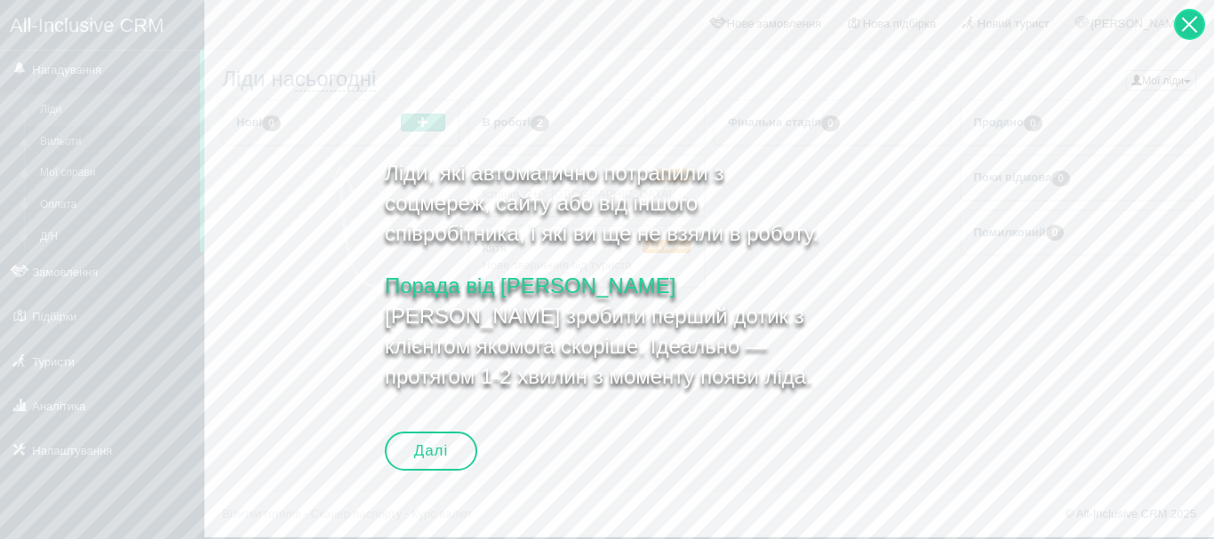
click at [1191, 18] on div at bounding box center [1189, 24] width 31 height 31
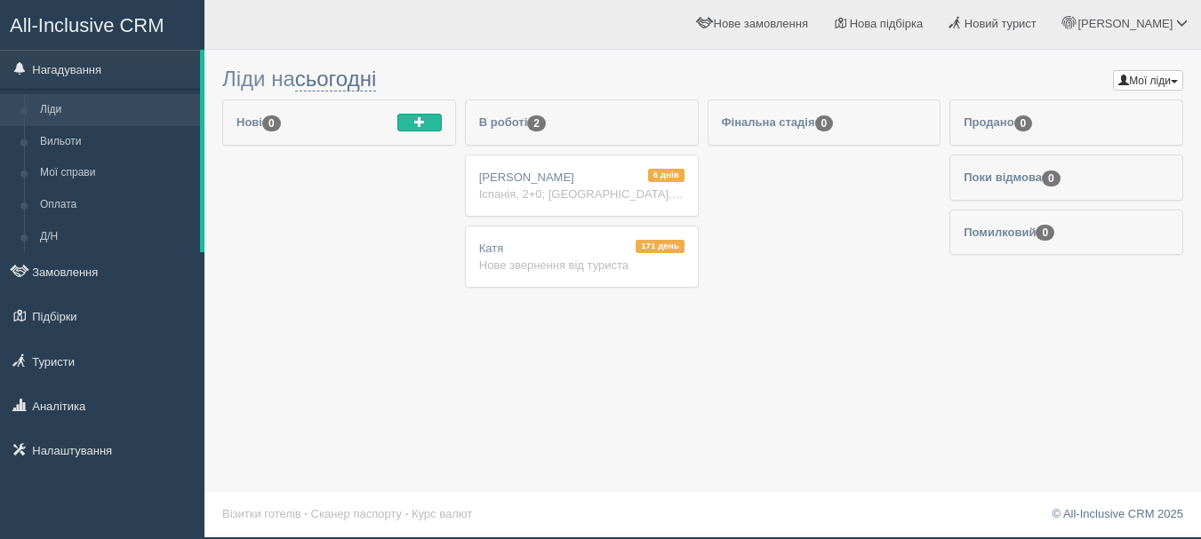
click at [155, 16] on span "All-Inclusive CRM" at bounding box center [87, 25] width 155 height 22
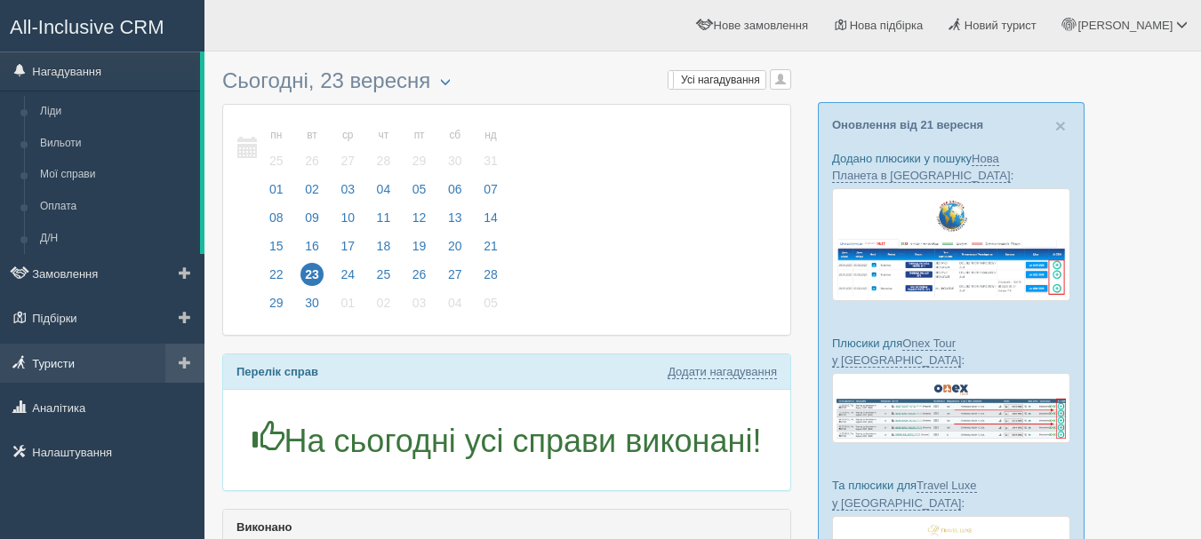
click at [94, 365] on link "Туристи" at bounding box center [102, 363] width 204 height 39
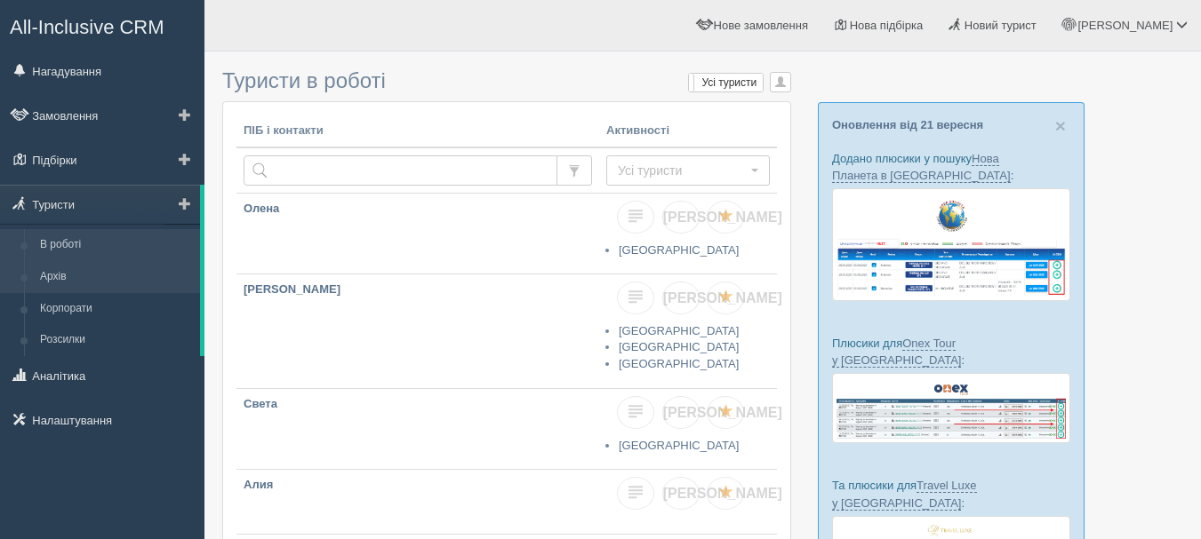
click at [101, 270] on link "Архів" at bounding box center [116, 277] width 168 height 32
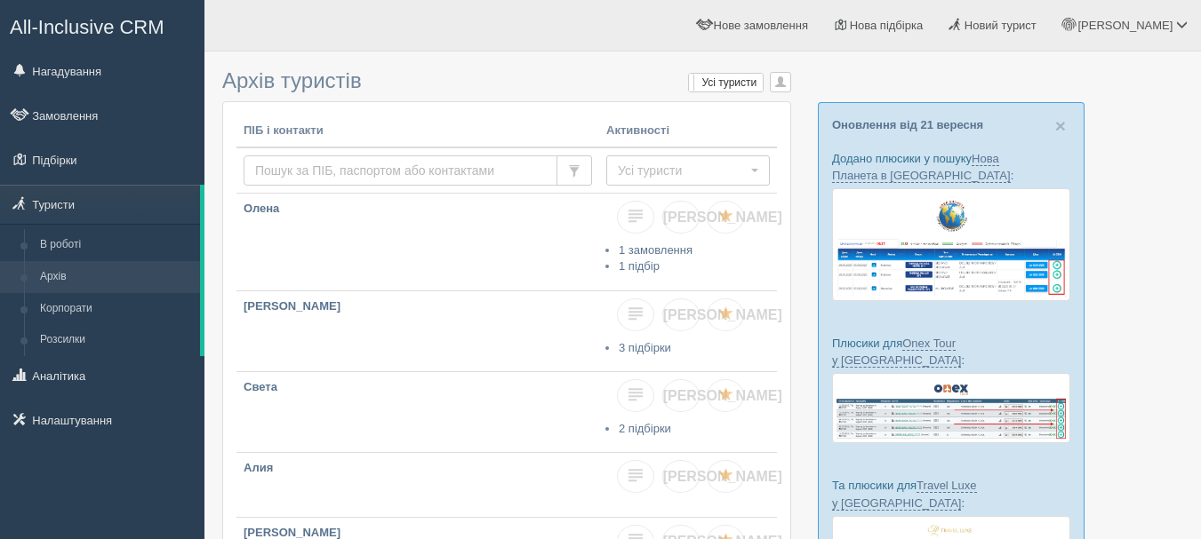
click at [373, 164] on input "text" at bounding box center [401, 171] width 314 height 30
click at [503, 204] on p "Олена" at bounding box center [418, 209] width 348 height 17
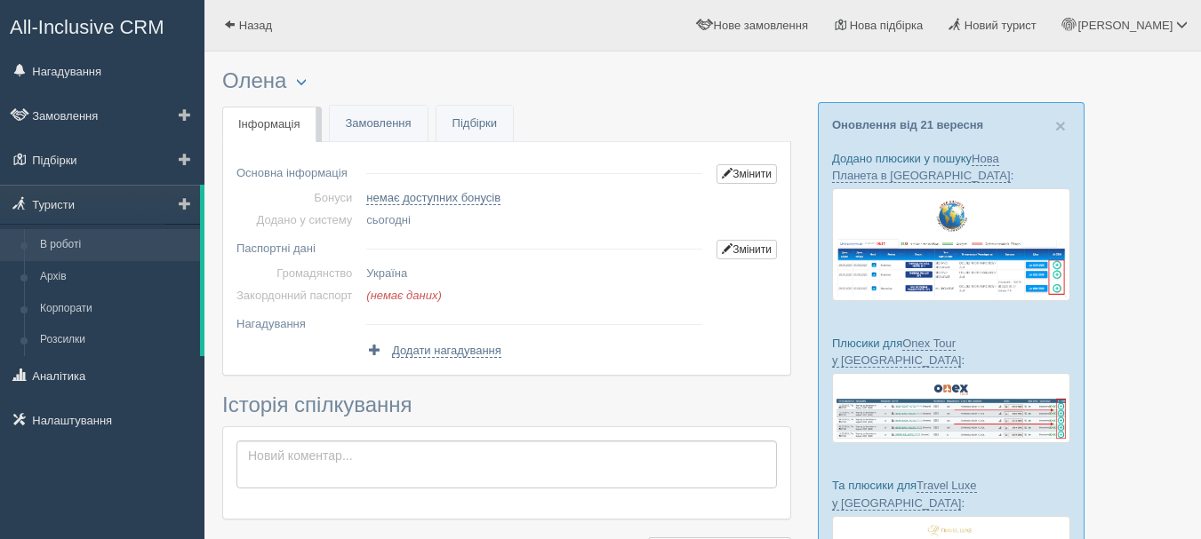
click at [85, 242] on link "В роботі" at bounding box center [116, 245] width 168 height 32
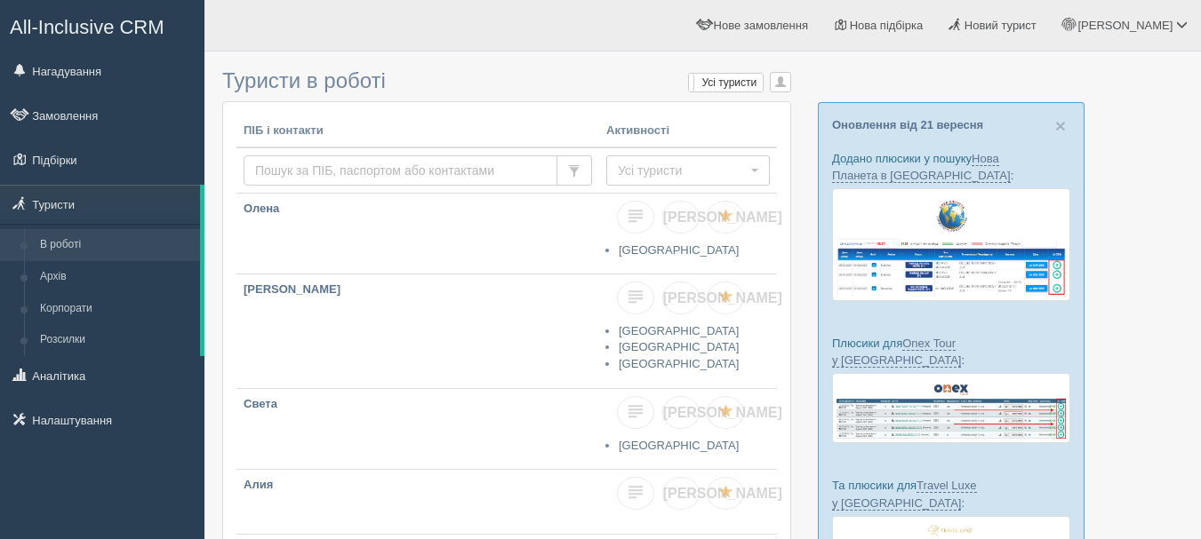
click at [381, 168] on input "text" at bounding box center [401, 171] width 314 height 30
type input "тихонюк"
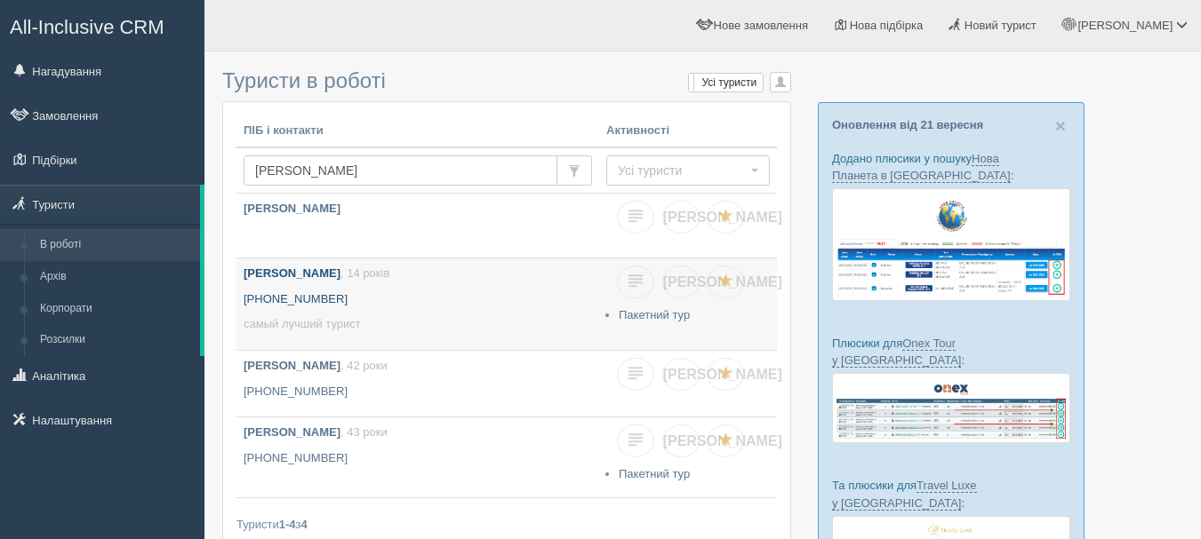
click at [396, 320] on p "самый лучший турист" at bounding box center [418, 324] width 348 height 17
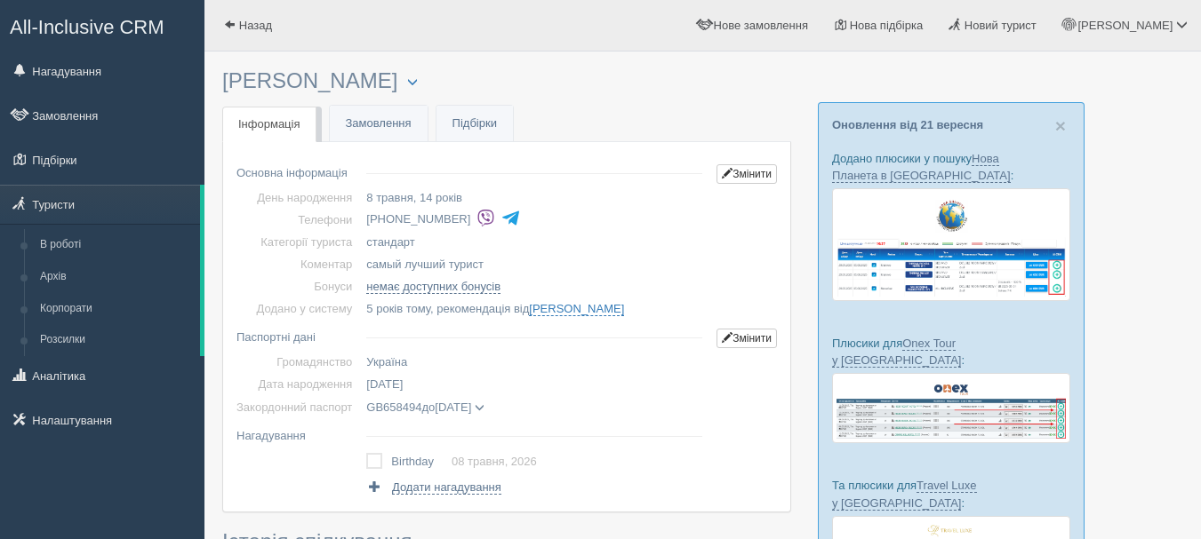
click at [139, 24] on span "All-Inclusive CRM" at bounding box center [87, 27] width 155 height 22
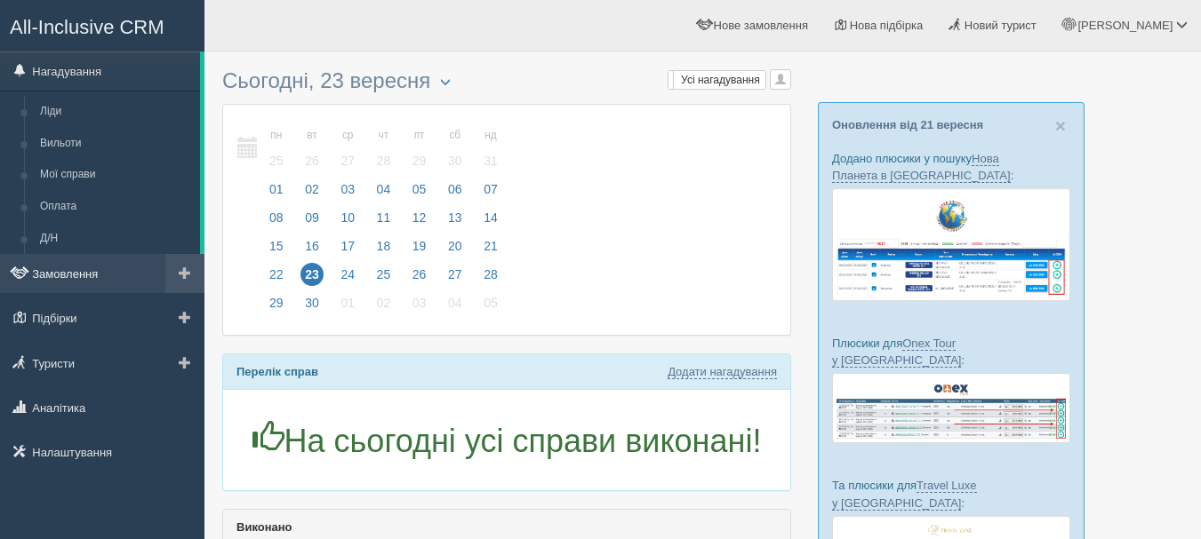
click at [91, 272] on link "Замовлення" at bounding box center [102, 273] width 204 height 39
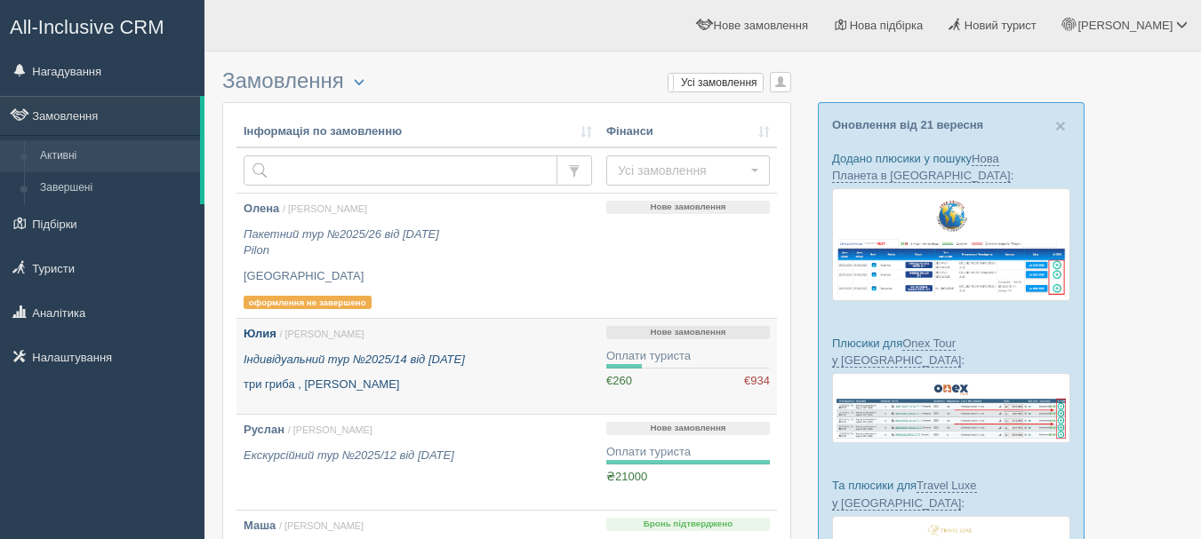
click at [436, 345] on div "Юлия / [PERSON_NAME] Індивідуальний тур №2025/14 від [DATE] три гриба , [GEOGRA…" at bounding box center [418, 360] width 348 height 68
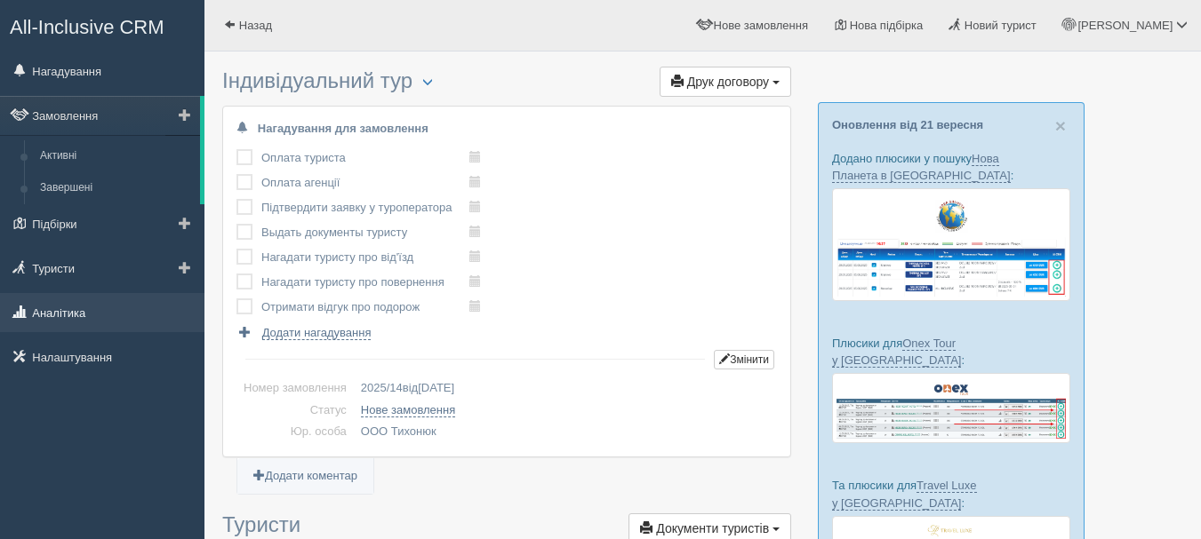
click at [76, 315] on link "Аналітика" at bounding box center [102, 312] width 204 height 39
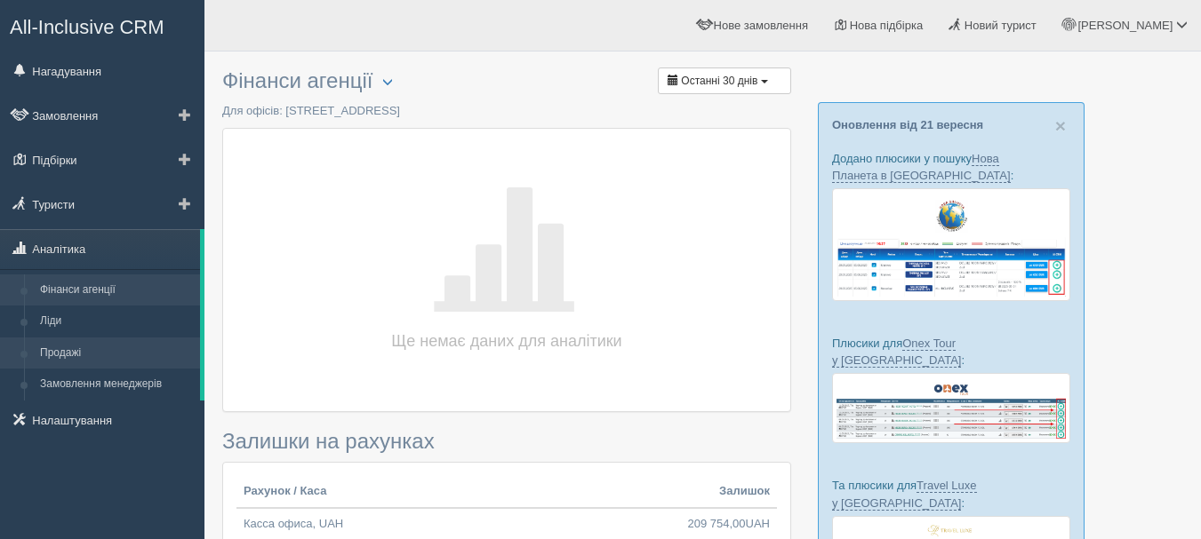
click at [94, 342] on link "Продажі" at bounding box center [116, 354] width 168 height 32
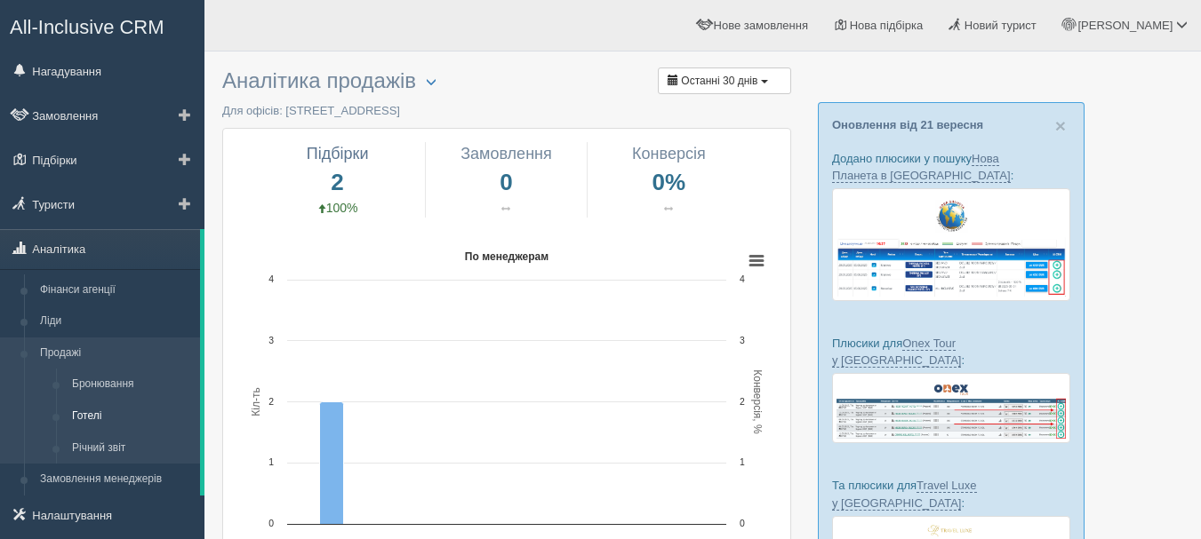
click at [120, 408] on link "Готелі" at bounding box center [132, 417] width 136 height 32
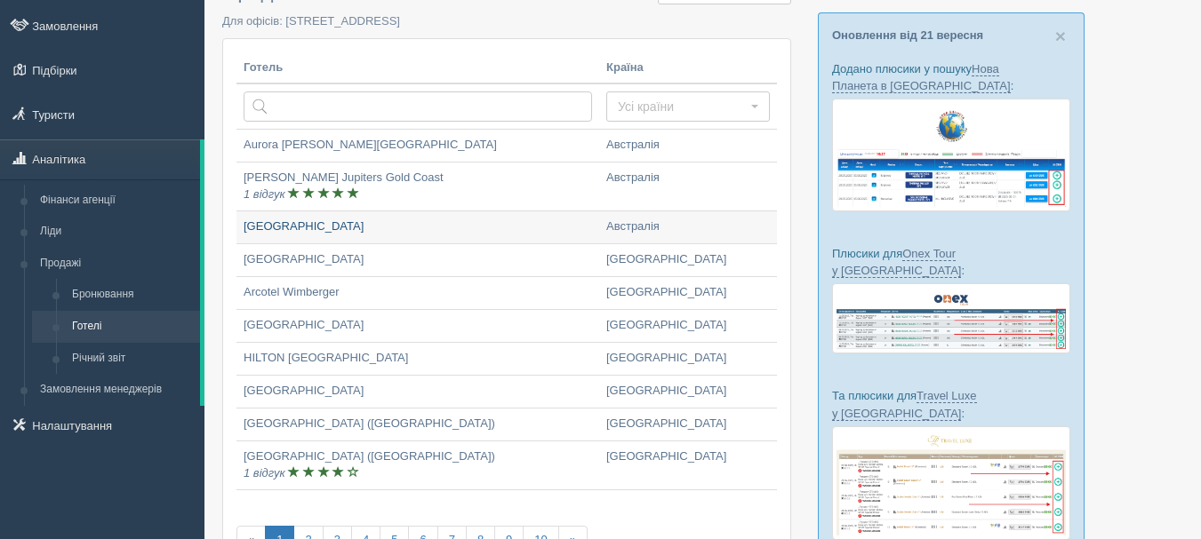
scroll to position [178, 0]
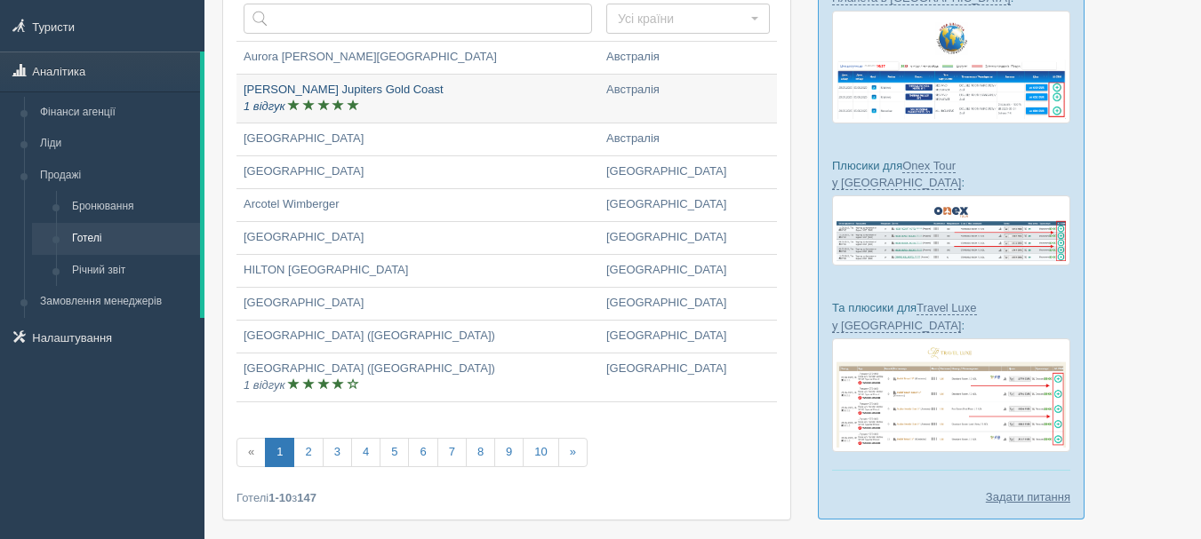
click at [402, 95] on link "[PERSON_NAME] Jupiters Gold Coast 1 відгук" at bounding box center [417, 99] width 363 height 48
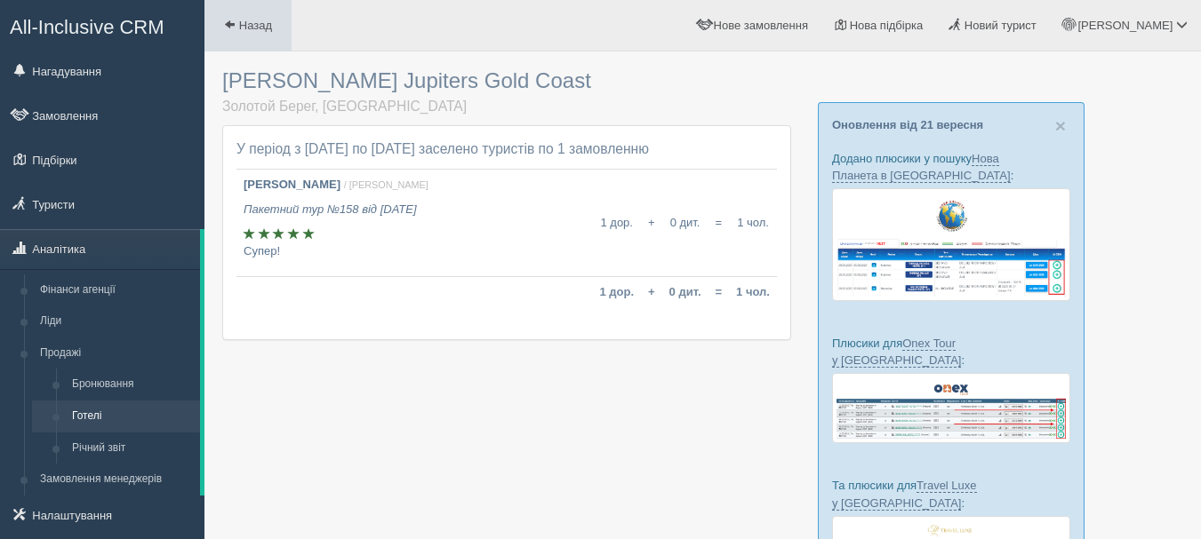
click at [272, 28] on span "Назад" at bounding box center [255, 25] width 33 height 13
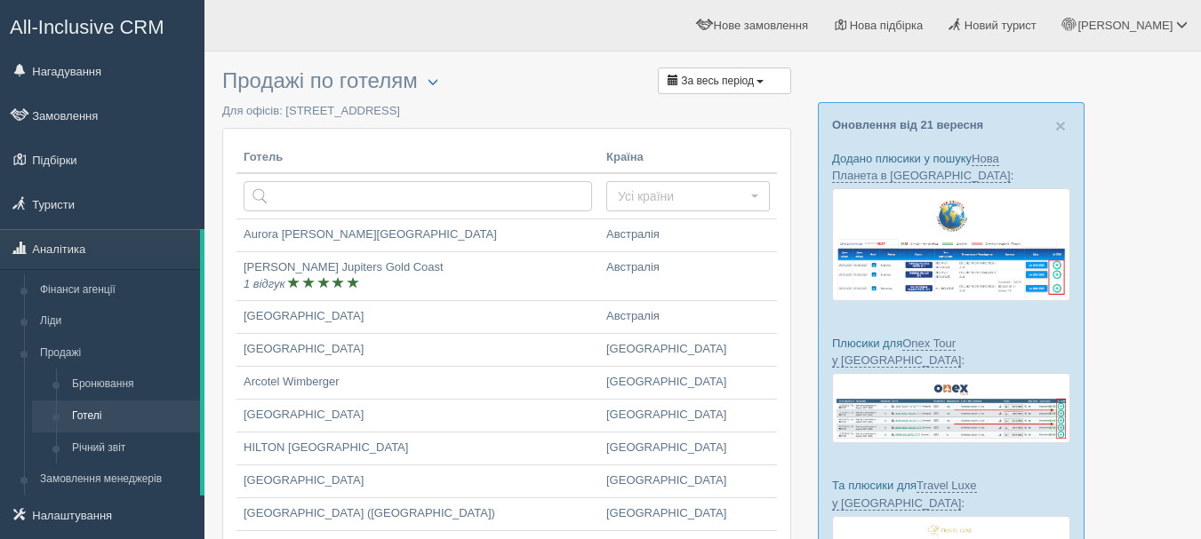
click at [140, 30] on span "All-Inclusive CRM" at bounding box center [87, 27] width 155 height 22
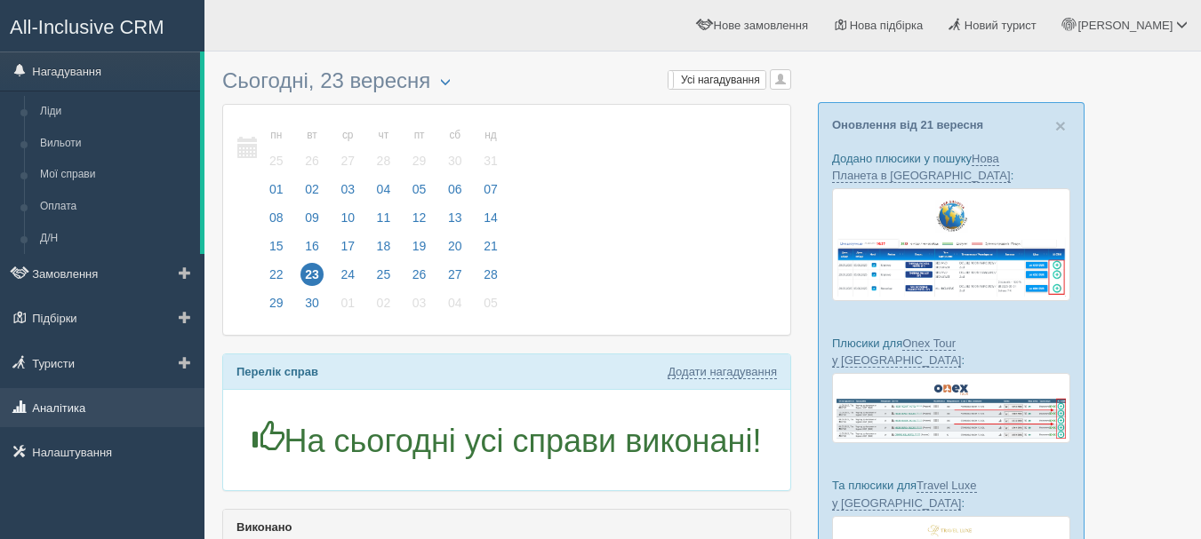
click at [129, 407] on link "Аналітика" at bounding box center [102, 407] width 204 height 39
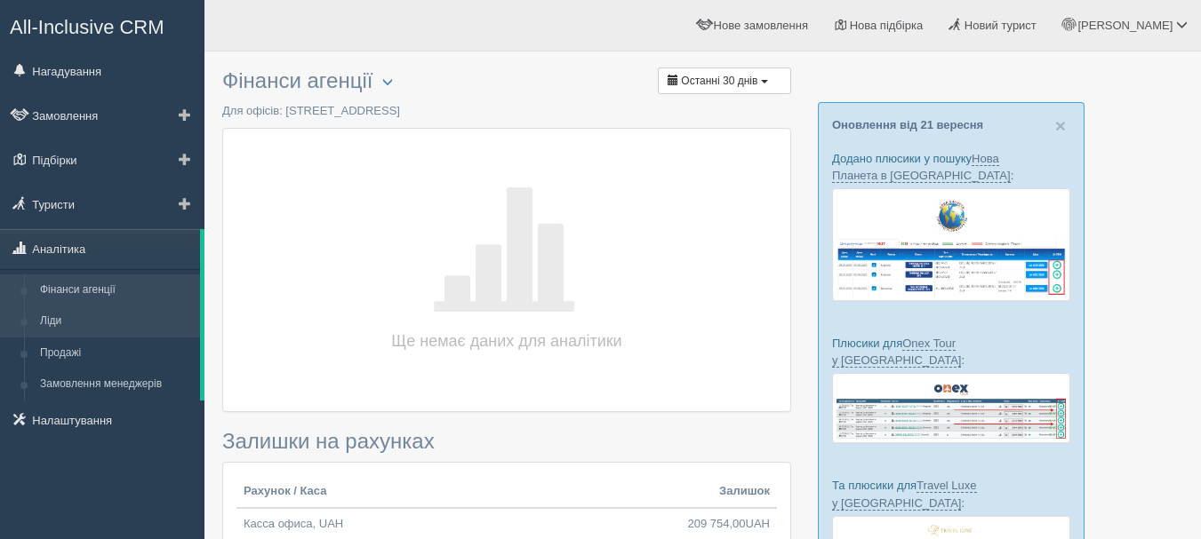
click at [125, 329] on link "Ліди" at bounding box center [116, 322] width 168 height 32
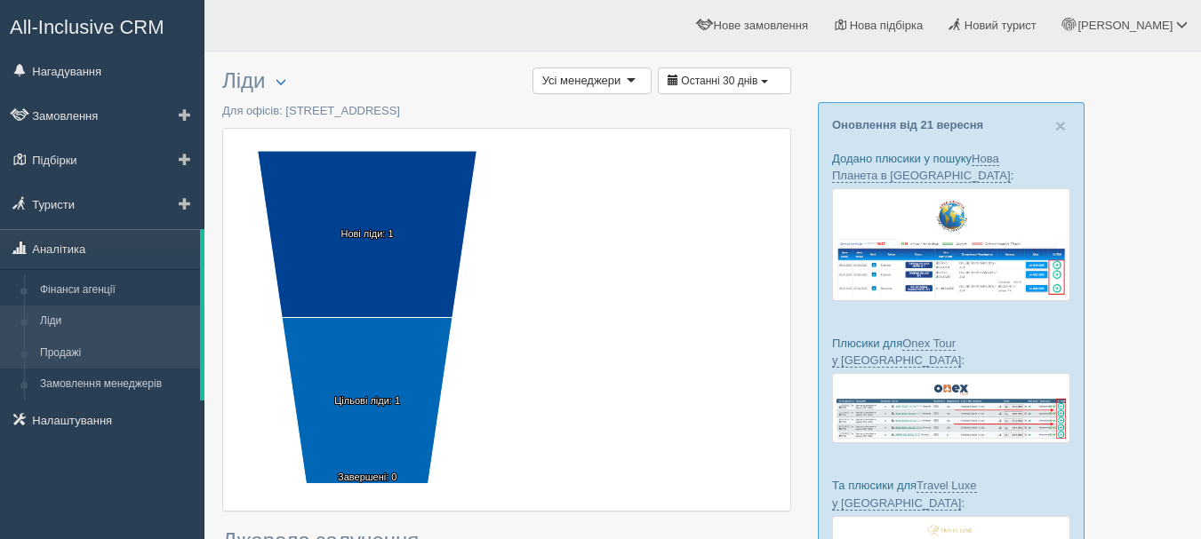
drag, startPoint x: 0, startPoint y: 0, endPoint x: 118, endPoint y: 358, distance: 377.1
click at [118, 358] on link "Продажі" at bounding box center [116, 354] width 168 height 32
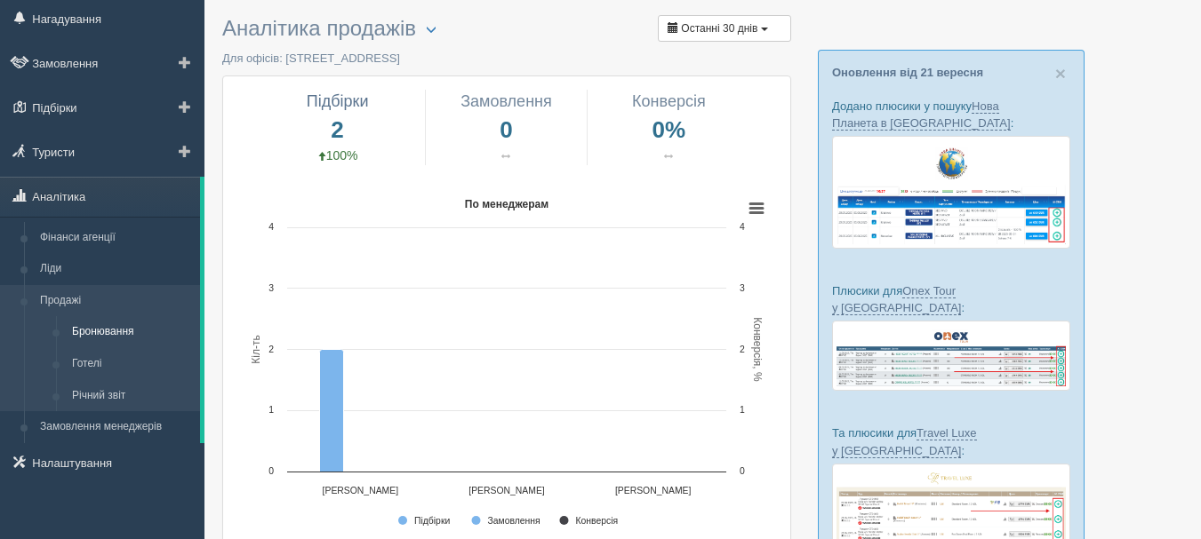
scroll to position [178, 0]
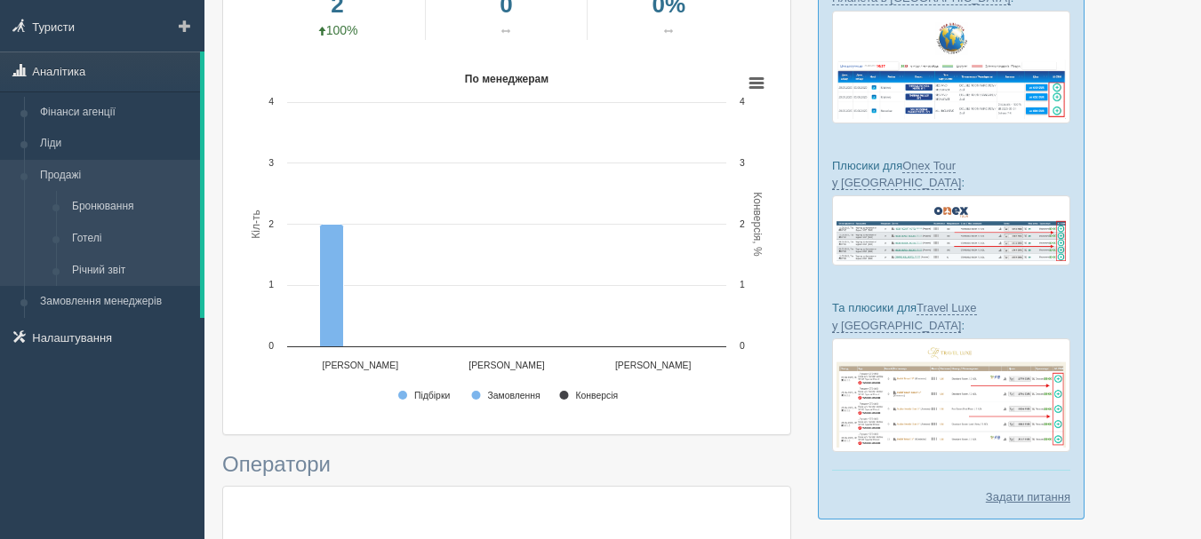
click at [124, 172] on link "Продажі" at bounding box center [116, 176] width 168 height 32
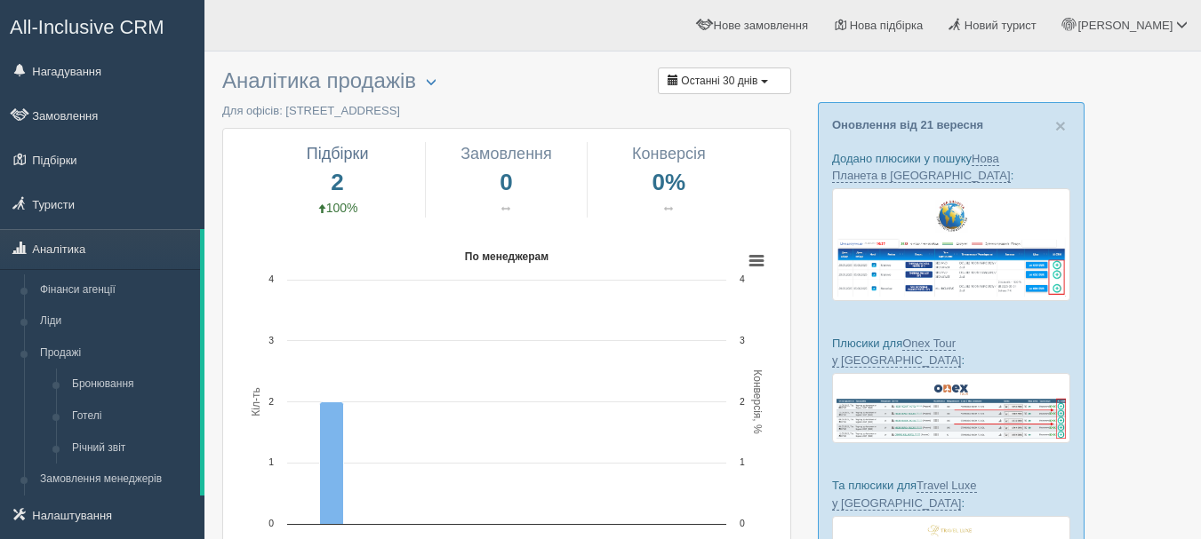
click at [104, 20] on span "All-Inclusive CRM" at bounding box center [87, 27] width 155 height 22
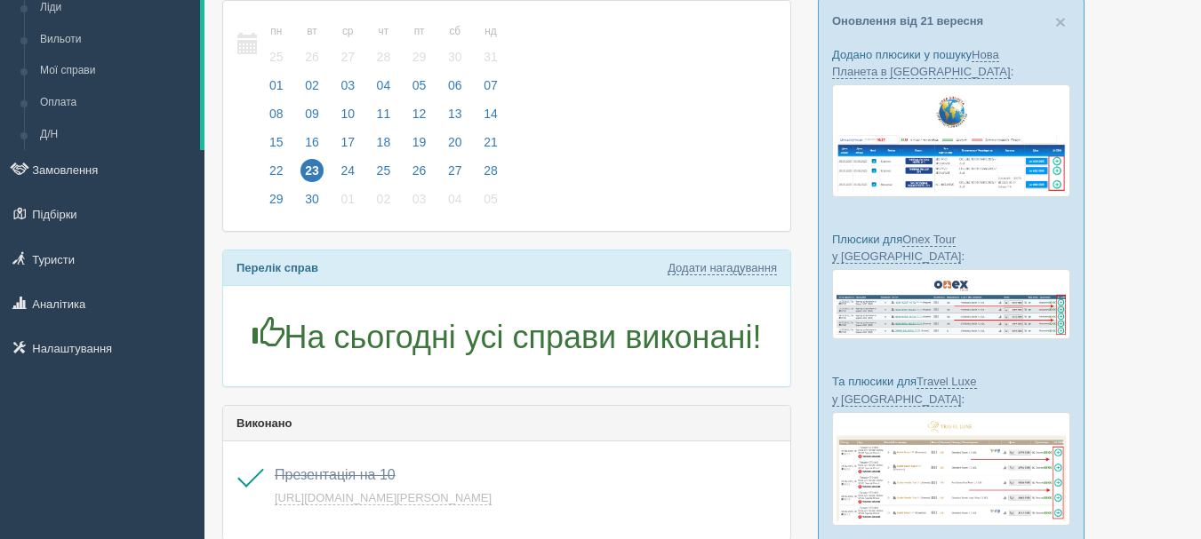
scroll to position [178, 0]
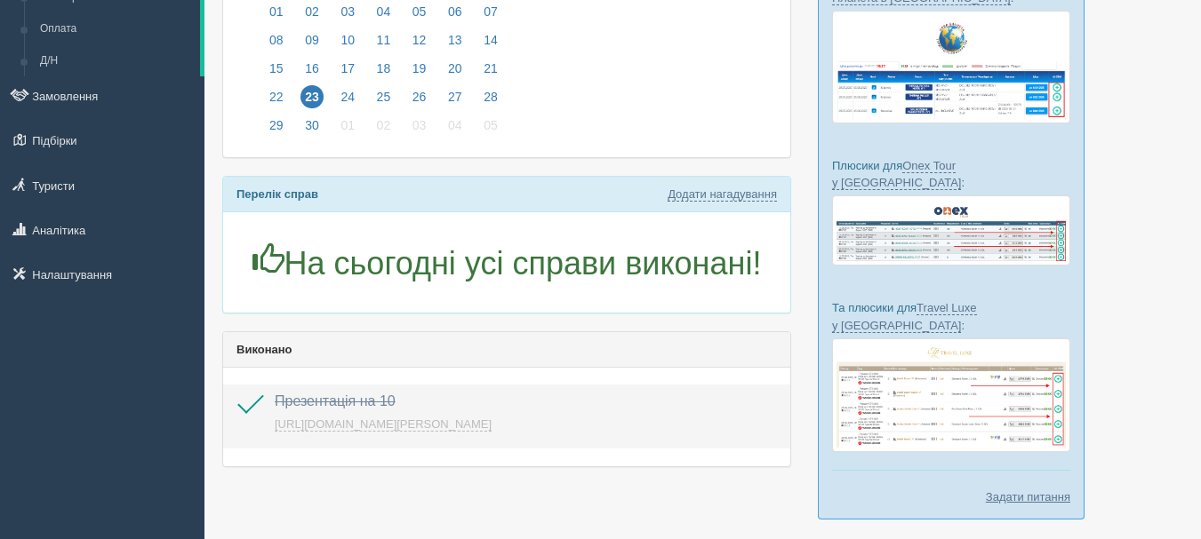
click at [435, 424] on link "[URL][DOMAIN_NAME][PERSON_NAME]" at bounding box center [383, 425] width 217 height 14
